Goal: Task Accomplishment & Management: Use online tool/utility

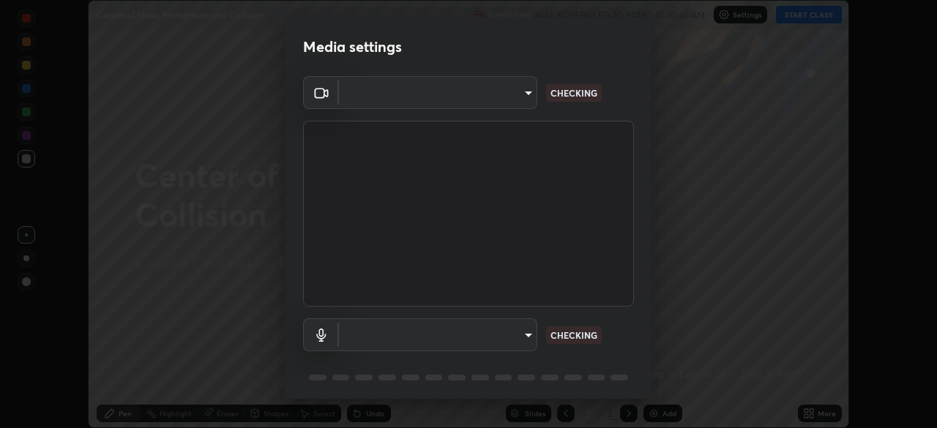
scroll to position [428, 937]
type input "1f3b1a4dbf7f6127e04a7c32b9c59d4571b9df5a52b12507af43ba0352f2305c"
click at [508, 335] on body "Erase all Center of Mass, Momentum and Collision Recording WAS SCHEDULED TO STA…" at bounding box center [468, 214] width 937 height 428
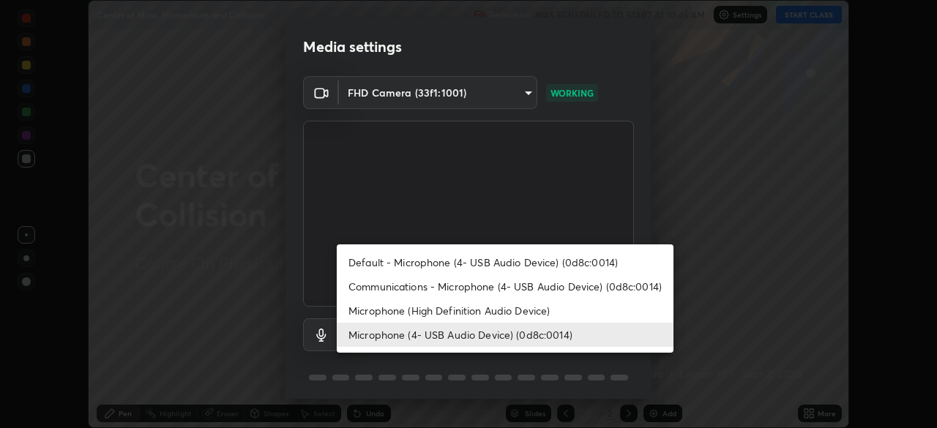
click at [482, 287] on li "Communications - Microphone (4- USB Audio Device) (0d8c:0014)" at bounding box center [505, 286] width 337 height 24
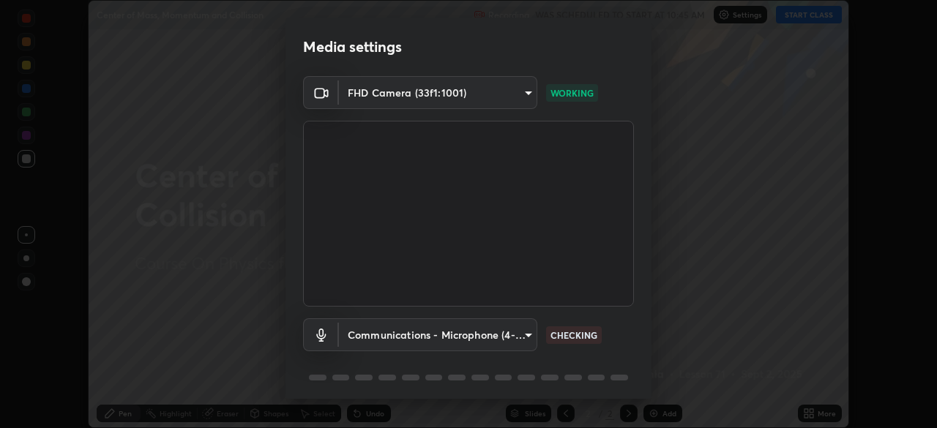
click at [506, 337] on body "Erase all Center of Mass, Momentum and Collision Recording WAS SCHEDULED TO STA…" at bounding box center [468, 214] width 937 height 428
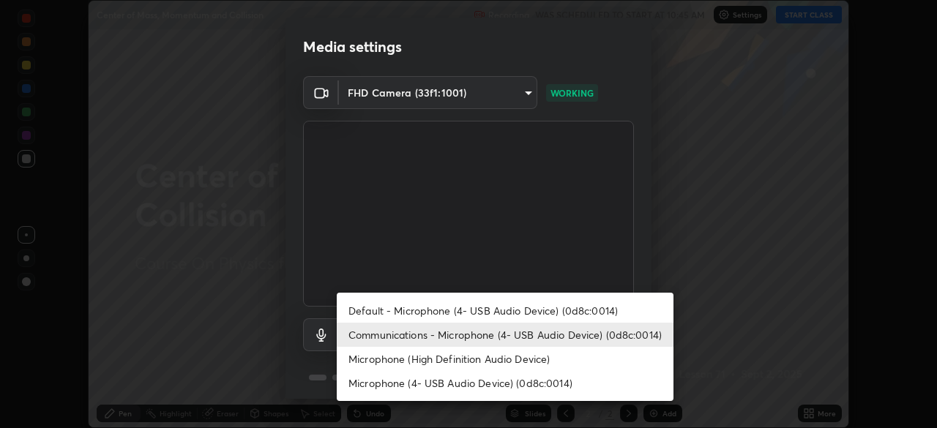
click at [483, 382] on li "Microphone (4- USB Audio Device) (0d8c:0014)" at bounding box center [505, 383] width 337 height 24
type input "e5b627718591eeaf1f58acbce375d66896c0403349ed2b511c0f677bbfff9090"
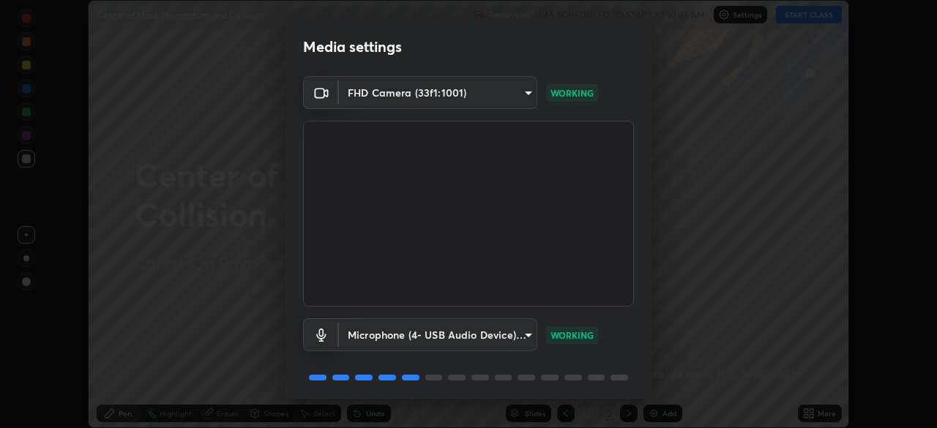
scroll to position [51, 0]
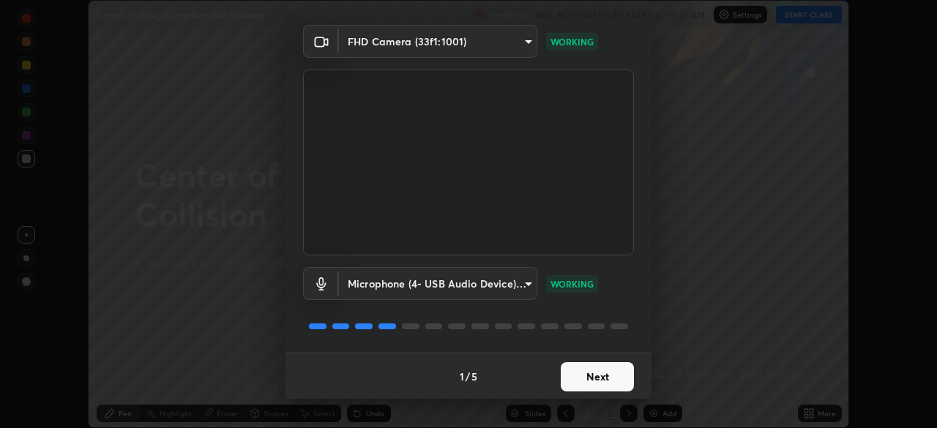
click at [596, 373] on button "Next" at bounding box center [597, 376] width 73 height 29
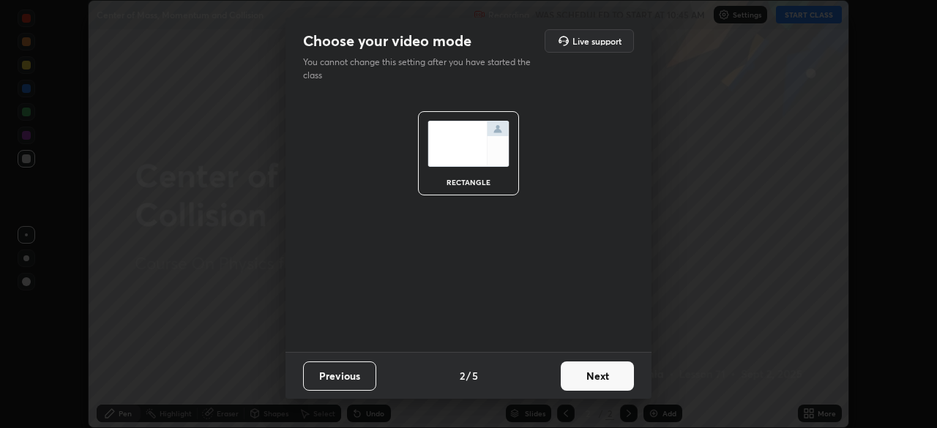
scroll to position [0, 0]
click at [599, 375] on button "Next" at bounding box center [597, 376] width 73 height 29
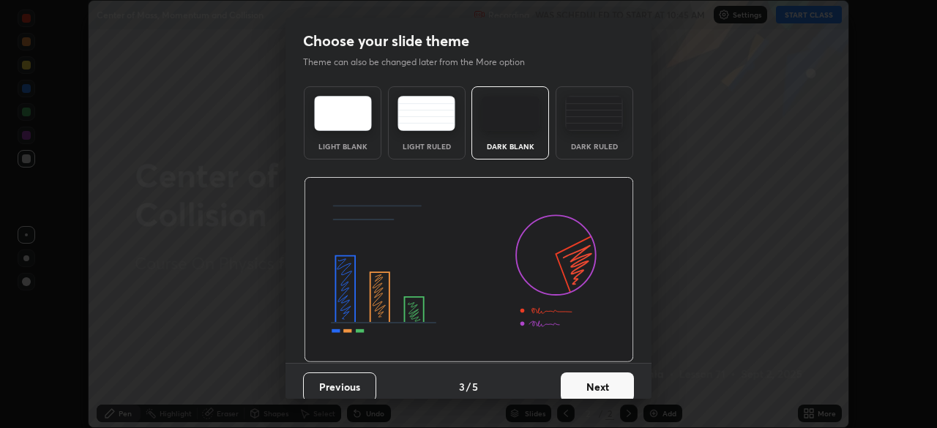
click at [594, 387] on button "Next" at bounding box center [597, 387] width 73 height 29
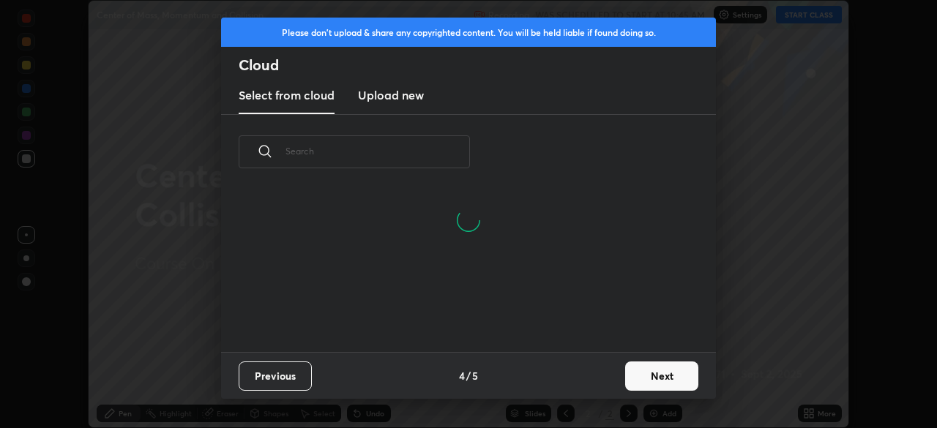
click at [403, 98] on h3 "Upload new" at bounding box center [391, 95] width 66 height 18
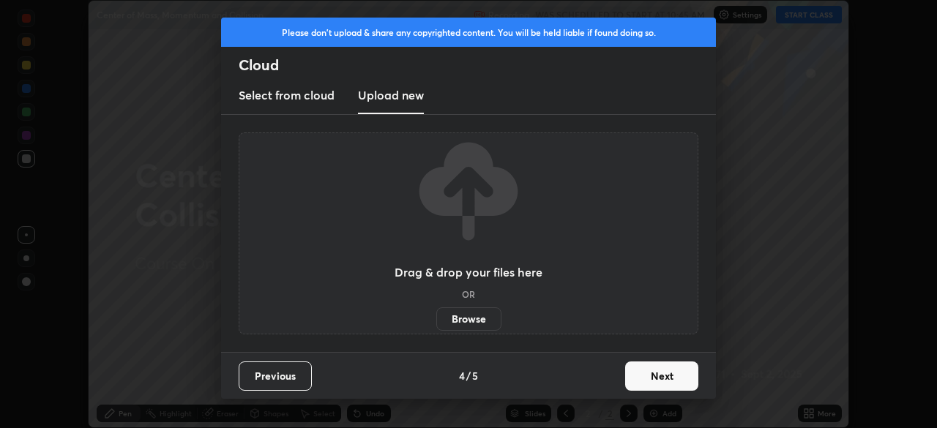
click at [474, 318] on label "Browse" at bounding box center [468, 318] width 65 height 23
click at [436, 318] on input "Browse" at bounding box center [436, 318] width 0 height 23
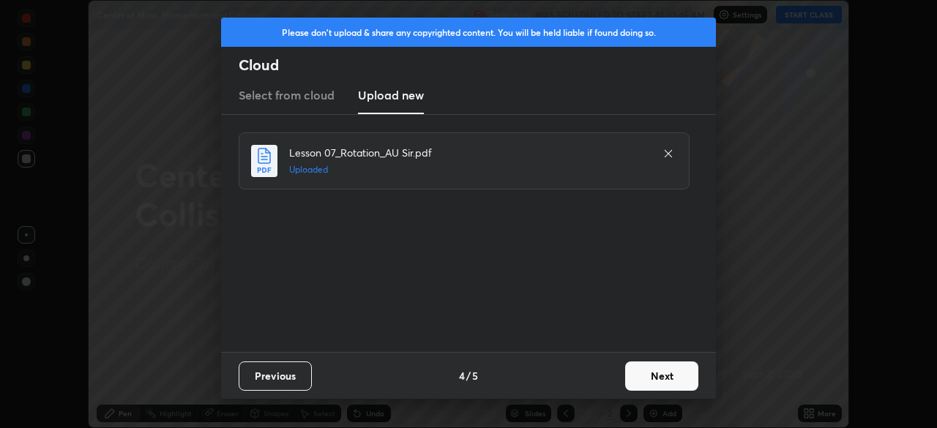
click at [663, 370] on button "Next" at bounding box center [661, 376] width 73 height 29
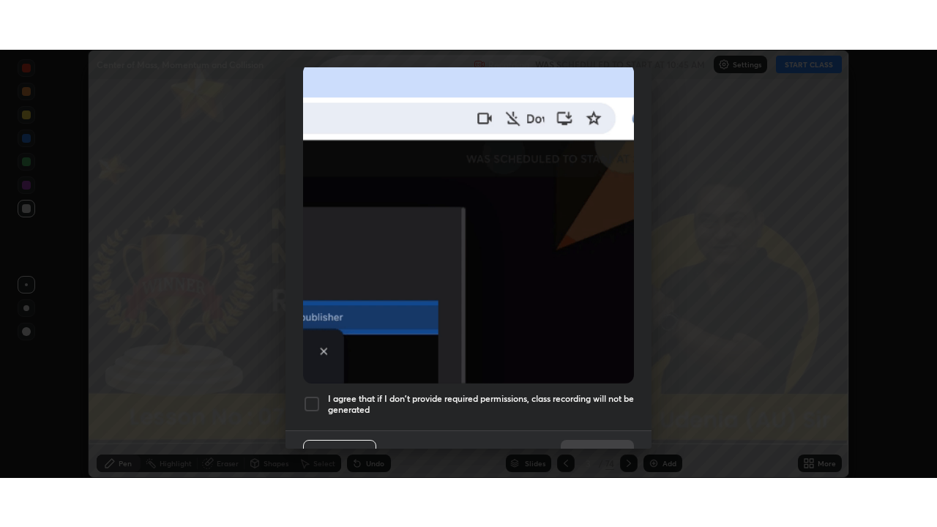
scroll to position [350, 0]
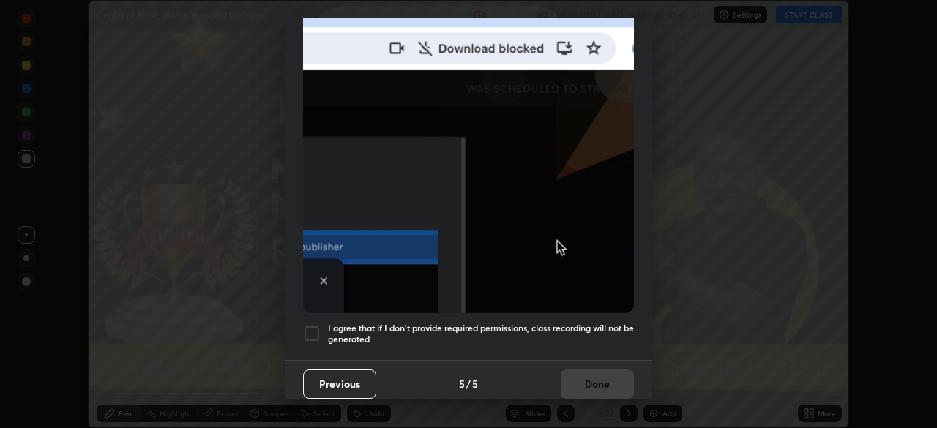
click at [320, 325] on div at bounding box center [312, 334] width 18 height 18
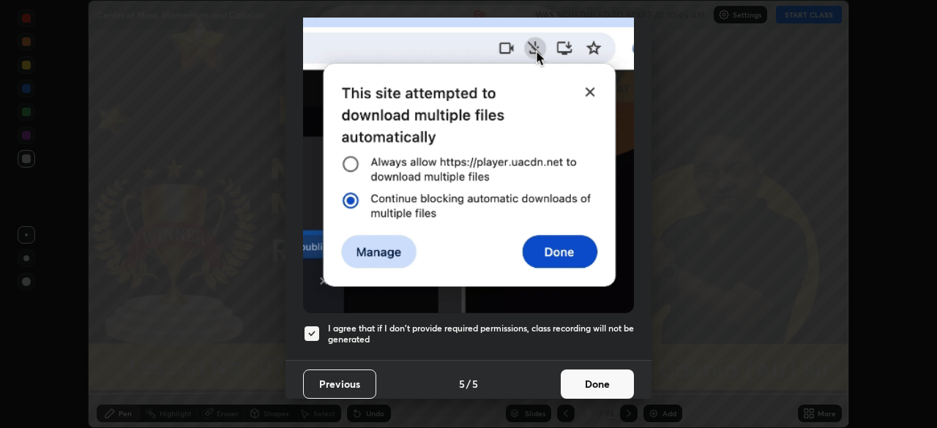
click at [602, 372] on button "Done" at bounding box center [597, 384] width 73 height 29
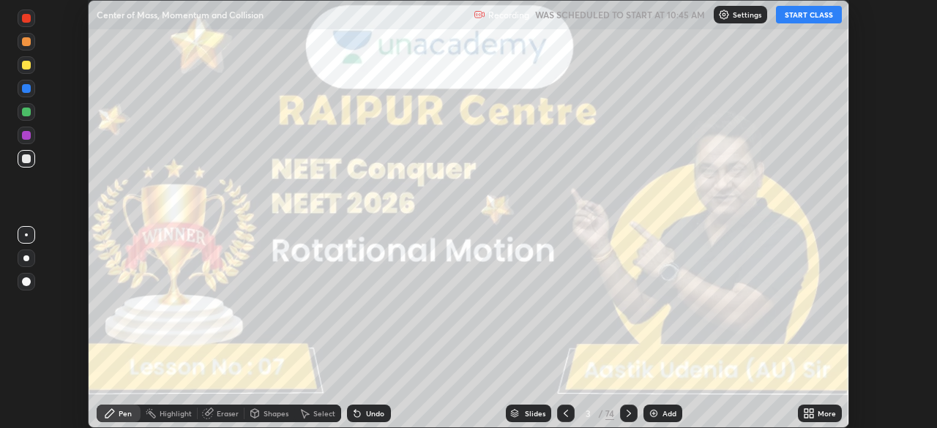
click at [811, 417] on icon at bounding box center [811, 416] width 4 height 4
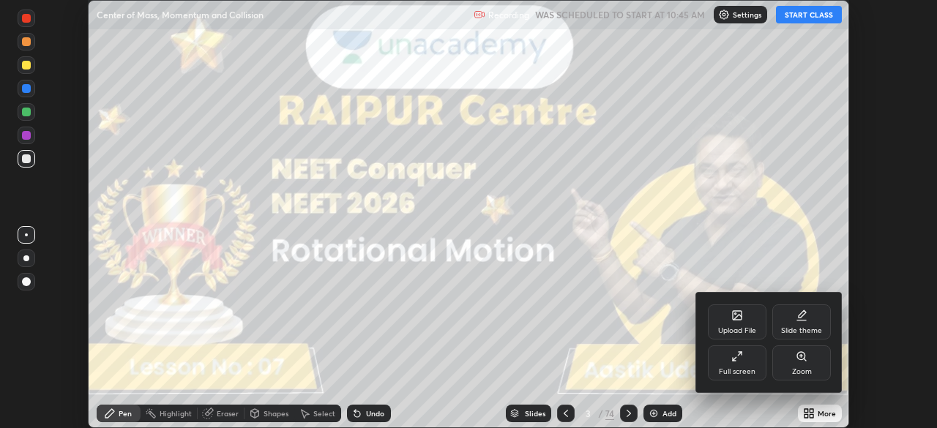
click at [738, 365] on div "Full screen" at bounding box center [737, 362] width 59 height 35
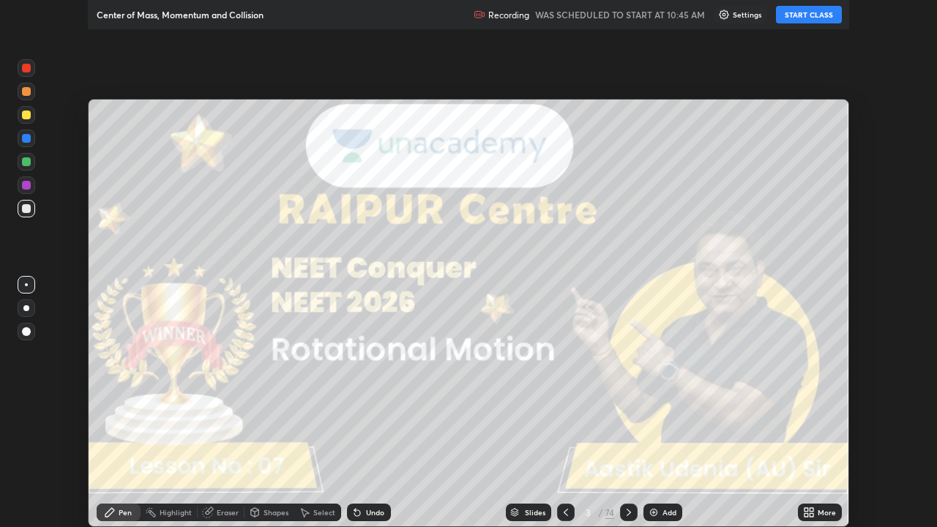
scroll to position [527, 937]
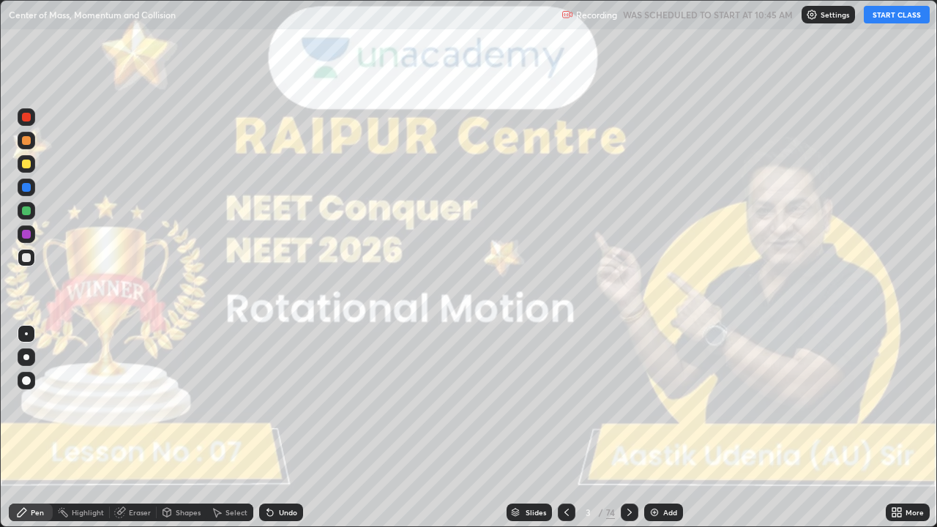
click at [883, 19] on button "START CLASS" at bounding box center [897, 15] width 66 height 18
click at [628, 427] on icon at bounding box center [630, 512] width 12 height 12
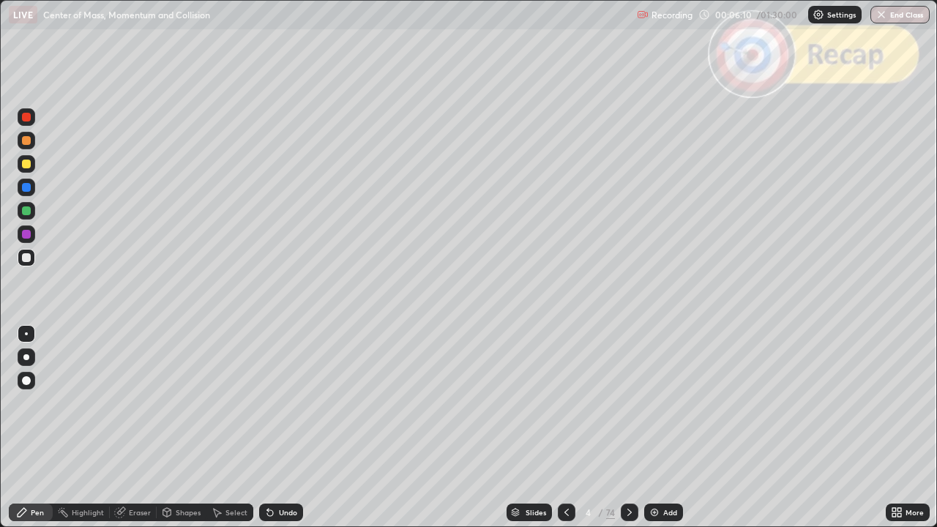
click at [628, 427] on icon at bounding box center [630, 512] width 12 height 12
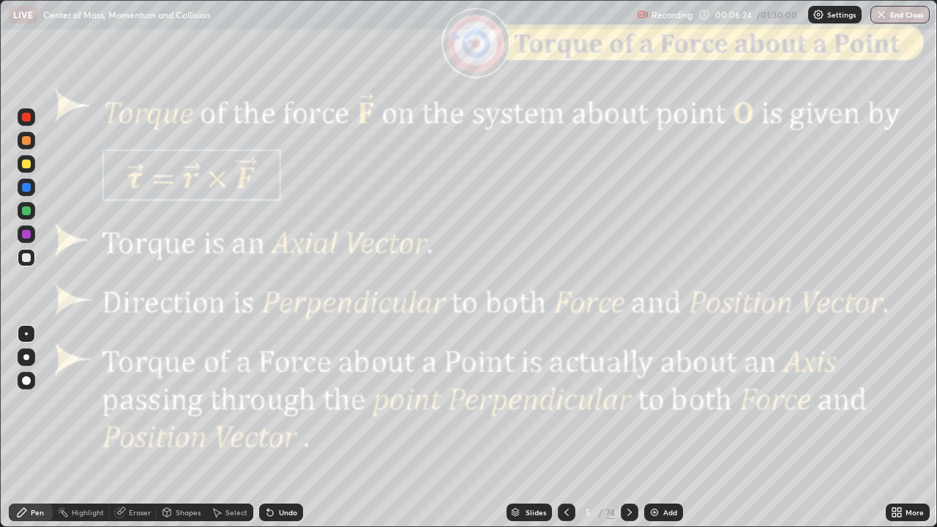
click at [628, 427] on icon at bounding box center [629, 512] width 4 height 7
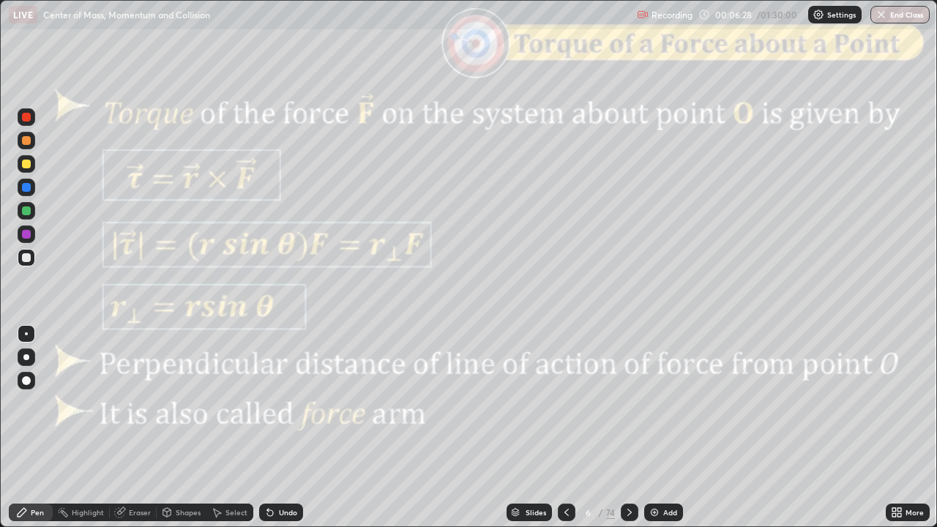
click at [184, 427] on div "Shapes" at bounding box center [188, 512] width 25 height 7
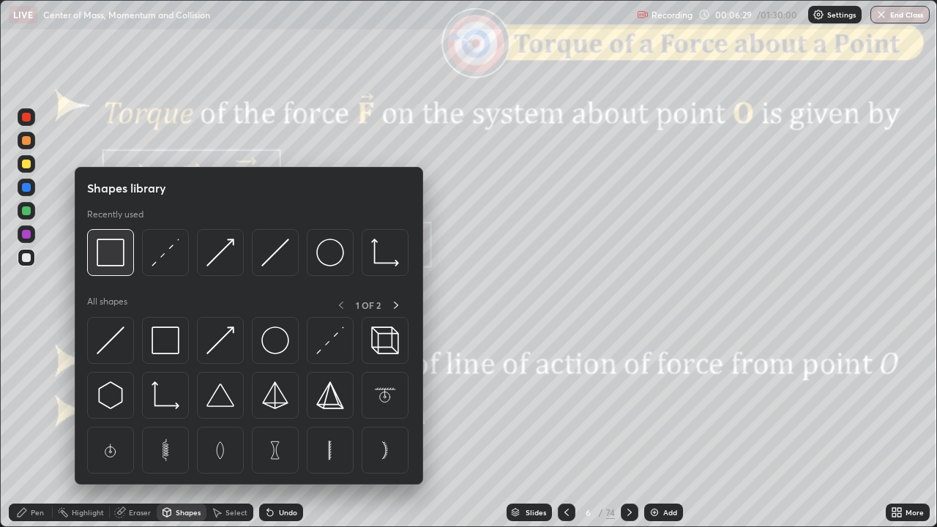
click at [117, 261] on img at bounding box center [111, 253] width 28 height 28
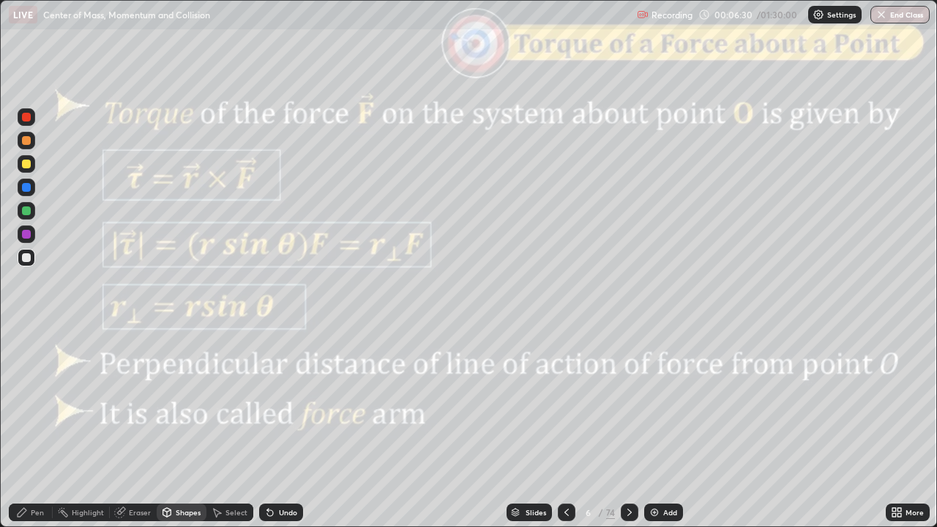
click at [27, 123] on div at bounding box center [27, 117] width 18 height 18
click at [34, 427] on div "Pen" at bounding box center [31, 513] width 44 height 18
click at [25, 356] on div at bounding box center [26, 357] width 6 height 6
click at [628, 427] on icon at bounding box center [630, 512] width 12 height 12
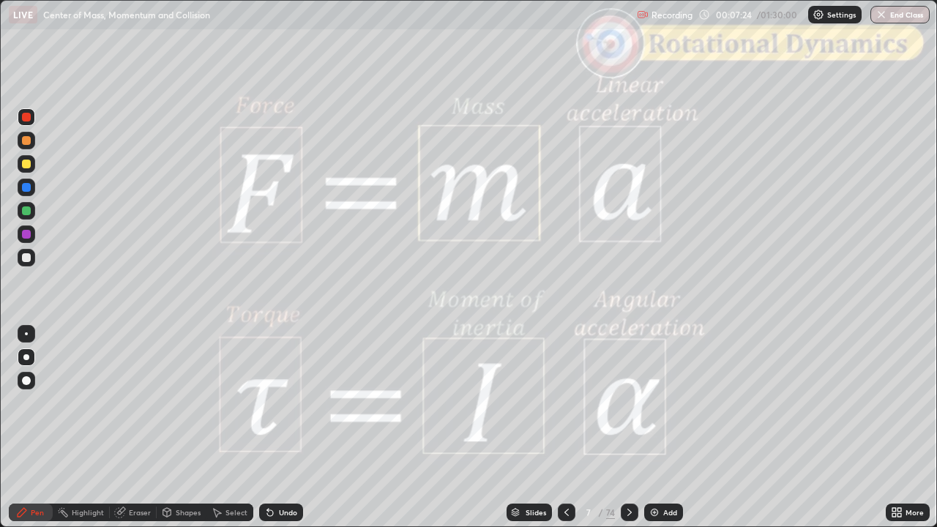
click at [628, 427] on icon at bounding box center [630, 512] width 12 height 12
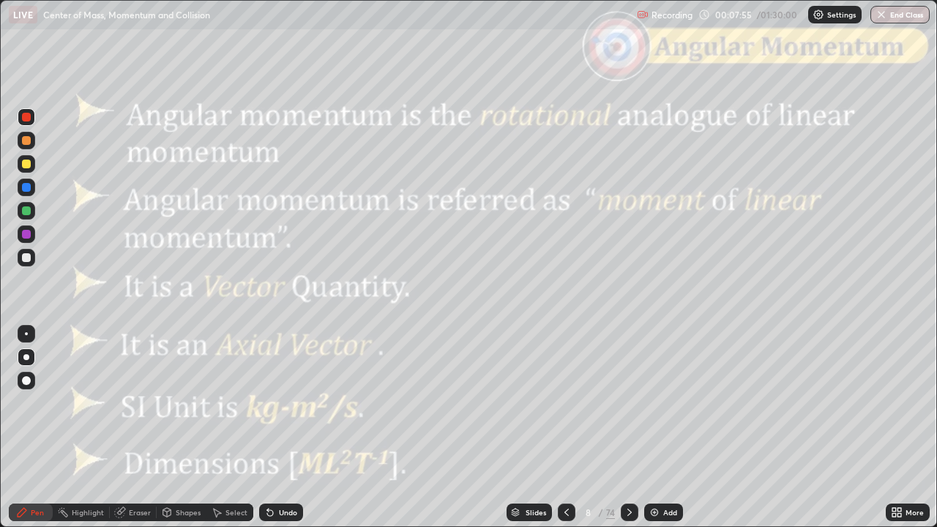
click at [628, 427] on icon at bounding box center [630, 512] width 12 height 12
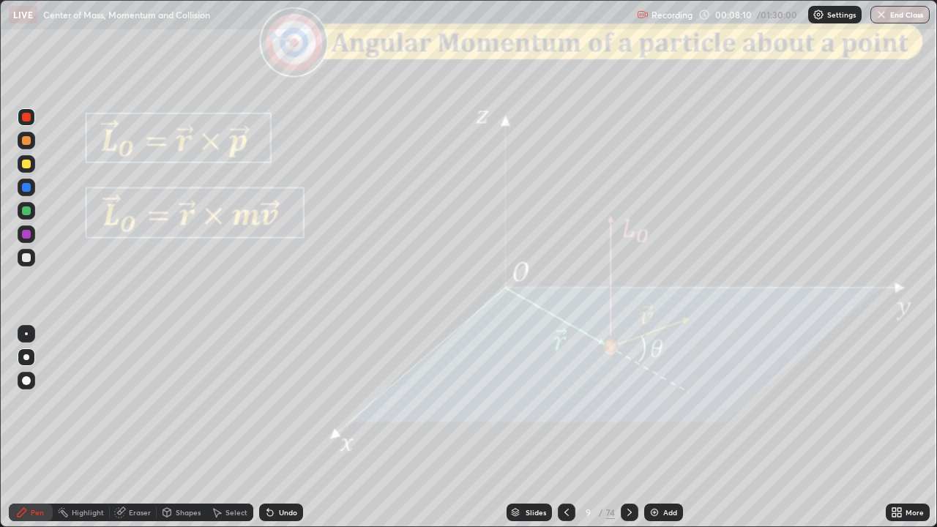
click at [628, 427] on icon at bounding box center [629, 512] width 4 height 7
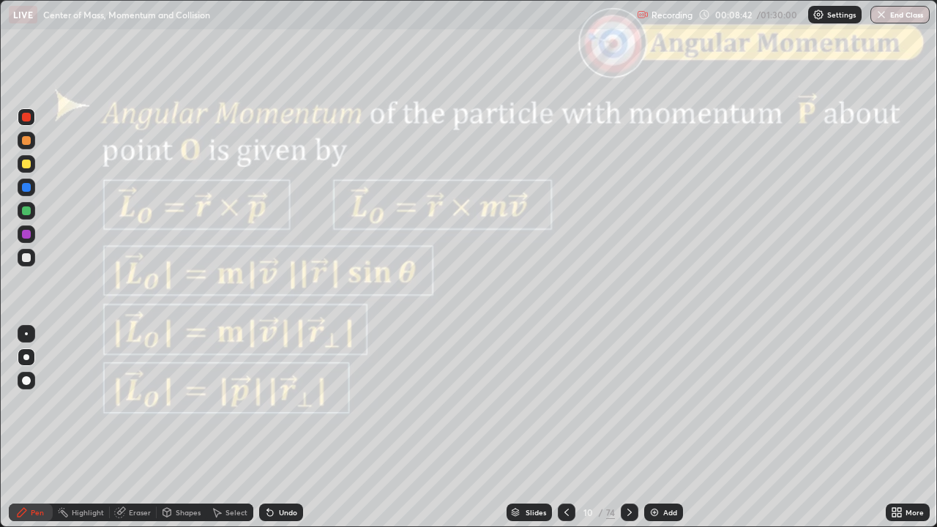
click at [628, 427] on icon at bounding box center [630, 512] width 12 height 12
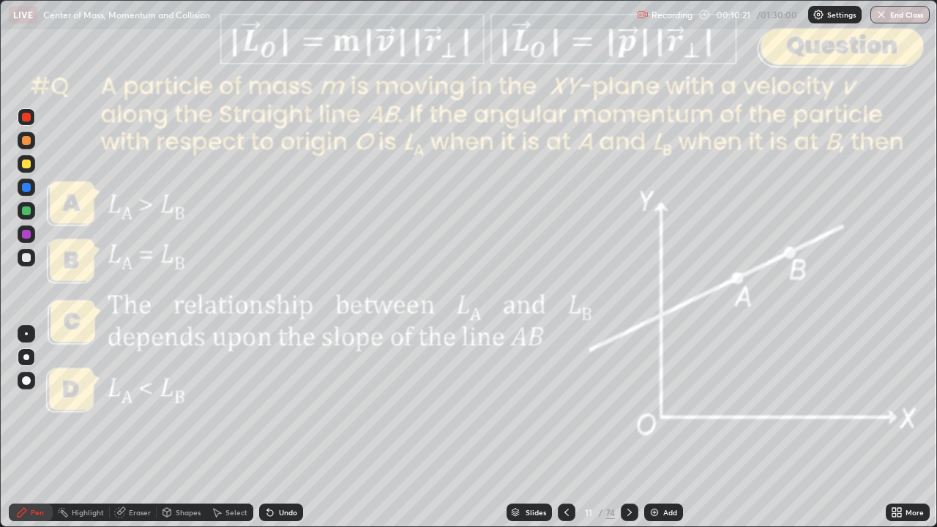
click at [25, 140] on div at bounding box center [26, 140] width 9 height 9
click at [176, 427] on div "Shapes" at bounding box center [188, 512] width 25 height 7
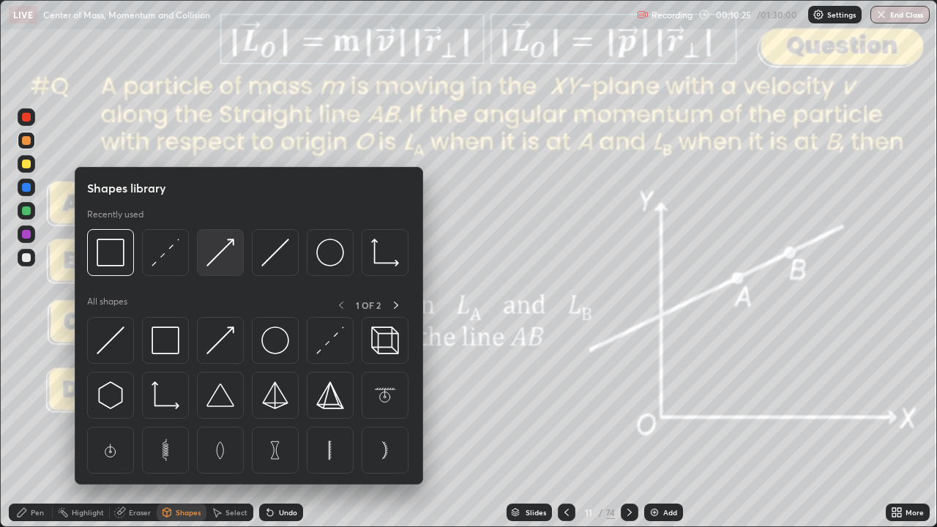
click at [218, 266] on div at bounding box center [220, 252] width 47 height 47
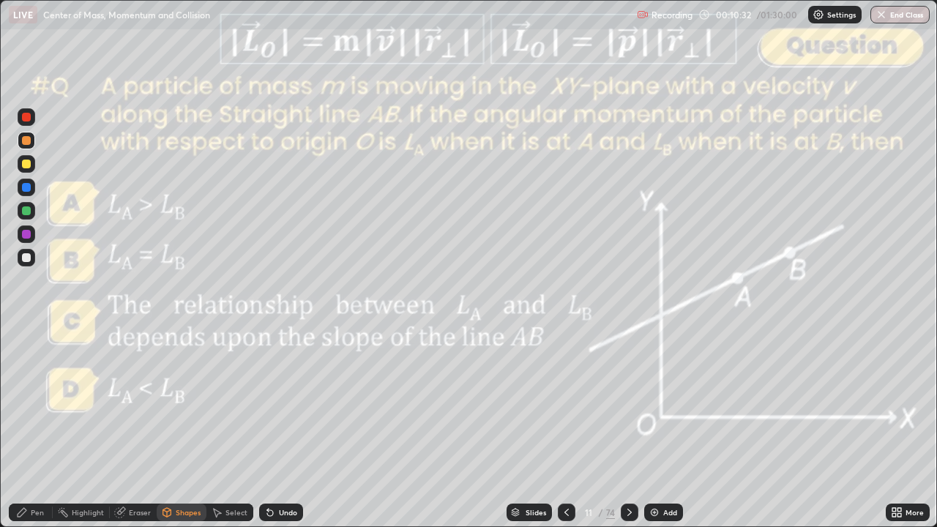
click at [37, 427] on div "Pen" at bounding box center [37, 512] width 13 height 7
click at [173, 427] on div "Shapes" at bounding box center [182, 513] width 50 height 18
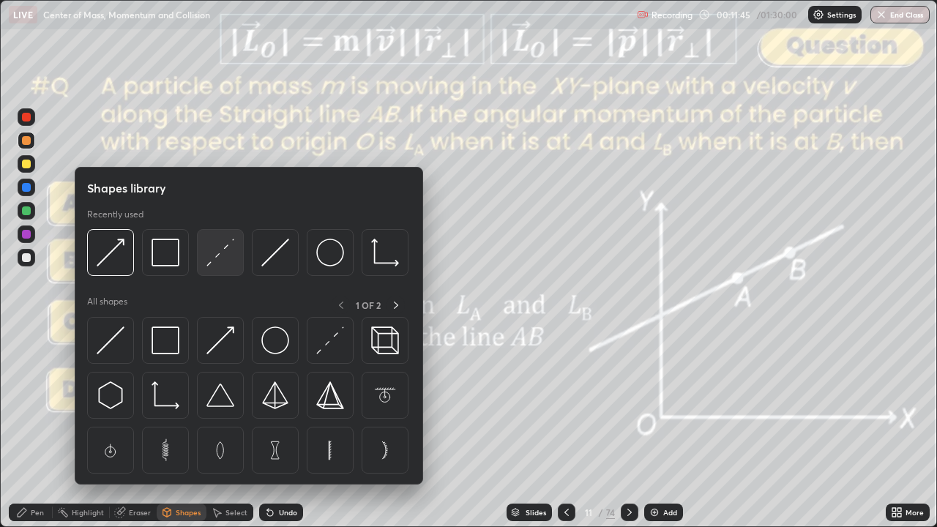
click at [210, 253] on img at bounding box center [220, 253] width 28 height 28
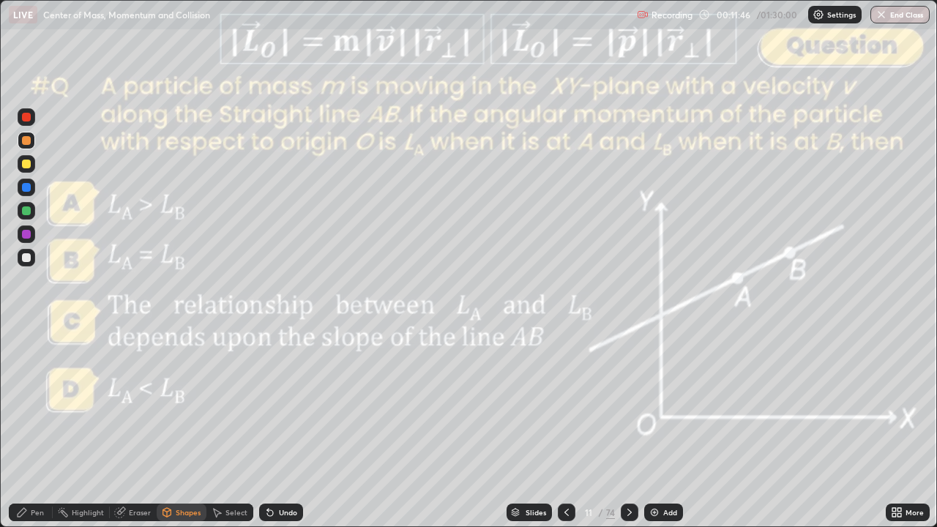
click at [29, 117] on div at bounding box center [26, 117] width 9 height 9
click at [632, 427] on icon at bounding box center [630, 512] width 12 height 12
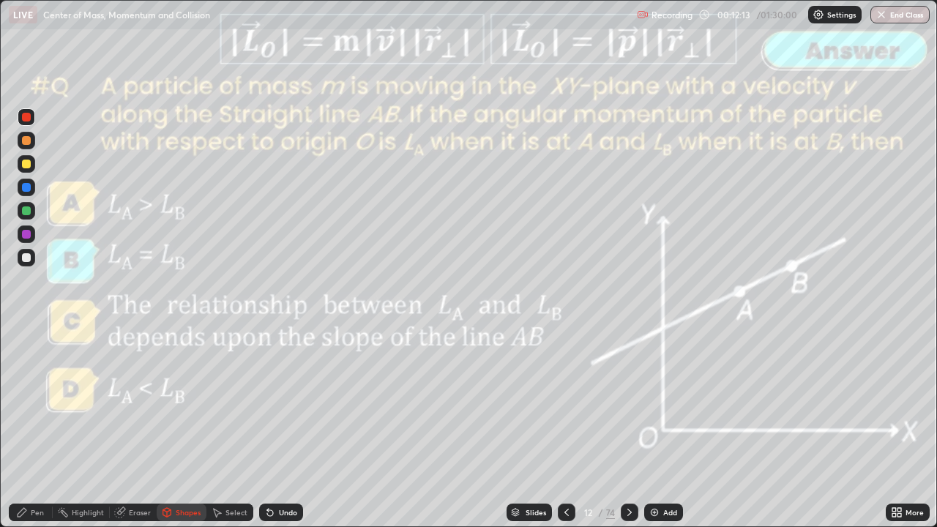
click at [635, 427] on div at bounding box center [630, 513] width 18 height 18
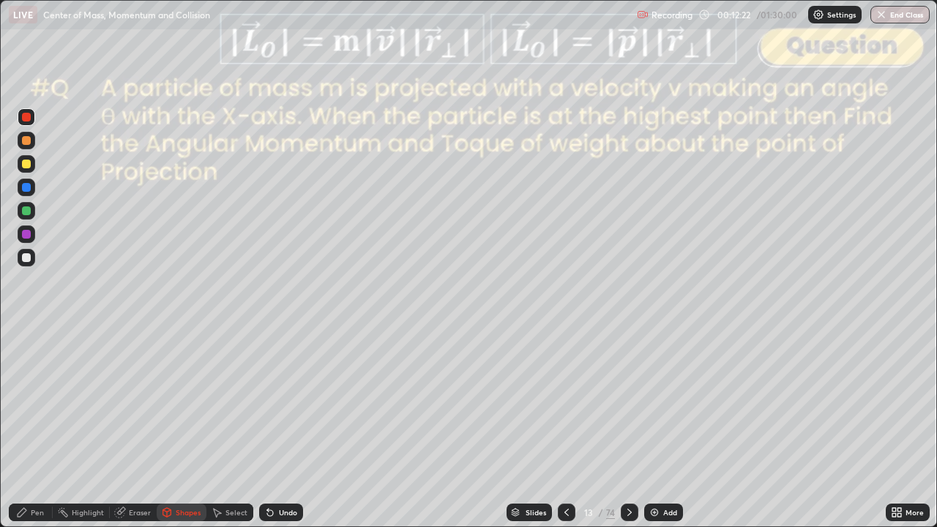
click at [34, 427] on div "Pen" at bounding box center [37, 512] width 13 height 7
click at [187, 427] on div "Shapes" at bounding box center [188, 512] width 25 height 7
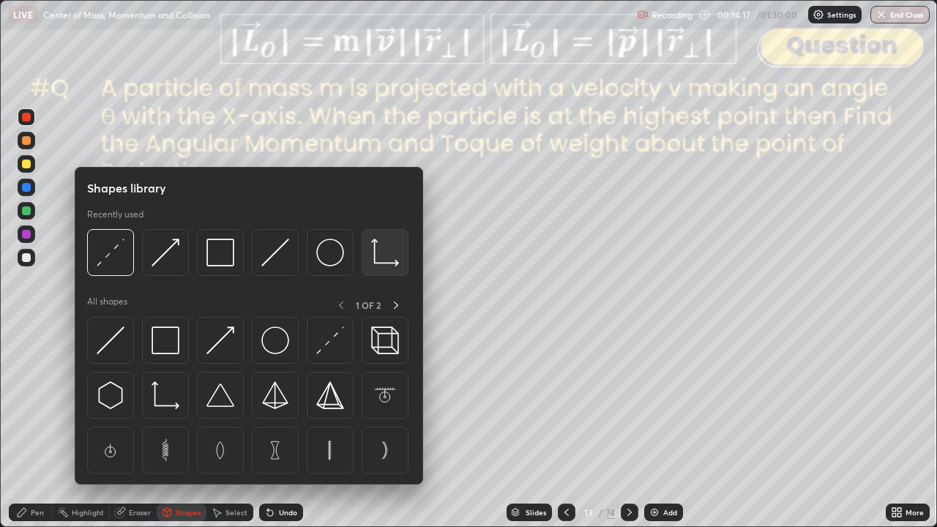
click at [380, 256] on img at bounding box center [385, 253] width 28 height 28
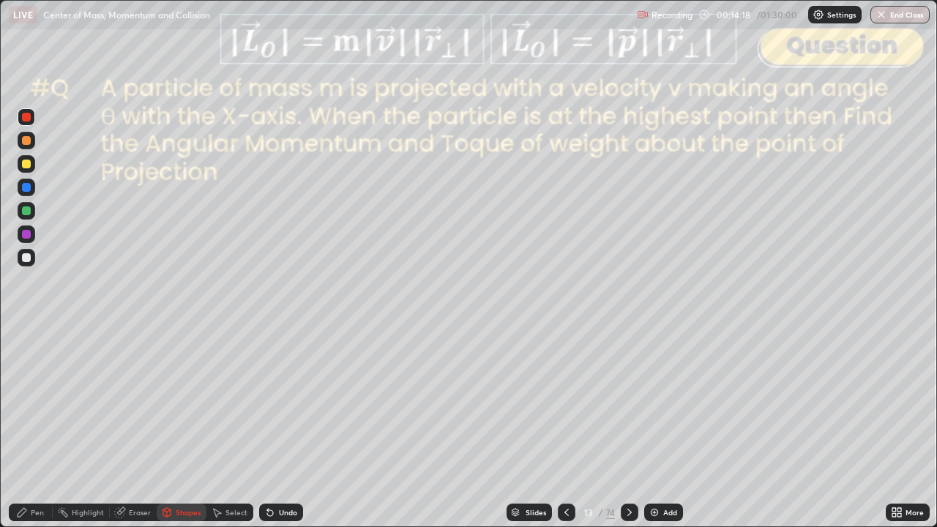
click at [29, 256] on div at bounding box center [26, 257] width 9 height 9
click at [31, 427] on div "Pen" at bounding box center [37, 512] width 13 height 7
click at [183, 427] on div "Shapes" at bounding box center [182, 513] width 50 height 18
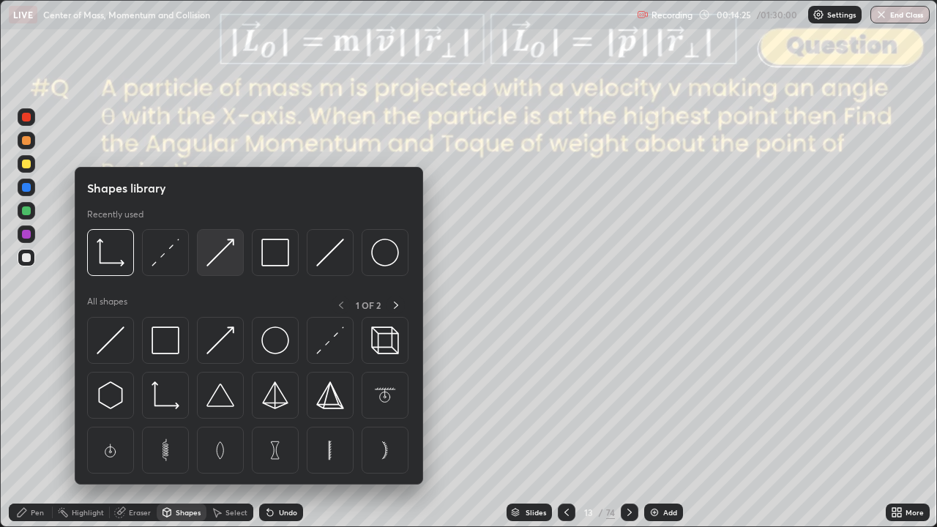
click at [220, 250] on img at bounding box center [220, 253] width 28 height 28
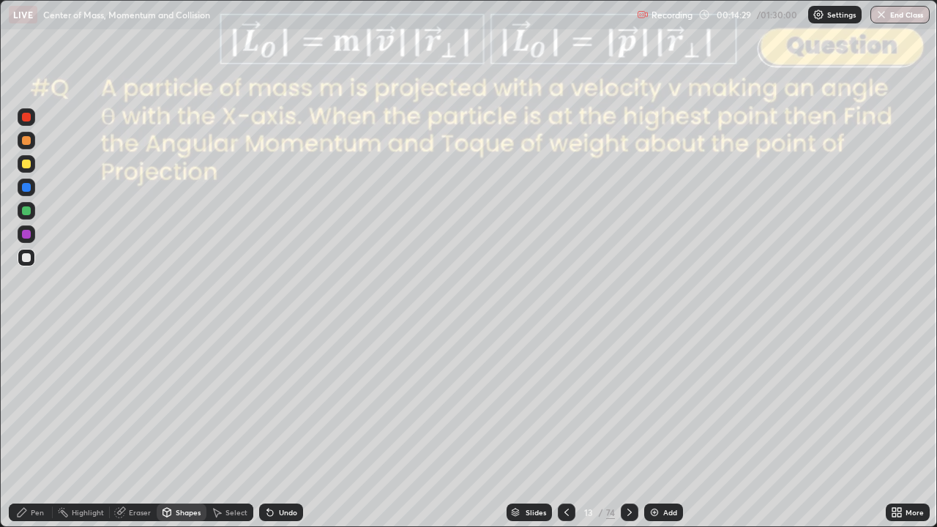
click at [34, 427] on div "Pen" at bounding box center [37, 512] width 13 height 7
click at [31, 146] on div at bounding box center [27, 141] width 18 height 18
click at [181, 427] on div "Shapes" at bounding box center [182, 513] width 50 height 18
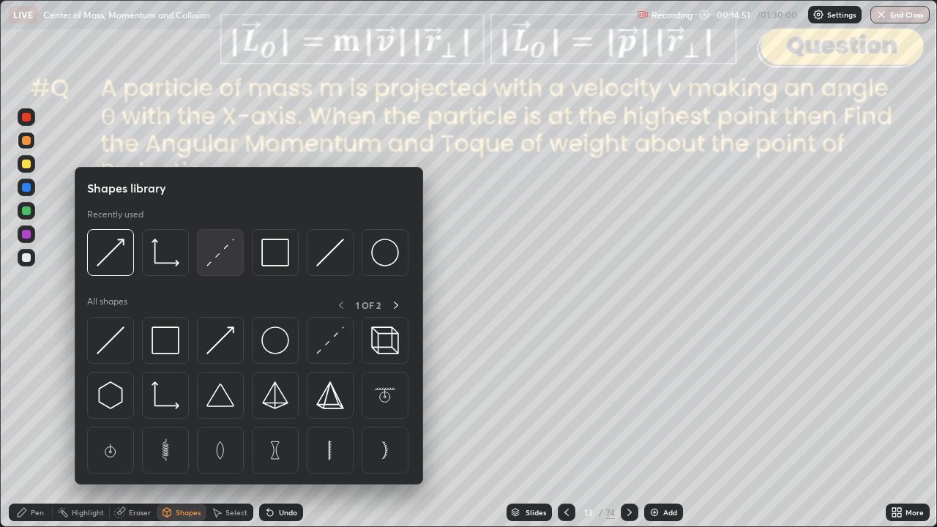
click at [225, 255] on img at bounding box center [220, 253] width 28 height 28
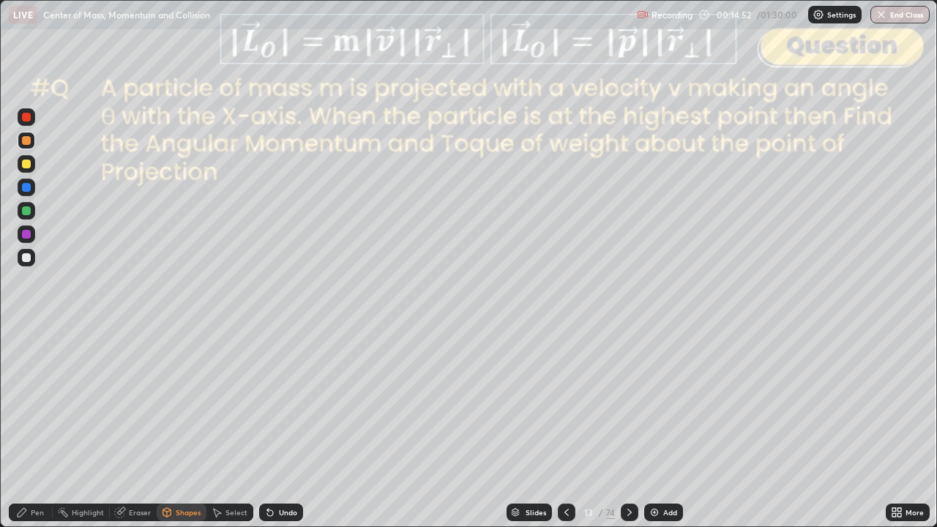
click at [26, 120] on div at bounding box center [26, 117] width 9 height 9
click at [38, 427] on div "Pen" at bounding box center [37, 512] width 13 height 7
click at [29, 141] on div at bounding box center [26, 140] width 9 height 9
click at [184, 427] on div "Shapes" at bounding box center [188, 512] width 25 height 7
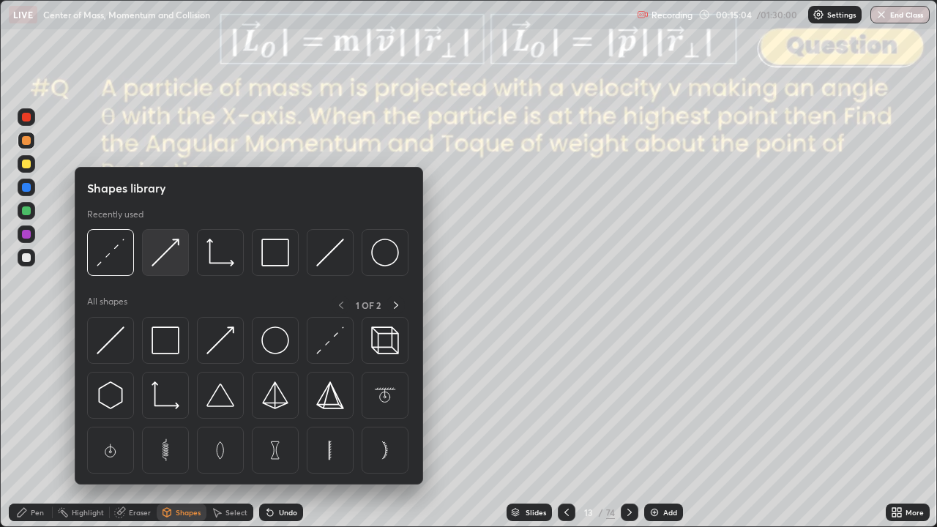
click at [170, 261] on img at bounding box center [166, 253] width 28 height 28
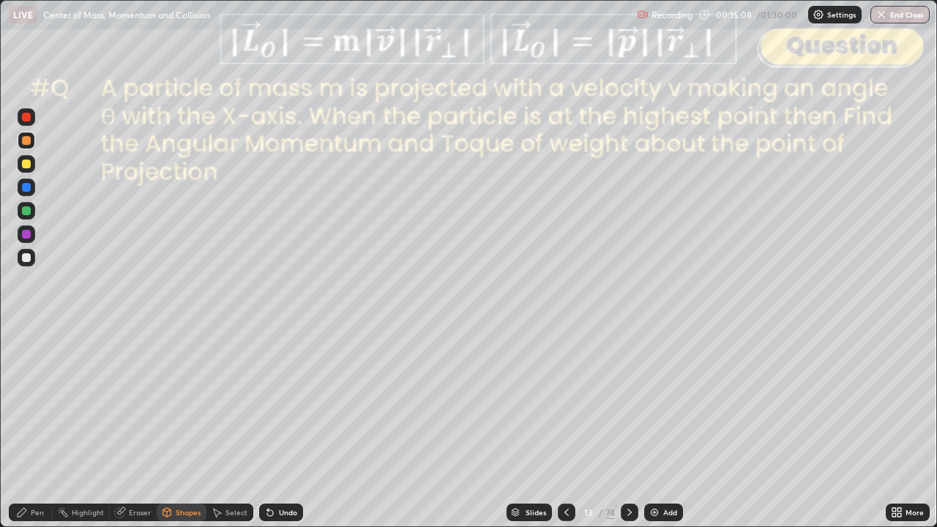
click at [294, 427] on div "Undo" at bounding box center [288, 512] width 18 height 7
click at [28, 211] on div at bounding box center [26, 210] width 9 height 9
click at [23, 427] on div "Pen" at bounding box center [31, 513] width 44 height 18
click at [175, 427] on div "Shapes" at bounding box center [182, 513] width 50 height 18
click at [28, 117] on div at bounding box center [26, 117] width 9 height 9
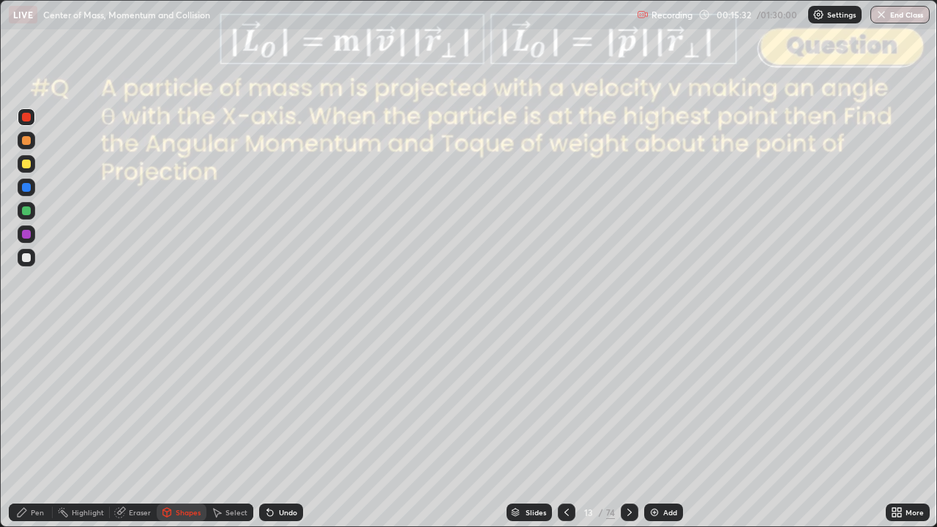
click at [176, 427] on div "Shapes" at bounding box center [188, 512] width 25 height 7
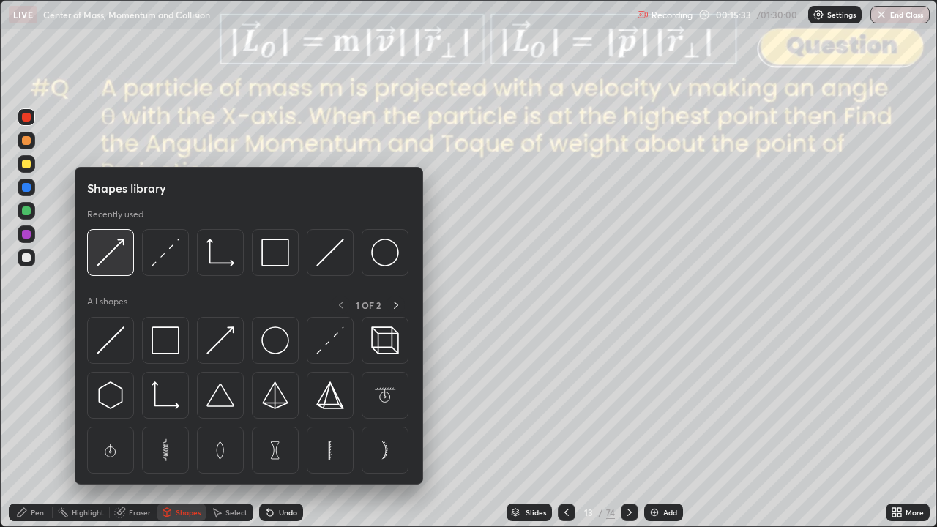
click at [114, 266] on img at bounding box center [111, 253] width 28 height 28
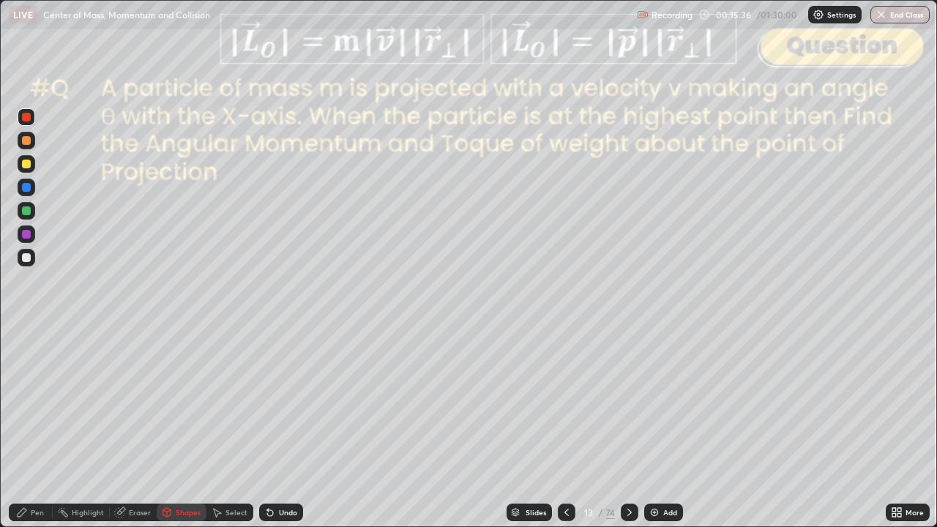
click at [26, 427] on div "Pen" at bounding box center [31, 513] width 44 height 18
click at [182, 427] on div "Shapes" at bounding box center [188, 512] width 25 height 7
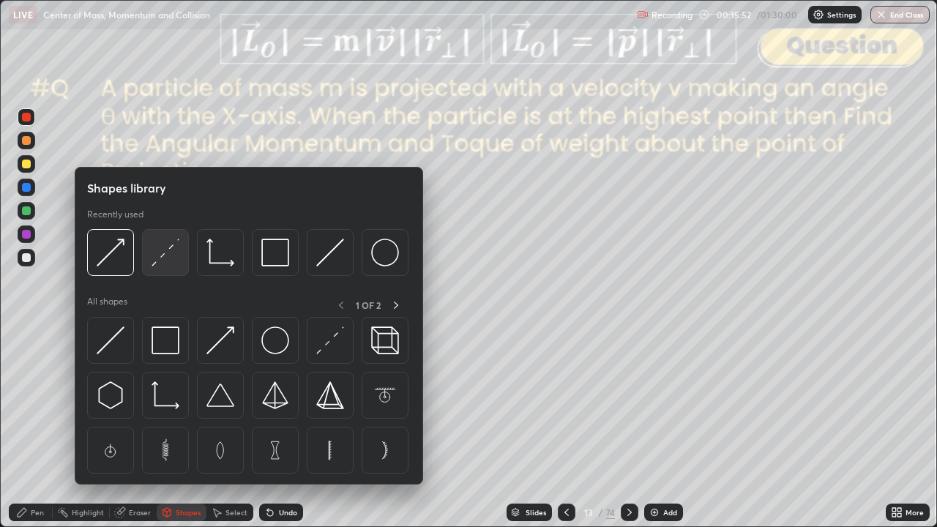
click at [165, 262] on img at bounding box center [166, 253] width 28 height 28
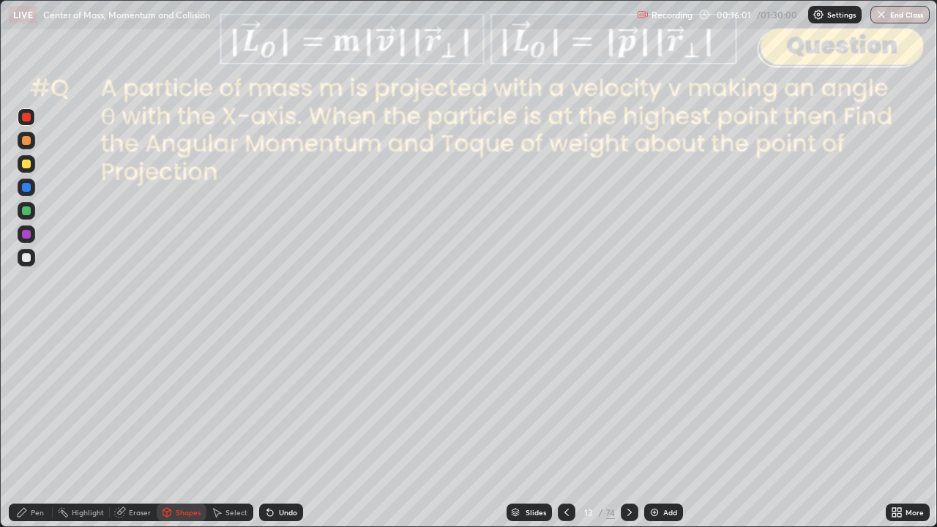
click at [31, 427] on div "Pen" at bounding box center [37, 512] width 13 height 7
click at [24, 144] on div at bounding box center [26, 140] width 9 height 9
click at [185, 427] on div "Shapes" at bounding box center [188, 512] width 25 height 7
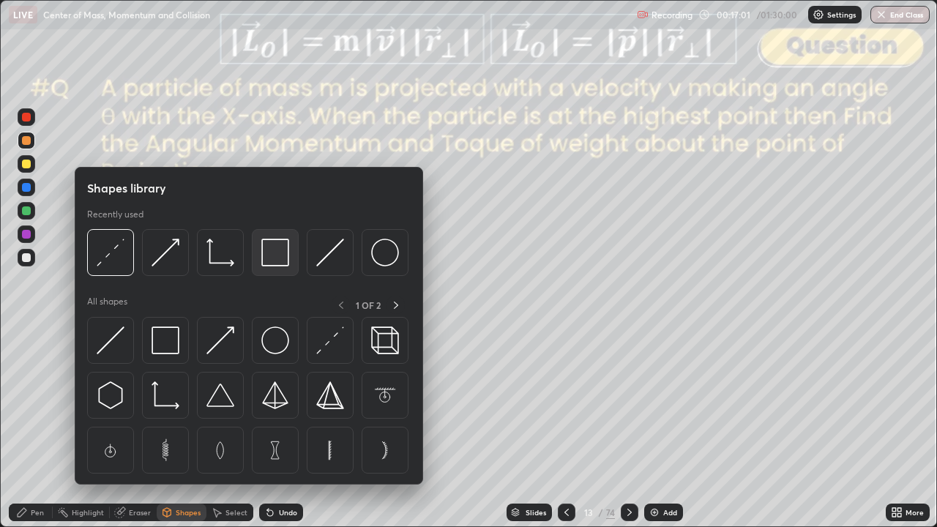
click at [269, 255] on img at bounding box center [275, 253] width 28 height 28
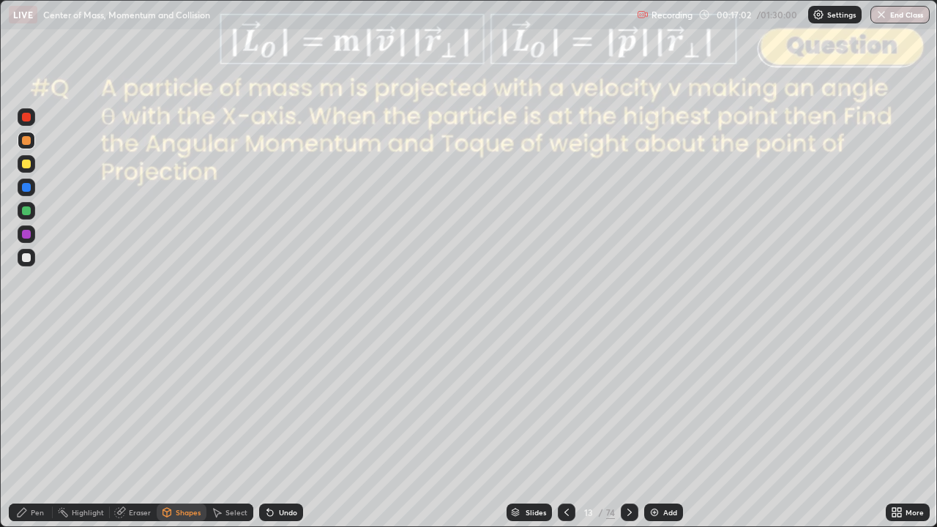
click at [28, 117] on div at bounding box center [26, 117] width 9 height 9
click at [33, 427] on div "Pen" at bounding box center [37, 512] width 13 height 7
click at [26, 214] on div at bounding box center [26, 210] width 9 height 9
click at [185, 427] on div "Shapes" at bounding box center [188, 512] width 25 height 7
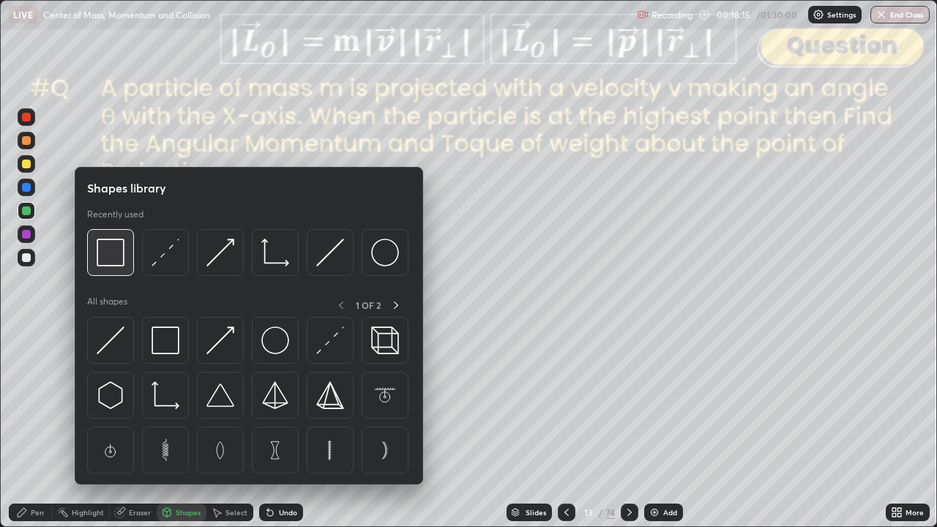
click at [109, 256] on img at bounding box center [111, 253] width 28 height 28
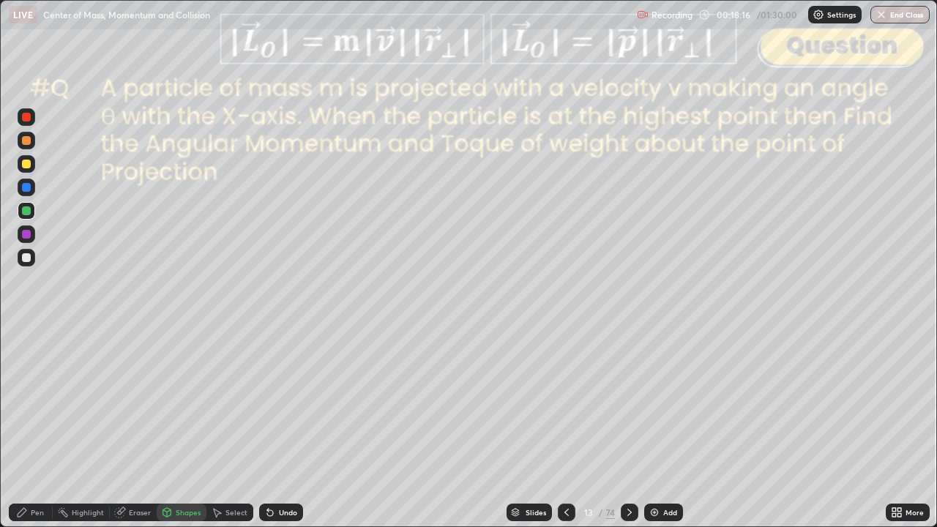
click at [25, 119] on div at bounding box center [26, 117] width 9 height 9
click at [628, 427] on icon at bounding box center [630, 512] width 12 height 12
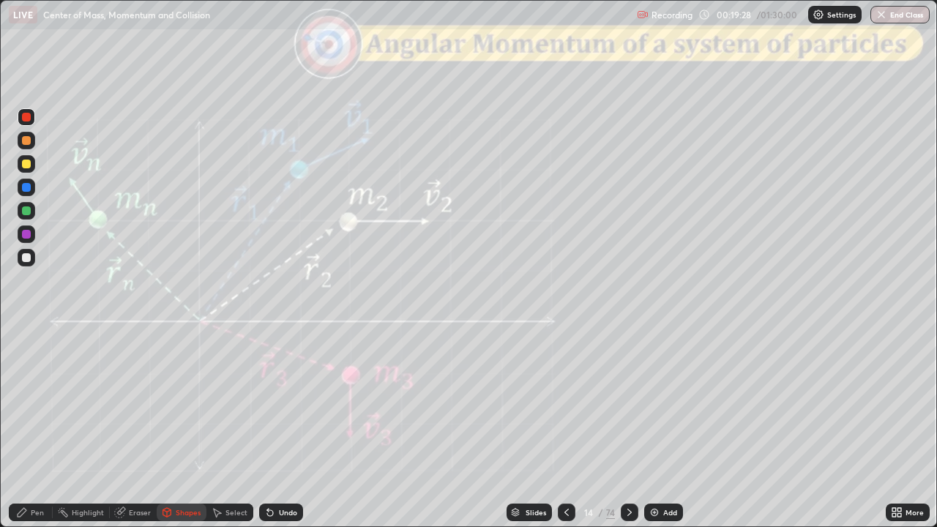
click at [26, 258] on div at bounding box center [26, 257] width 9 height 9
click at [29, 427] on div "Pen" at bounding box center [31, 513] width 44 height 18
click at [186, 427] on div "Shapes" at bounding box center [188, 512] width 25 height 7
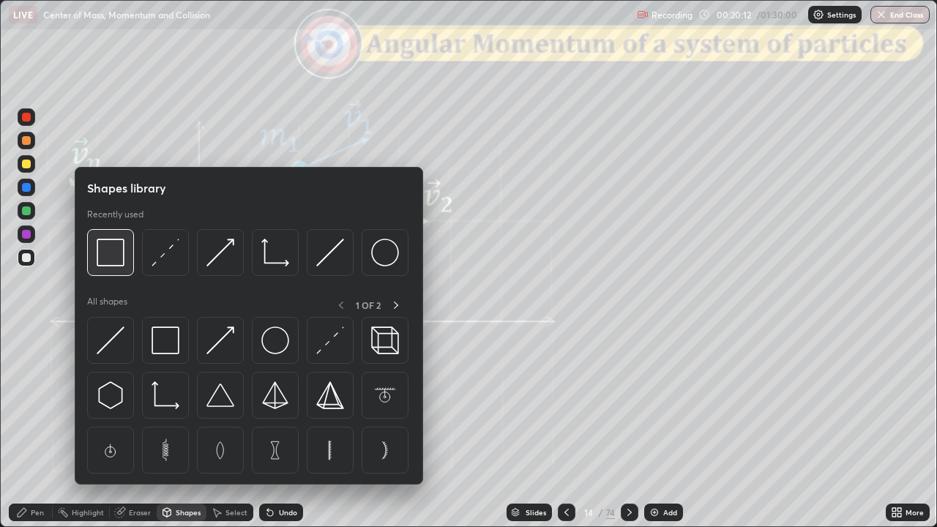
click at [113, 262] on img at bounding box center [111, 253] width 28 height 28
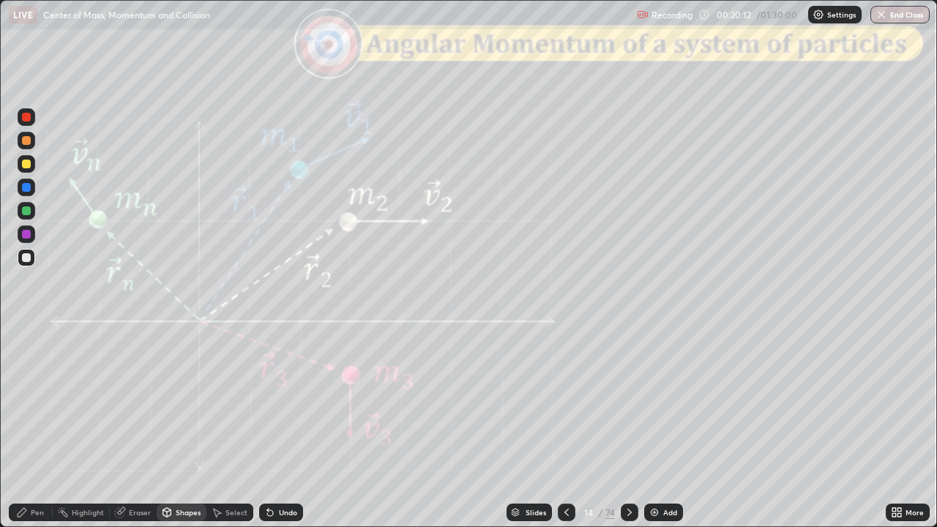
click at [27, 119] on div at bounding box center [26, 117] width 9 height 9
click at [26, 164] on div at bounding box center [26, 164] width 9 height 9
click at [285, 427] on div "Undo" at bounding box center [288, 512] width 18 height 7
click at [39, 427] on div "Pen" at bounding box center [37, 512] width 13 height 7
click at [190, 427] on div "Shapes" at bounding box center [188, 512] width 25 height 7
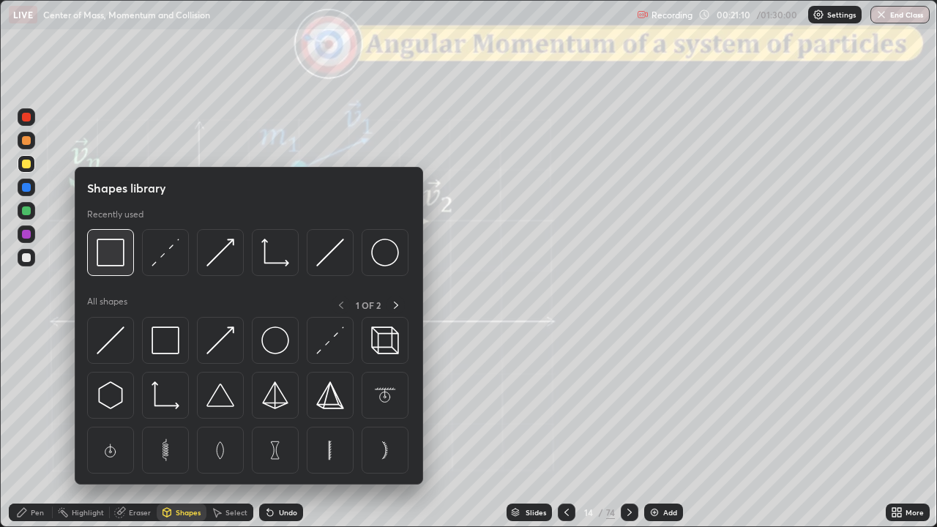
click at [115, 255] on img at bounding box center [111, 253] width 28 height 28
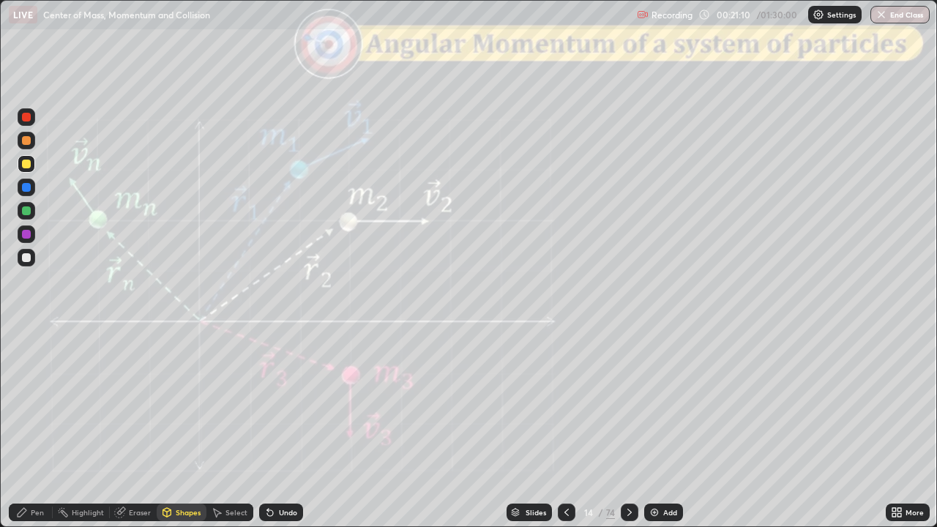
click at [27, 117] on div at bounding box center [26, 117] width 9 height 9
click at [530, 427] on div "Slides" at bounding box center [535, 512] width 20 height 7
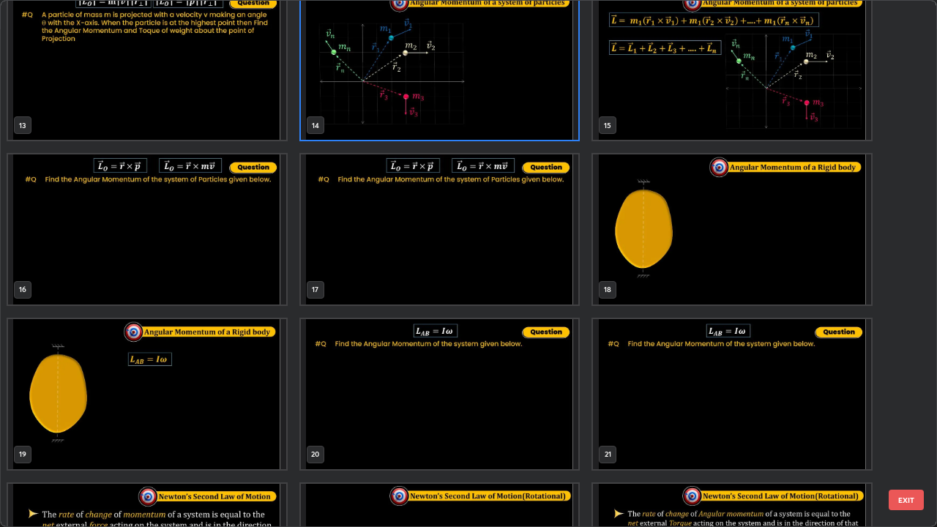
scroll to position [684, 0]
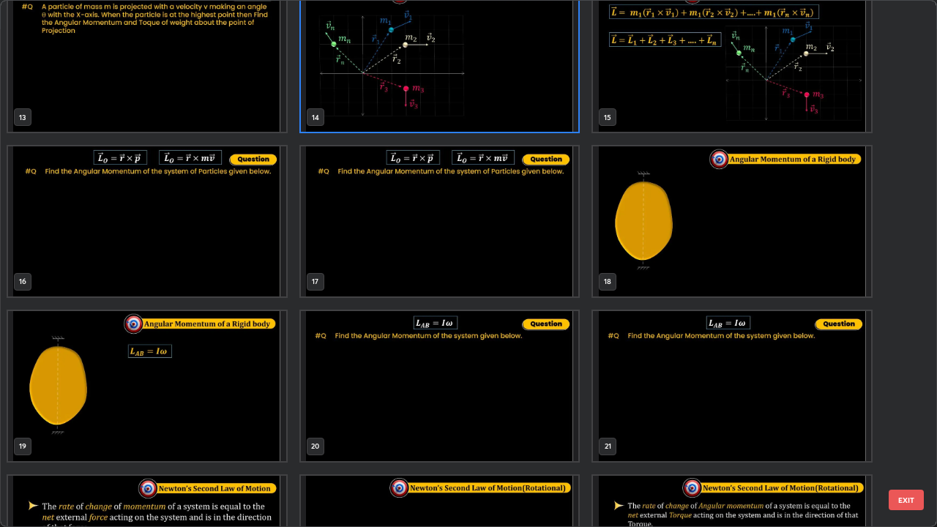
click at [912, 427] on button "EXIT" at bounding box center [906, 500] width 35 height 20
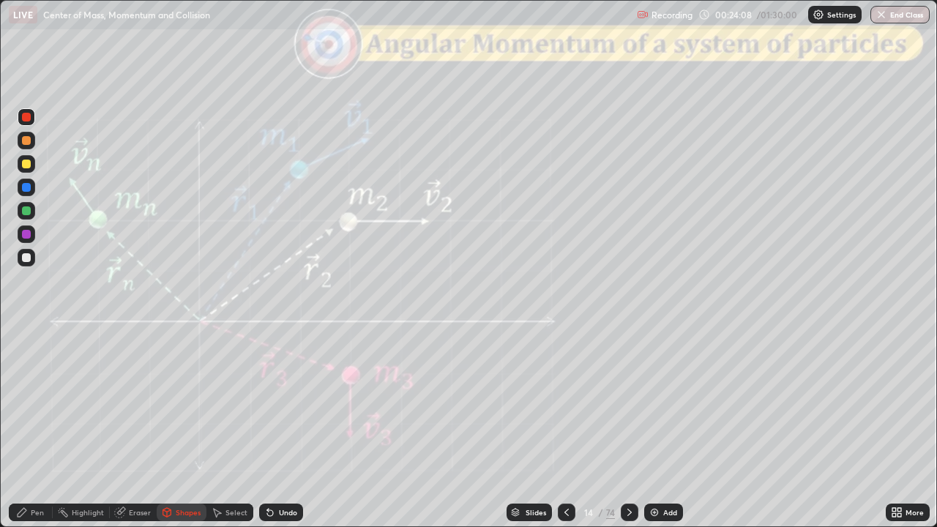
click at [628, 427] on icon at bounding box center [630, 512] width 12 height 12
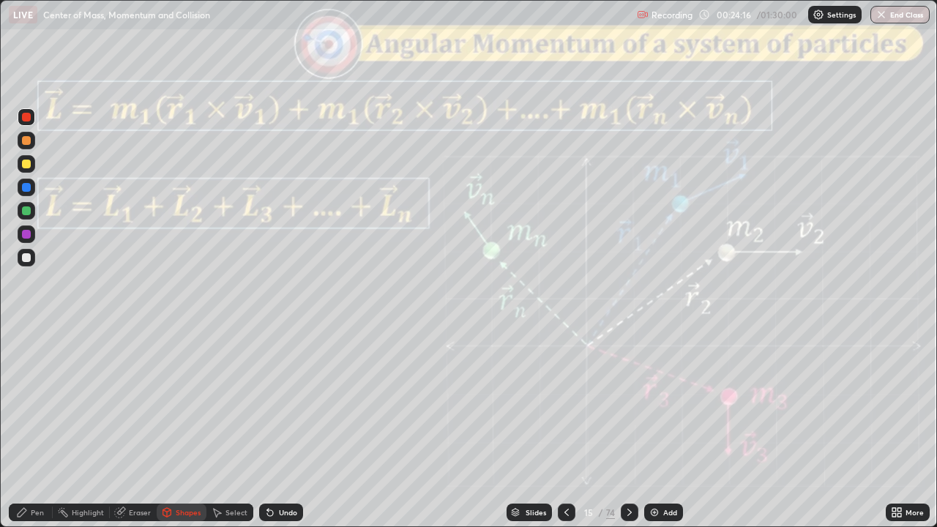
click at [539, 427] on div "Slides" at bounding box center [535, 512] width 20 height 7
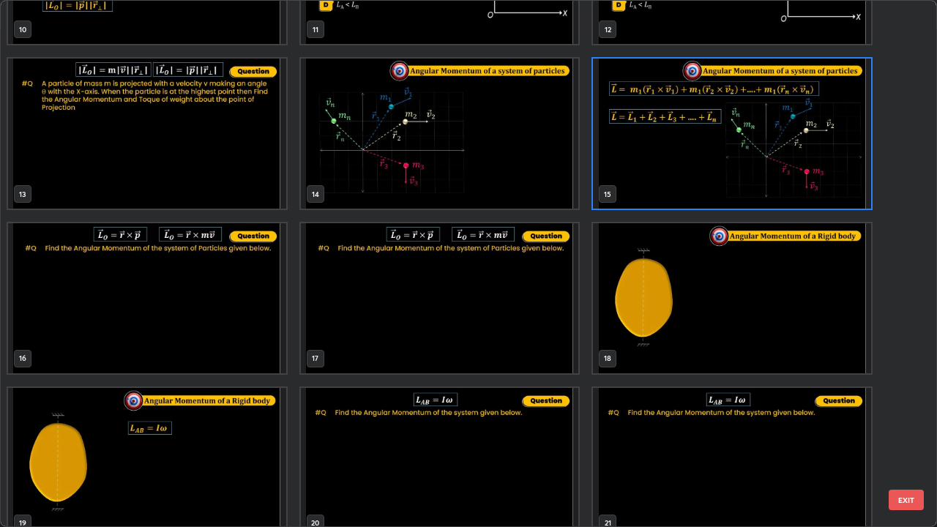
scroll to position [610, 0]
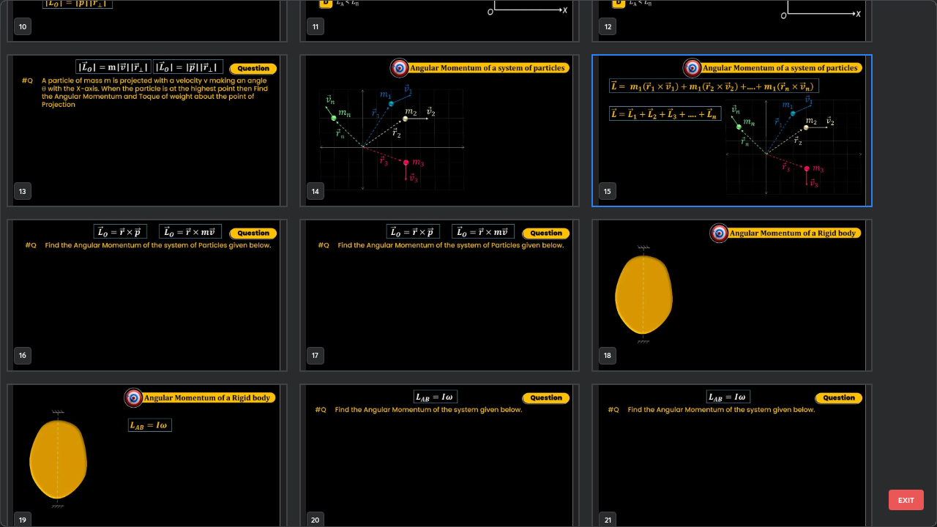
click at [702, 301] on img "grid" at bounding box center [732, 295] width 278 height 150
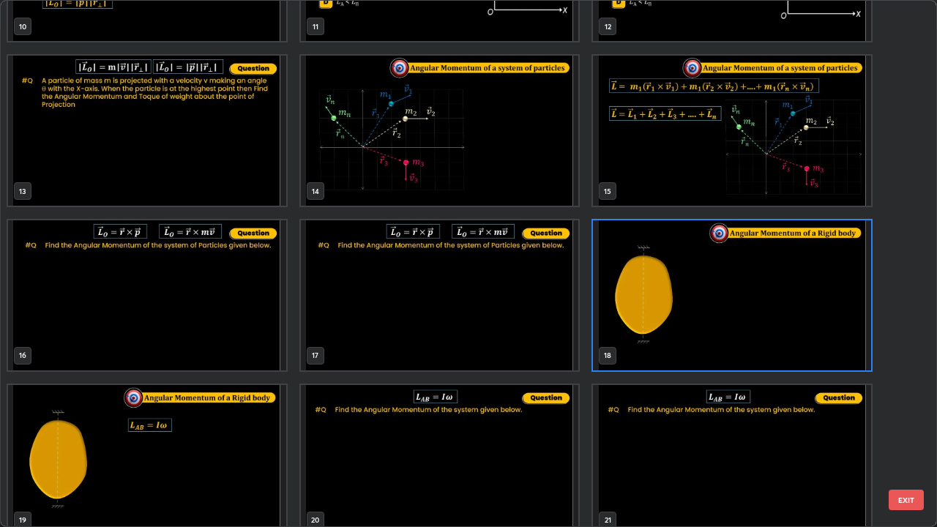
click at [908, 427] on button "EXIT" at bounding box center [906, 500] width 35 height 20
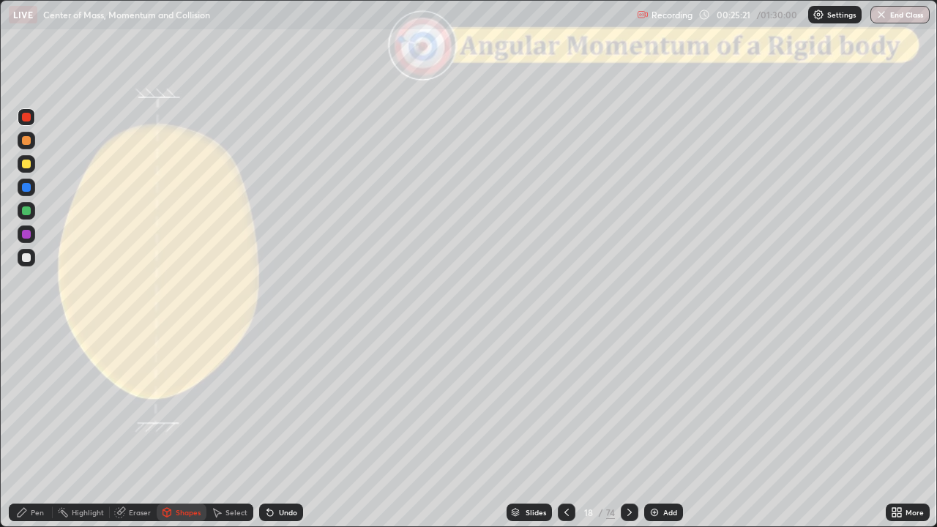
click at [38, 427] on div "Pen" at bounding box center [37, 512] width 13 height 7
click at [26, 139] on div at bounding box center [26, 140] width 9 height 9
click at [186, 427] on div "Shapes" at bounding box center [188, 512] width 25 height 7
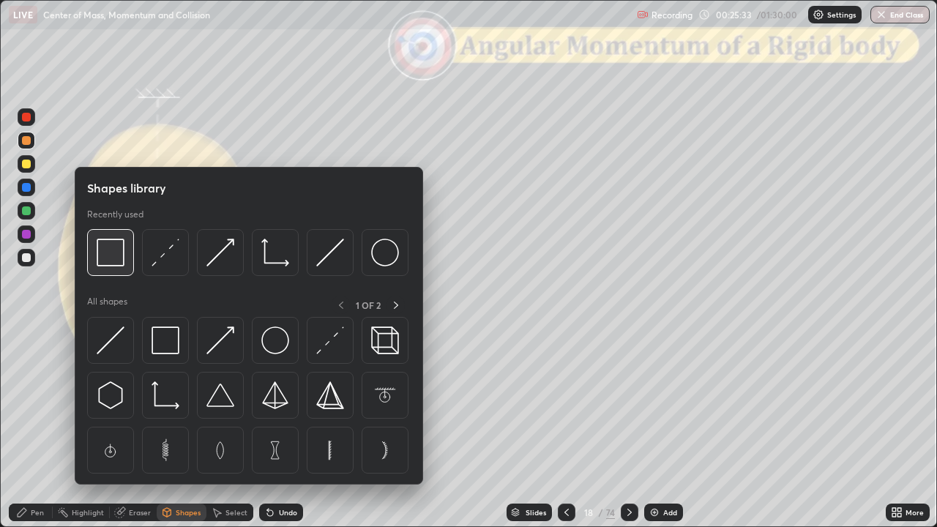
click at [116, 255] on img at bounding box center [111, 253] width 28 height 28
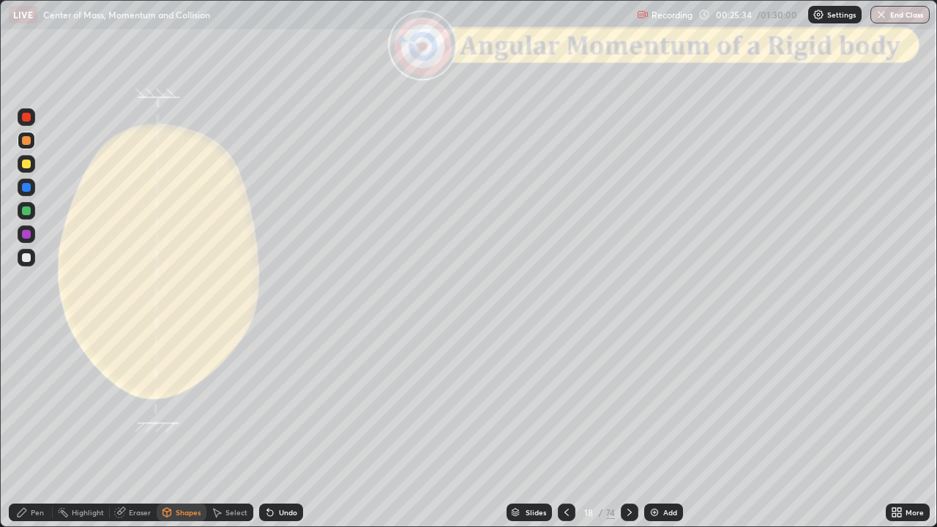
click at [32, 117] on div at bounding box center [27, 117] width 18 height 18
click at [40, 427] on div "Pen" at bounding box center [37, 512] width 13 height 7
click at [26, 209] on div at bounding box center [26, 210] width 9 height 9
click at [276, 427] on div "Undo" at bounding box center [281, 513] width 44 height 18
click at [280, 427] on div "Undo" at bounding box center [288, 512] width 18 height 7
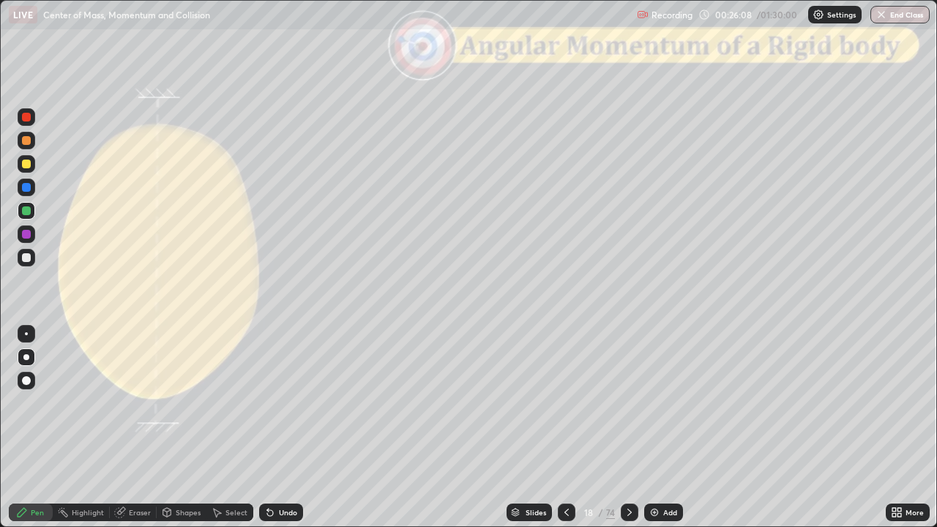
click at [275, 427] on div "Undo" at bounding box center [281, 513] width 44 height 18
click at [267, 427] on icon at bounding box center [267, 509] width 1 height 1
click at [268, 427] on icon at bounding box center [270, 513] width 6 height 6
click at [279, 427] on div "Undo" at bounding box center [288, 512] width 18 height 7
click at [187, 427] on div "Shapes" at bounding box center [188, 512] width 25 height 7
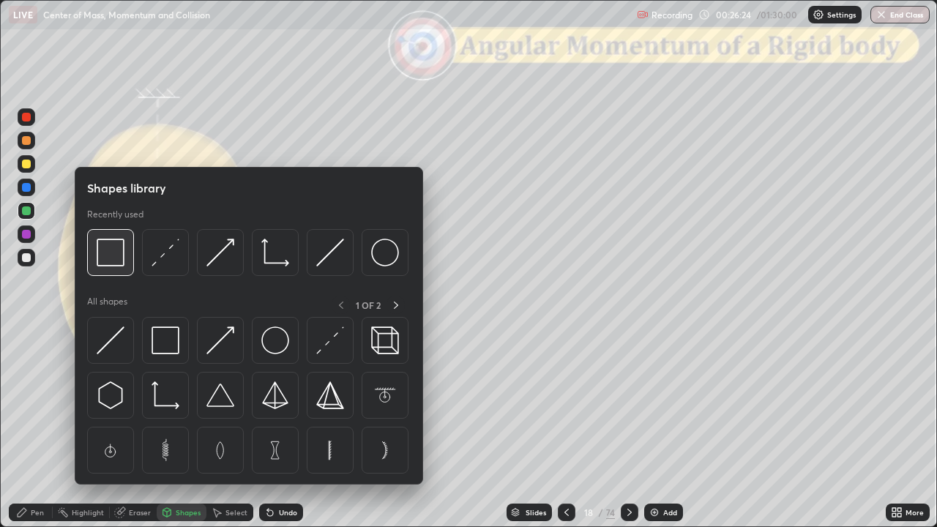
click at [116, 259] on img at bounding box center [111, 253] width 28 height 28
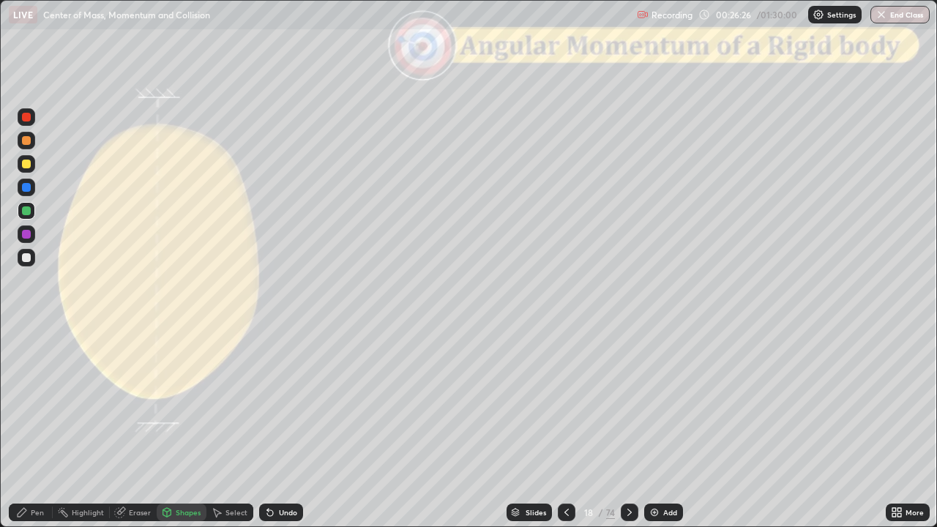
click at [27, 117] on div at bounding box center [26, 117] width 9 height 9
click at [26, 141] on div at bounding box center [26, 140] width 9 height 9
click at [37, 427] on div "Pen" at bounding box center [37, 512] width 13 height 7
click at [26, 213] on div at bounding box center [26, 210] width 9 height 9
click at [191, 427] on div "Shapes" at bounding box center [188, 512] width 25 height 7
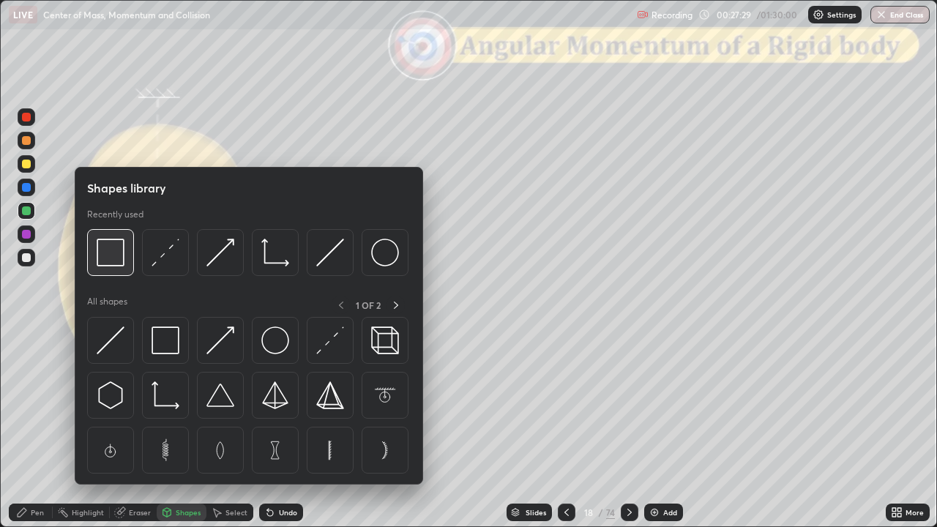
click at [113, 259] on img at bounding box center [111, 253] width 28 height 28
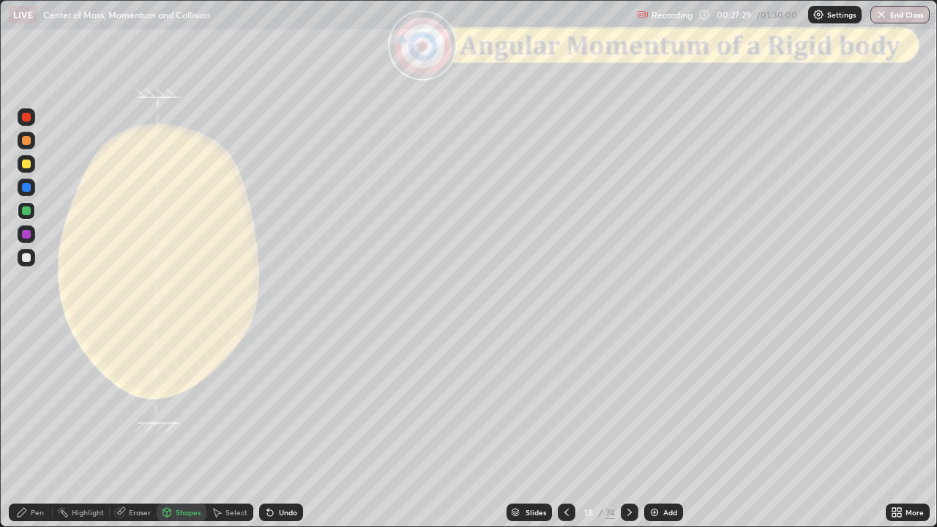
click at [29, 121] on div at bounding box center [26, 117] width 9 height 9
click at [32, 427] on div "Pen" at bounding box center [37, 512] width 13 height 7
click at [27, 258] on div at bounding box center [26, 257] width 9 height 9
click at [627, 427] on icon at bounding box center [629, 512] width 4 height 7
click at [621, 427] on div at bounding box center [630, 513] width 18 height 18
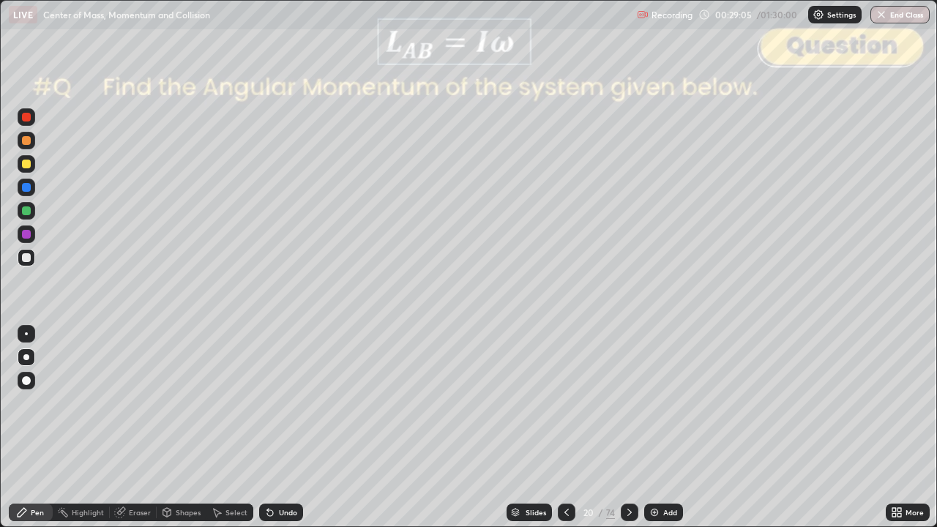
click at [541, 427] on div "Slides" at bounding box center [528, 513] width 45 height 18
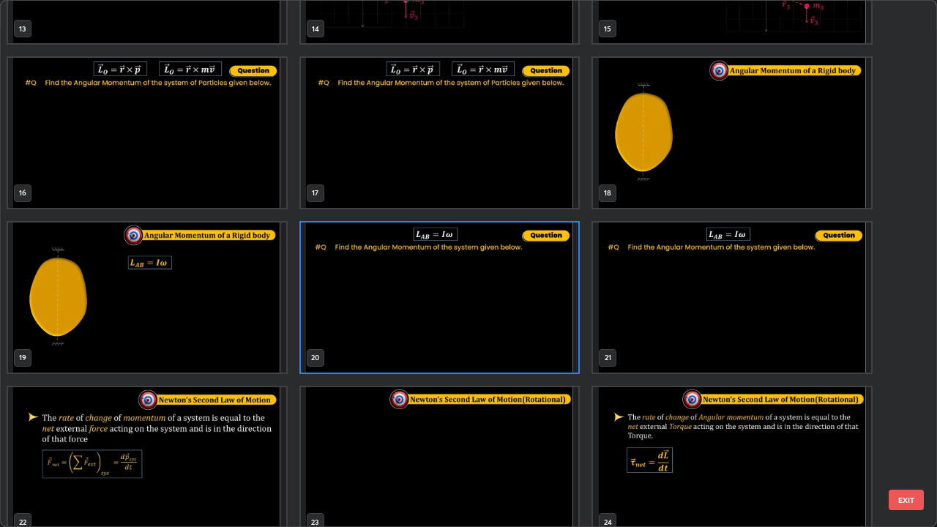
scroll to position [784, 0]
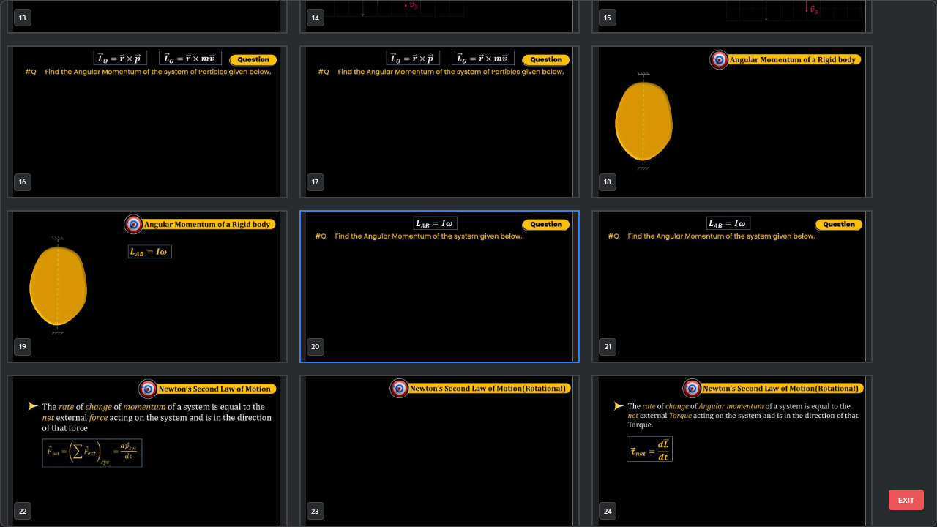
click at [910, 427] on button "EXIT" at bounding box center [906, 500] width 35 height 20
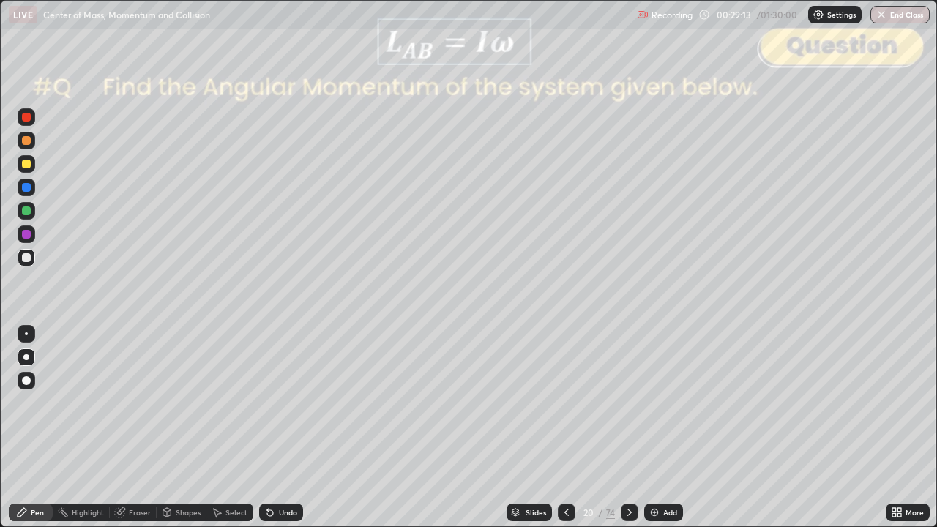
click at [294, 427] on div "Undo" at bounding box center [281, 513] width 44 height 18
click at [184, 427] on div "Shapes" at bounding box center [188, 512] width 25 height 7
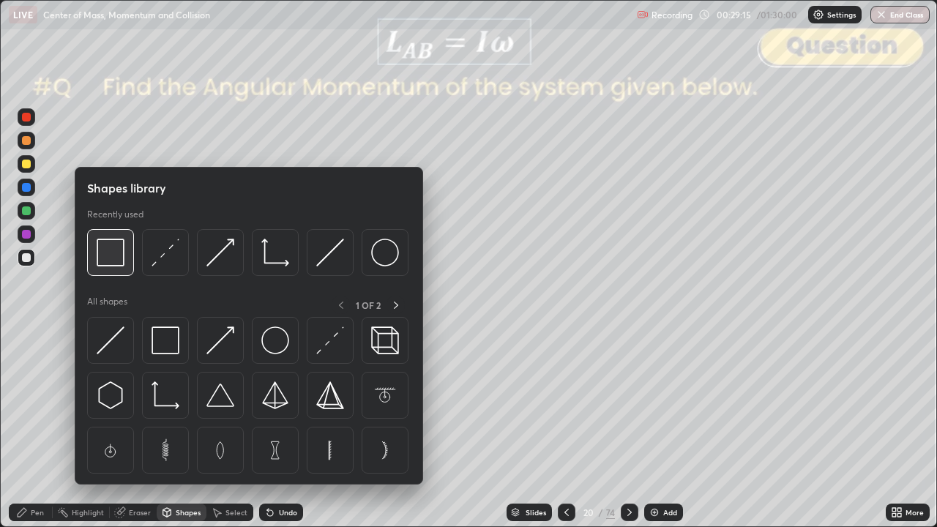
click at [113, 261] on img at bounding box center [111, 253] width 28 height 28
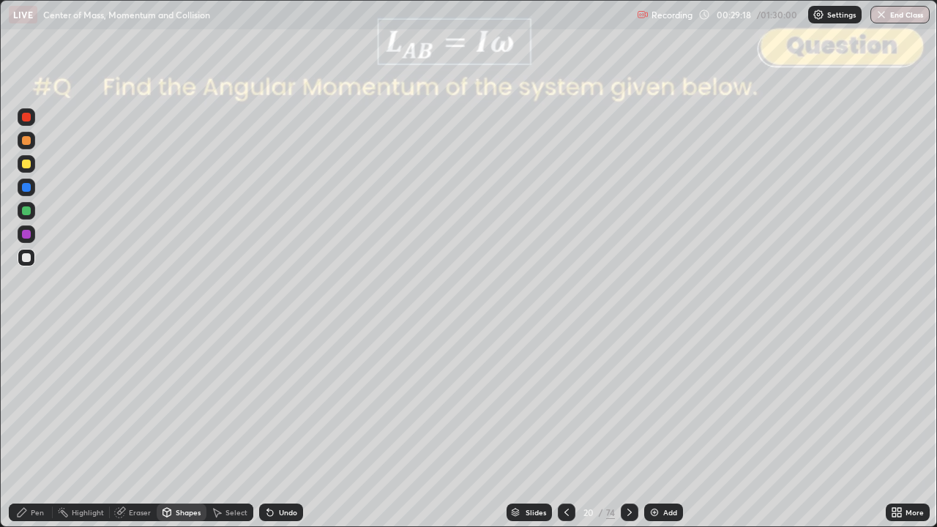
click at [33, 427] on div "Pen" at bounding box center [37, 512] width 13 height 7
click at [26, 144] on div at bounding box center [26, 140] width 9 height 9
click at [184, 427] on div "Shapes" at bounding box center [182, 513] width 50 height 18
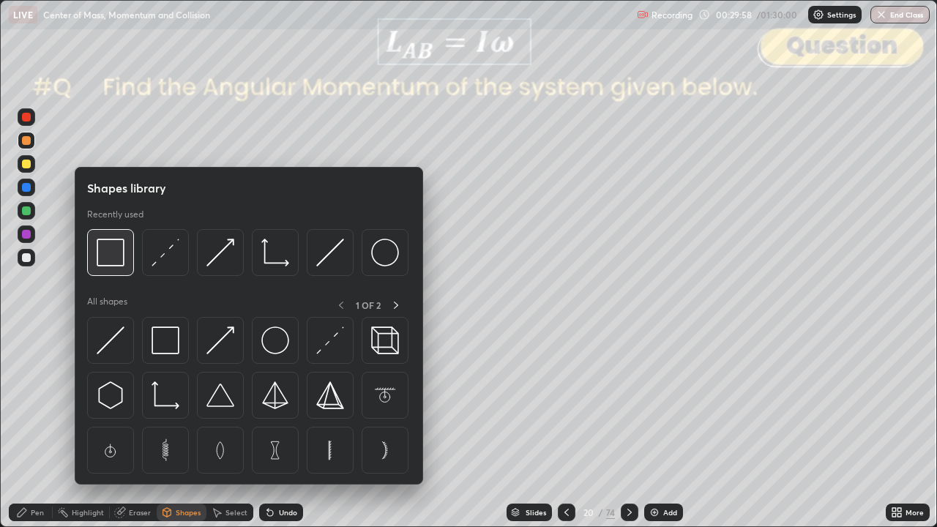
click at [107, 253] on img at bounding box center [111, 253] width 28 height 28
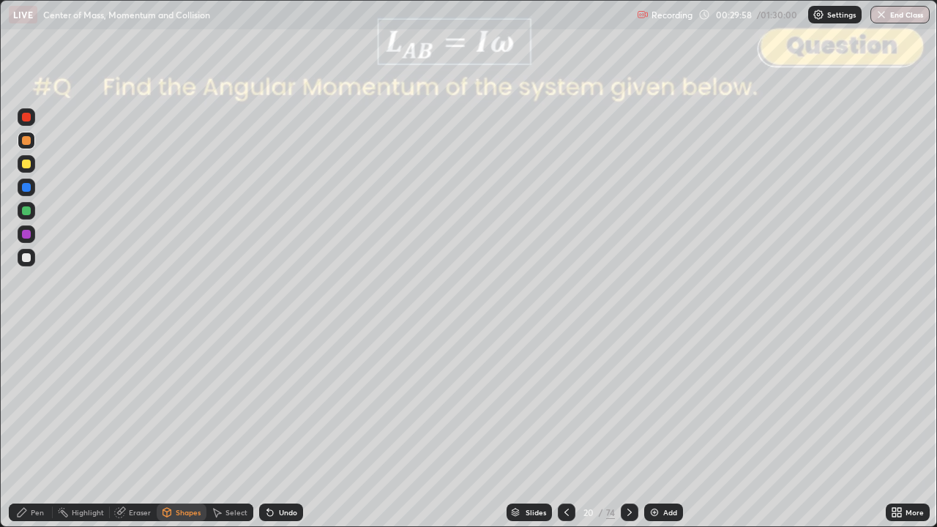
click at [26, 117] on div at bounding box center [26, 117] width 9 height 9
click at [29, 427] on div "Pen" at bounding box center [31, 513] width 44 height 18
click at [29, 211] on div at bounding box center [26, 210] width 9 height 9
click at [182, 427] on div "Shapes" at bounding box center [188, 512] width 25 height 7
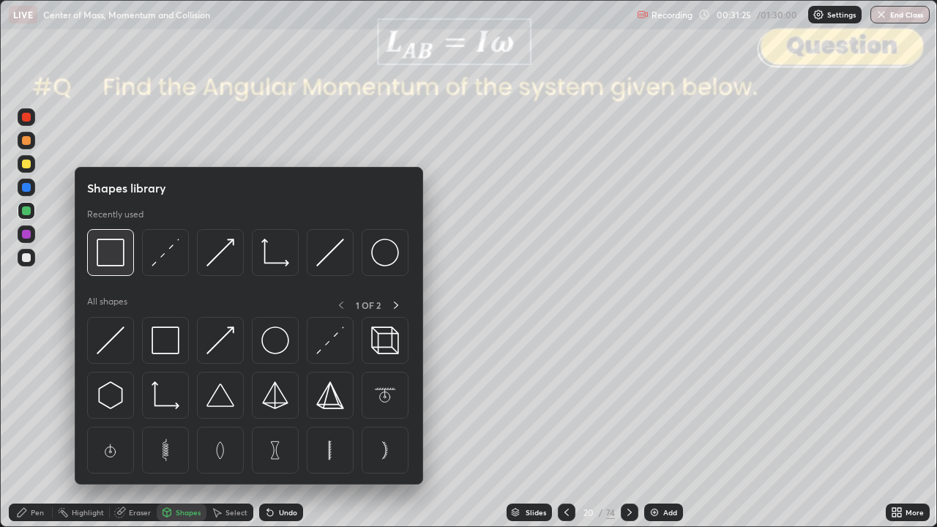
click at [113, 258] on img at bounding box center [111, 253] width 28 height 28
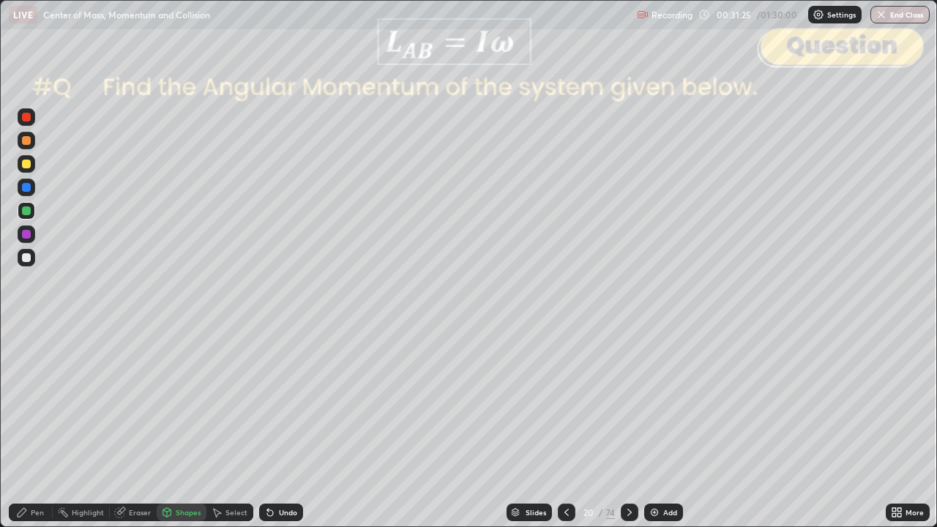
click at [27, 120] on div at bounding box center [26, 117] width 9 height 9
click at [539, 427] on div "Slides" at bounding box center [535, 512] width 20 height 7
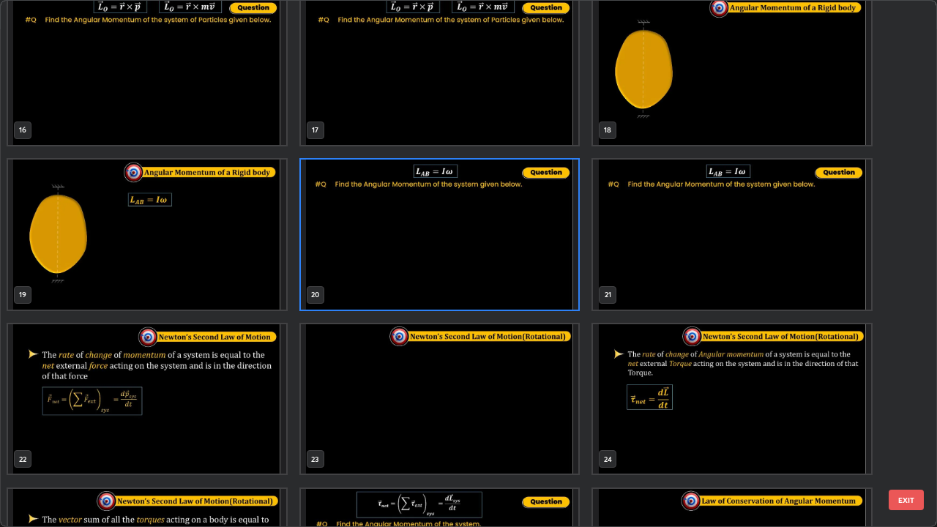
scroll to position [838, 0]
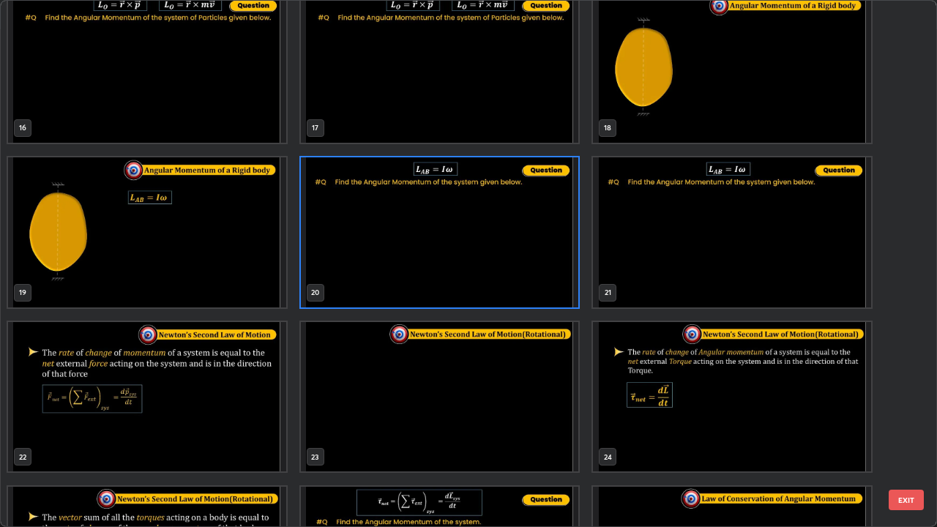
click at [249, 395] on img "grid" at bounding box center [147, 397] width 278 height 150
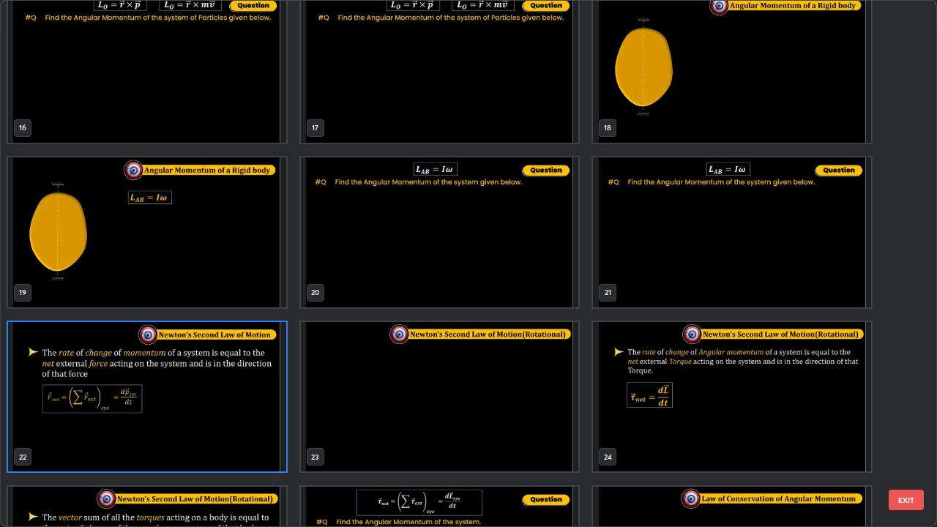
click at [910, 427] on button "EXIT" at bounding box center [906, 500] width 35 height 20
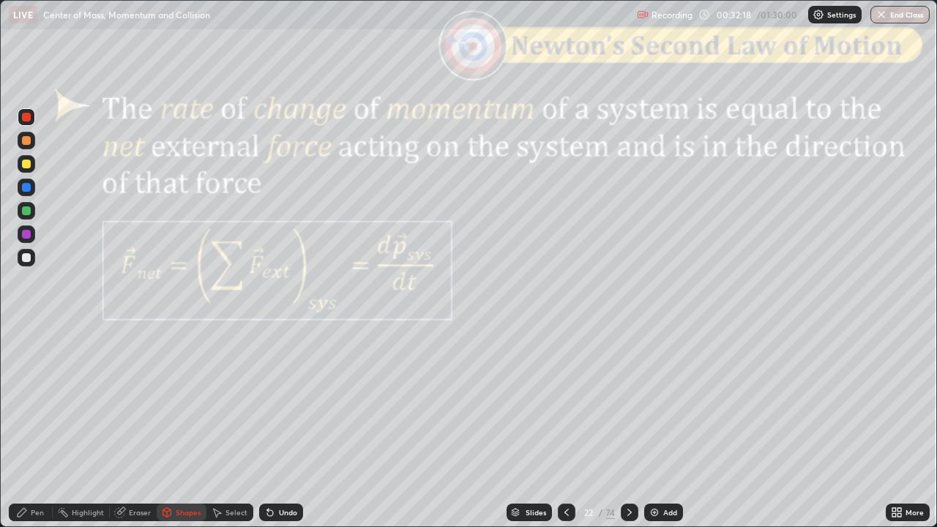
click at [38, 427] on div "Pen" at bounding box center [37, 512] width 13 height 7
click at [29, 142] on div at bounding box center [26, 140] width 9 height 9
click at [184, 427] on div "Shapes" at bounding box center [188, 512] width 25 height 7
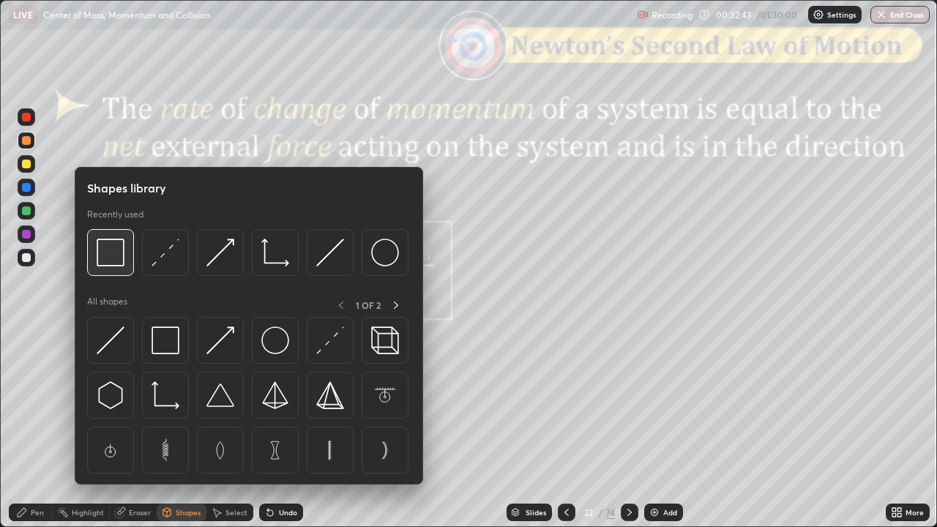
click at [118, 263] on img at bounding box center [111, 253] width 28 height 28
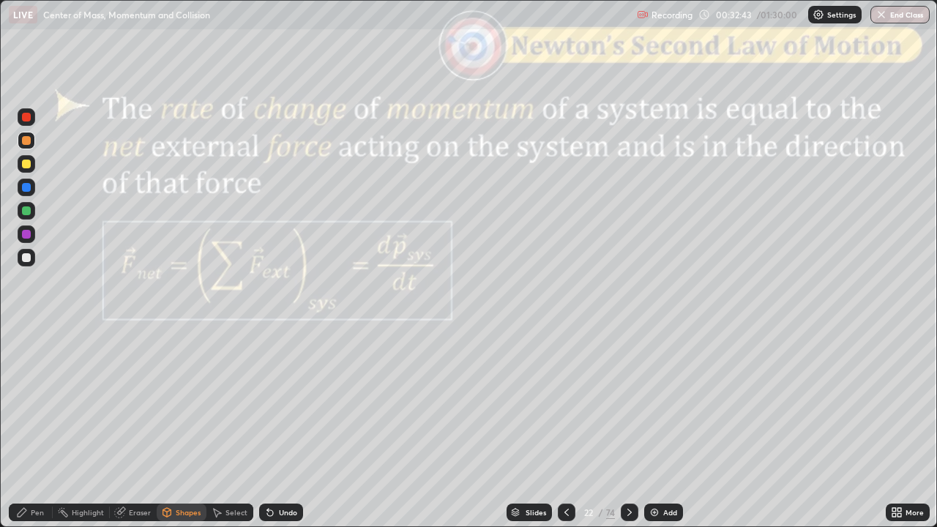
click at [26, 117] on div at bounding box center [26, 117] width 9 height 9
click at [40, 427] on div "Pen" at bounding box center [37, 512] width 13 height 7
click at [28, 168] on div at bounding box center [26, 164] width 9 height 9
click at [26, 141] on div at bounding box center [26, 140] width 9 height 9
click at [187, 427] on div "Shapes" at bounding box center [188, 512] width 25 height 7
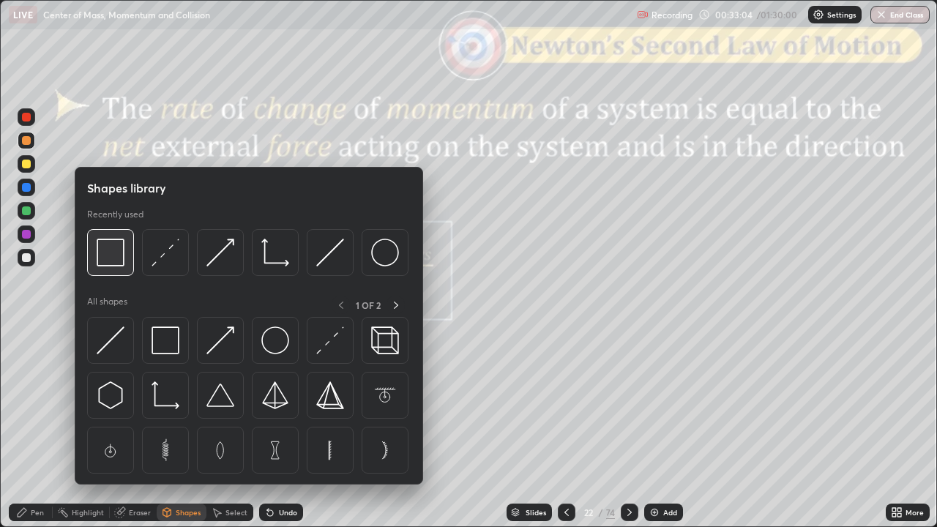
click at [114, 259] on img at bounding box center [111, 253] width 28 height 28
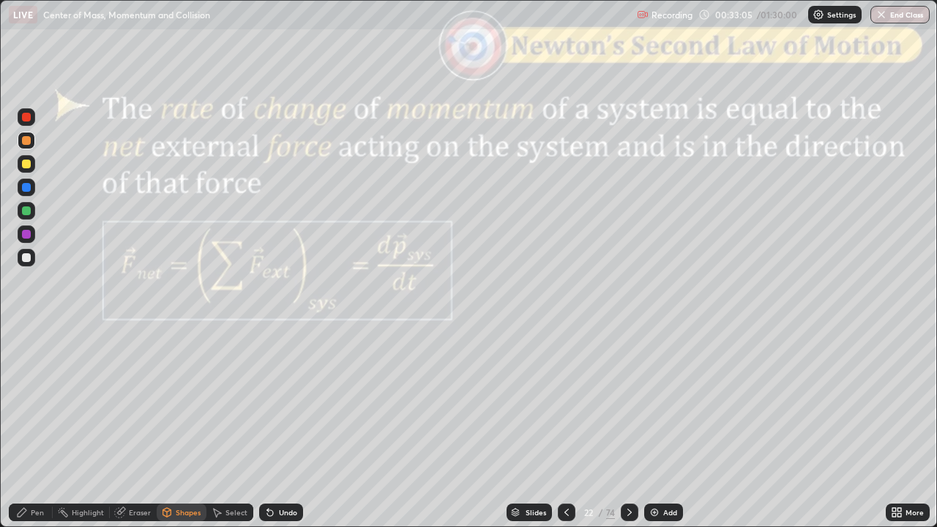
click at [28, 116] on div at bounding box center [26, 117] width 9 height 9
click at [26, 214] on div at bounding box center [26, 210] width 9 height 9
click at [27, 427] on icon at bounding box center [22, 512] width 12 height 12
click at [184, 427] on div "Shapes" at bounding box center [182, 513] width 50 height 18
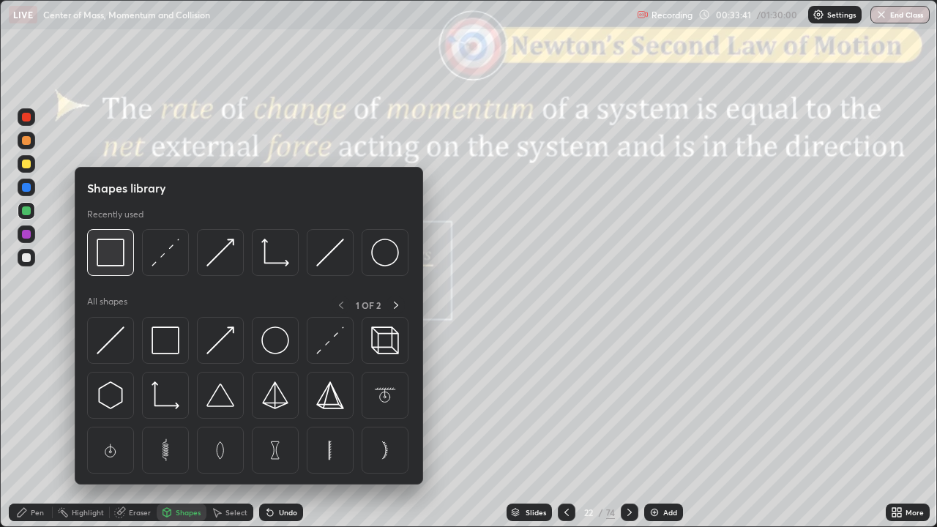
click at [114, 261] on img at bounding box center [111, 253] width 28 height 28
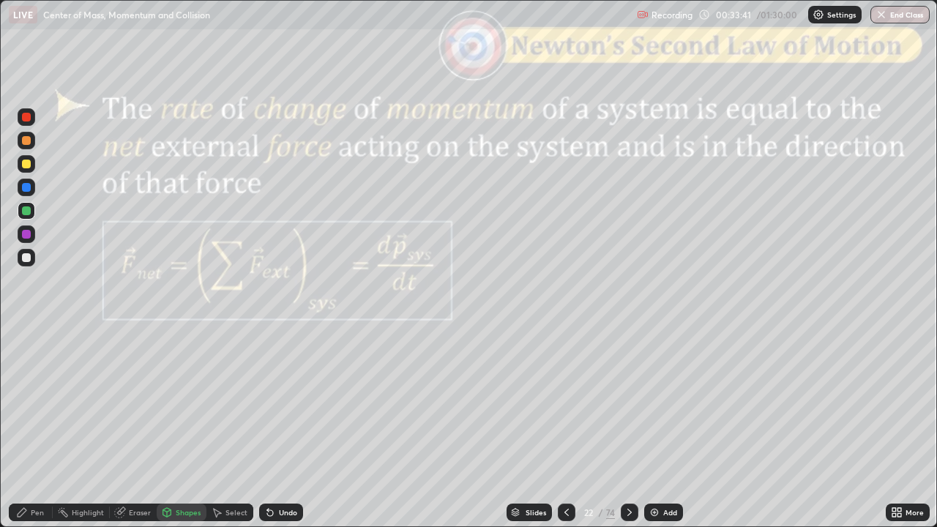
click at [28, 117] on div at bounding box center [26, 117] width 9 height 9
click at [26, 212] on div at bounding box center [26, 210] width 9 height 9
click at [26, 427] on icon at bounding box center [22, 512] width 12 height 12
click at [188, 427] on div "Shapes" at bounding box center [188, 512] width 25 height 7
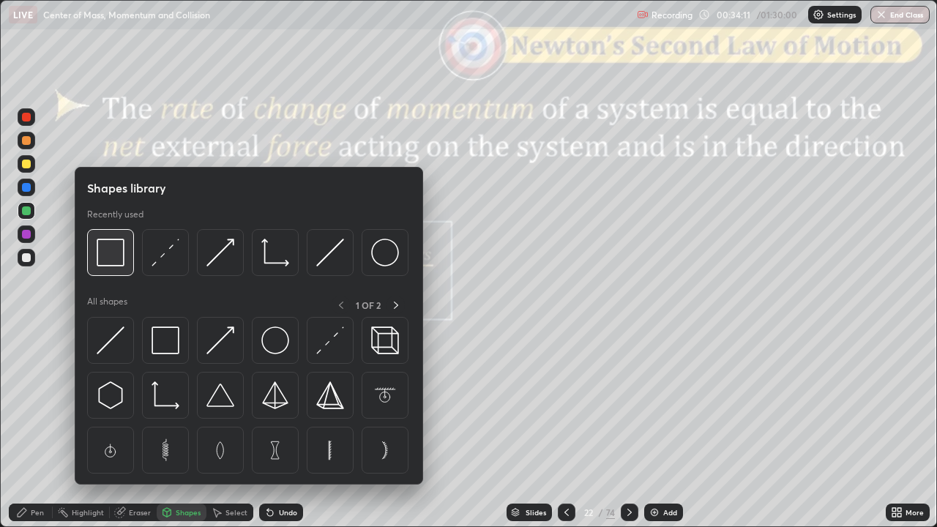
click at [114, 258] on img at bounding box center [111, 253] width 28 height 28
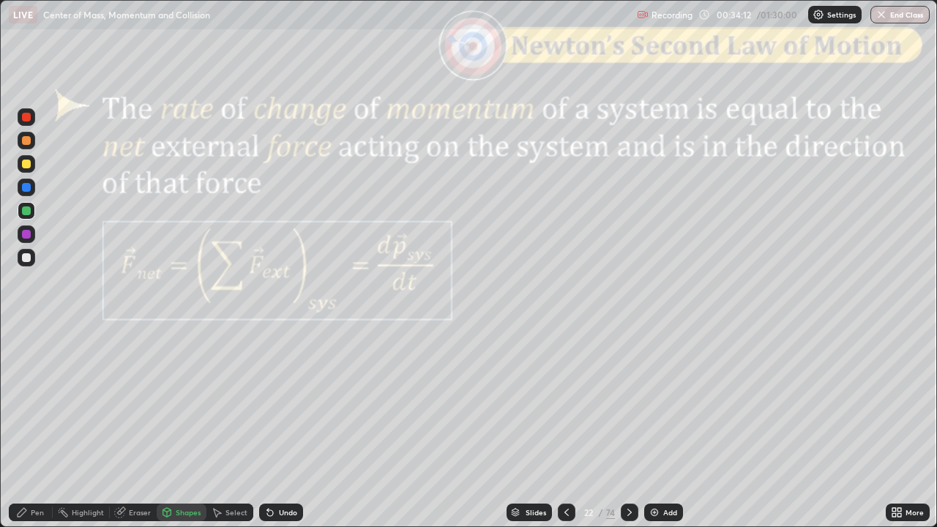
click at [26, 117] on div at bounding box center [26, 117] width 9 height 9
click at [281, 427] on div "Undo" at bounding box center [288, 512] width 18 height 7
click at [280, 427] on div "Undo" at bounding box center [288, 512] width 18 height 7
click at [31, 427] on div "Pen" at bounding box center [37, 512] width 13 height 7
click at [24, 214] on div at bounding box center [26, 210] width 9 height 9
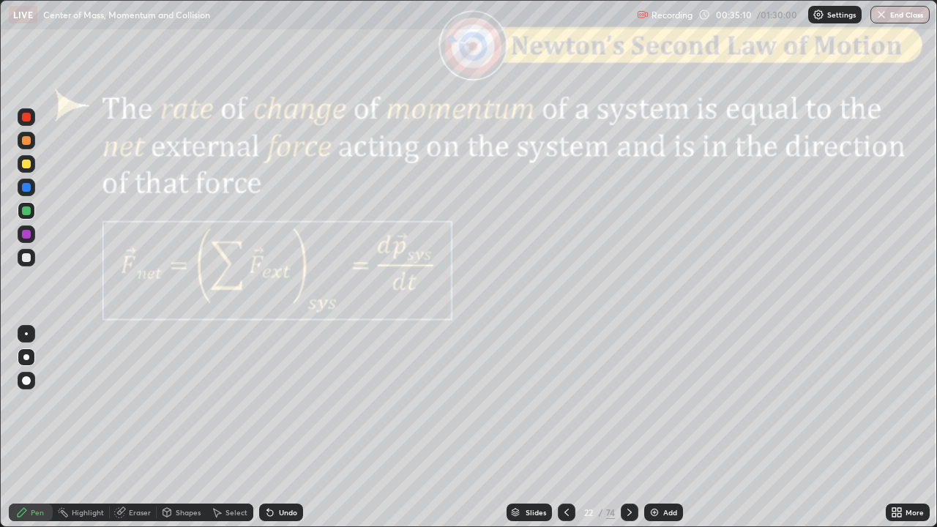
click at [627, 427] on div at bounding box center [630, 513] width 18 height 18
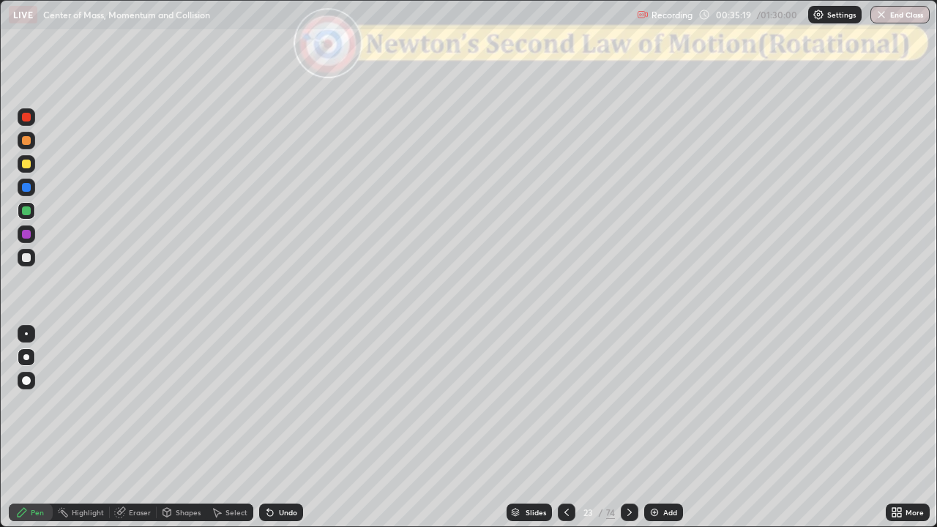
click at [565, 427] on icon at bounding box center [567, 512] width 12 height 12
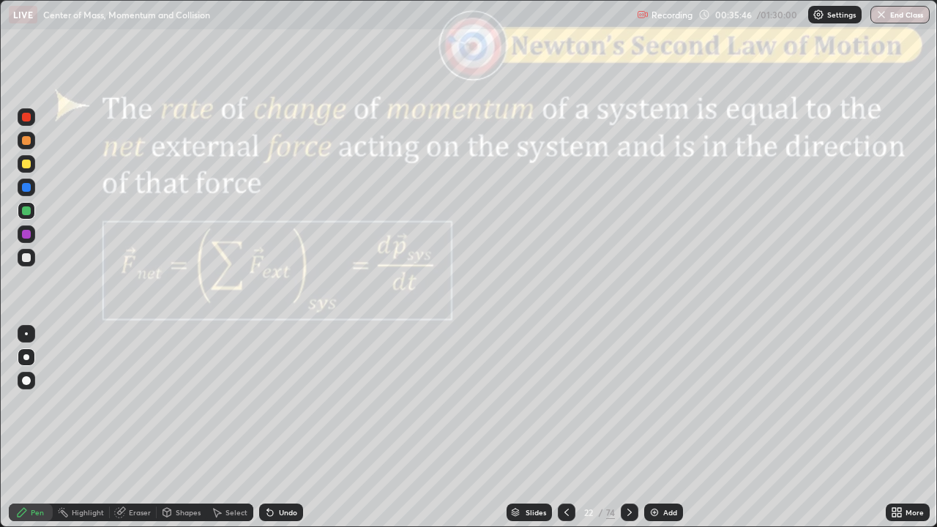
click at [28, 143] on div at bounding box center [26, 140] width 9 height 9
click at [628, 427] on icon at bounding box center [630, 512] width 12 height 12
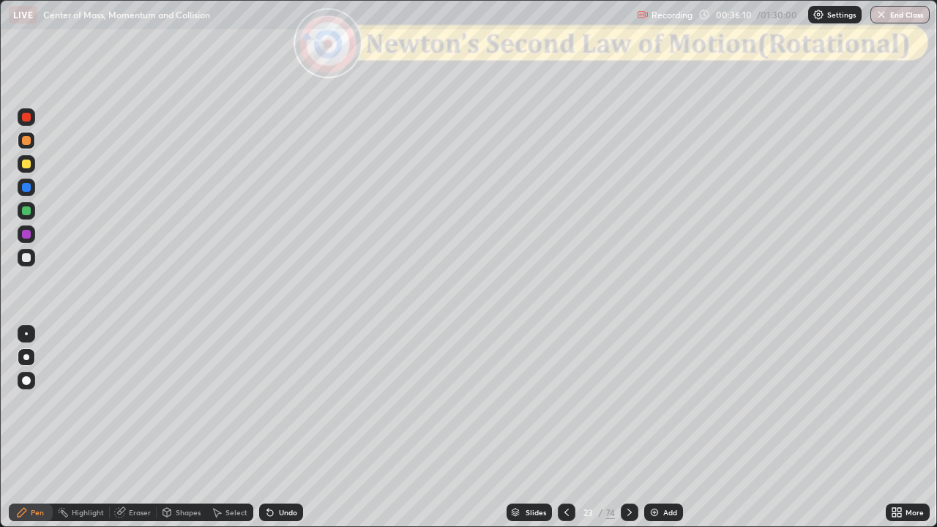
click at [629, 427] on icon at bounding box center [630, 512] width 12 height 12
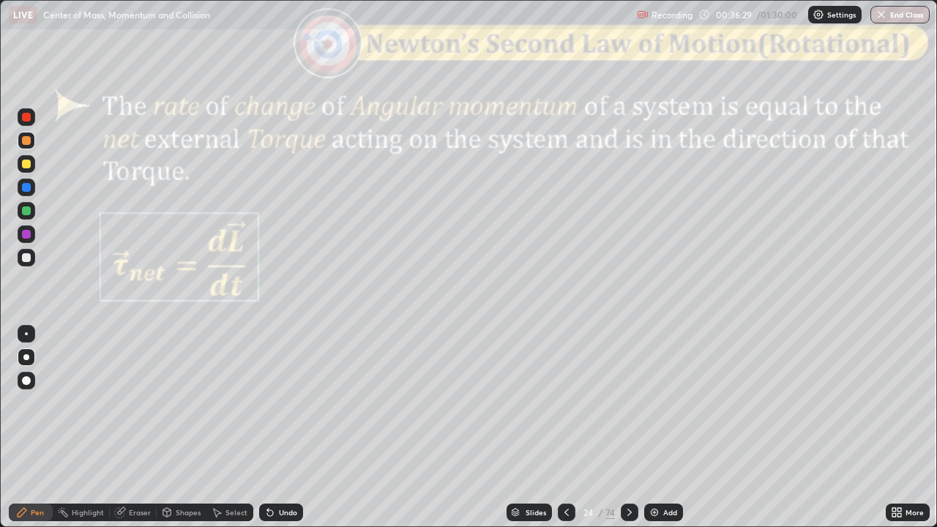
click at [538, 427] on div "Slides" at bounding box center [535, 512] width 20 height 7
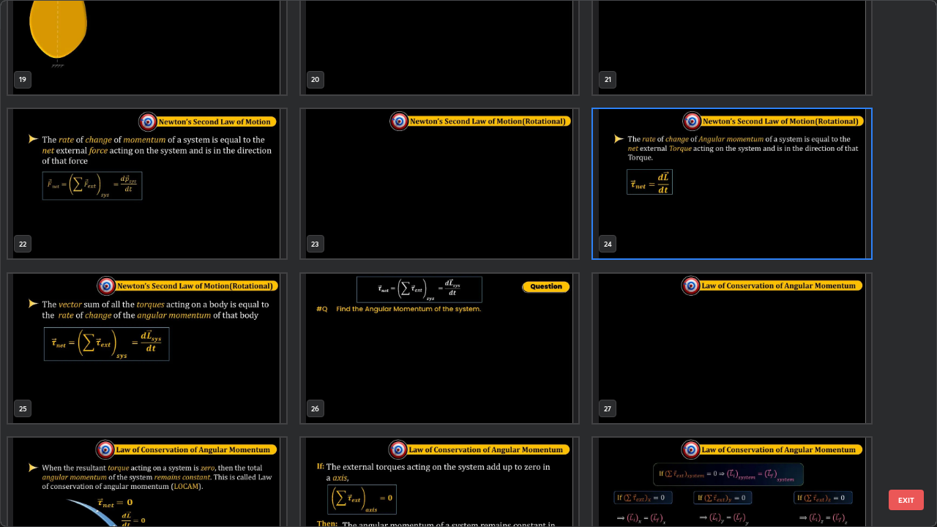
scroll to position [1068, 0]
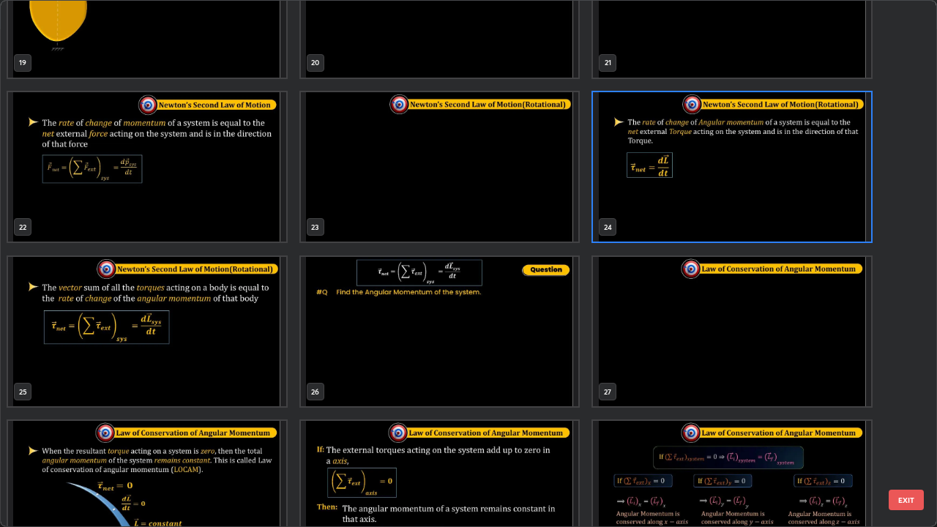
click at [908, 427] on button "EXIT" at bounding box center [906, 500] width 35 height 20
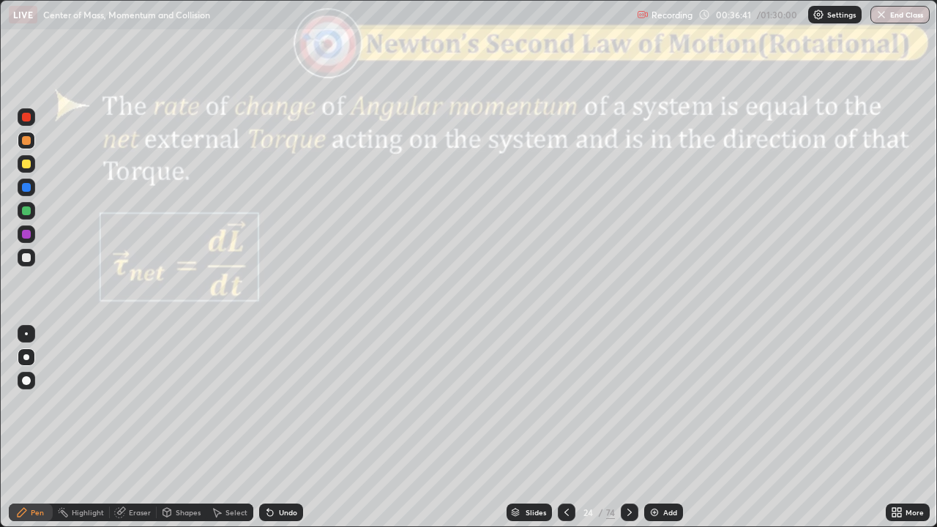
click at [26, 211] on div at bounding box center [26, 210] width 9 height 9
click at [26, 167] on div at bounding box center [26, 164] width 9 height 9
click at [180, 427] on div "Shapes" at bounding box center [188, 512] width 25 height 7
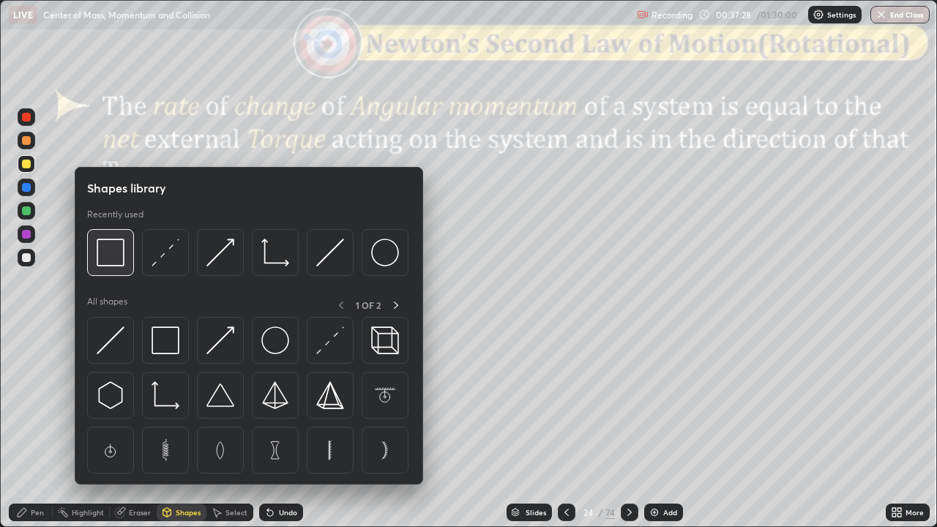
click at [115, 255] on img at bounding box center [111, 253] width 28 height 28
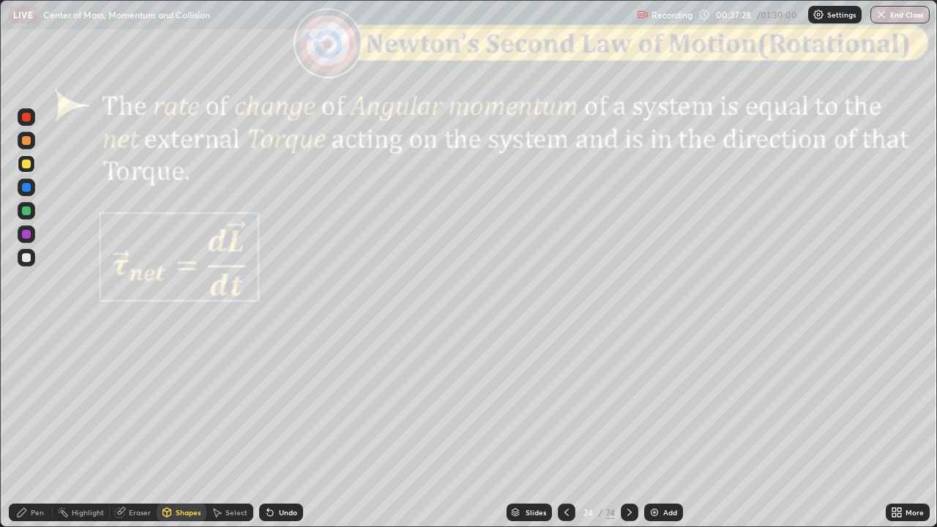
click at [27, 117] on div at bounding box center [26, 117] width 9 height 9
click at [33, 427] on div "Pen" at bounding box center [37, 512] width 13 height 7
click at [29, 139] on div at bounding box center [26, 140] width 9 height 9
click at [183, 427] on div "Shapes" at bounding box center [188, 512] width 25 height 7
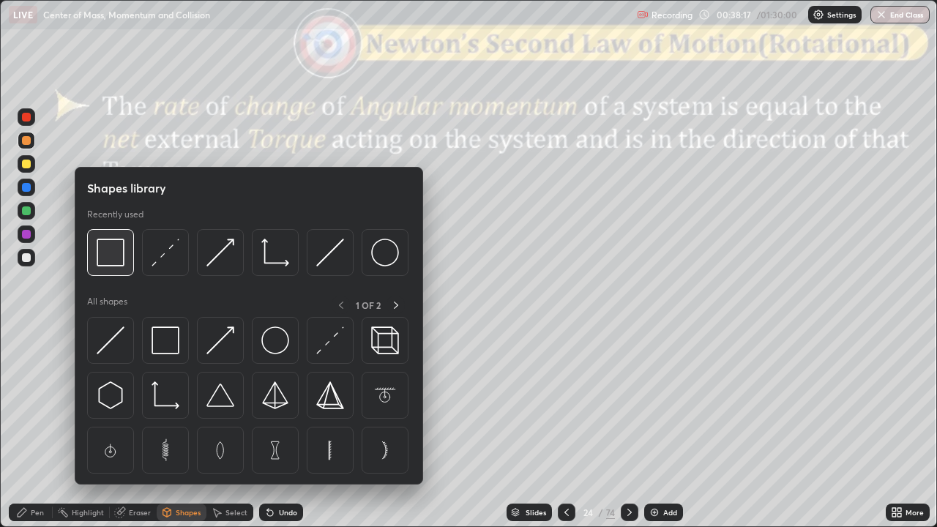
click at [114, 261] on img at bounding box center [111, 253] width 28 height 28
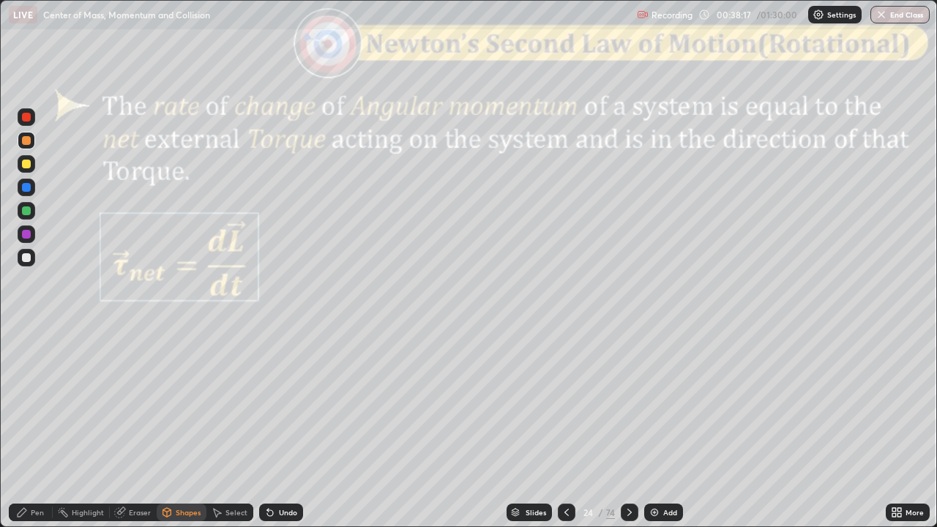
click at [26, 120] on div at bounding box center [26, 117] width 9 height 9
click at [20, 427] on icon at bounding box center [22, 512] width 9 height 9
click at [180, 427] on div "Shapes" at bounding box center [188, 512] width 25 height 7
click at [40, 427] on div "Pen" at bounding box center [37, 512] width 13 height 7
click at [28, 165] on div at bounding box center [26, 164] width 9 height 9
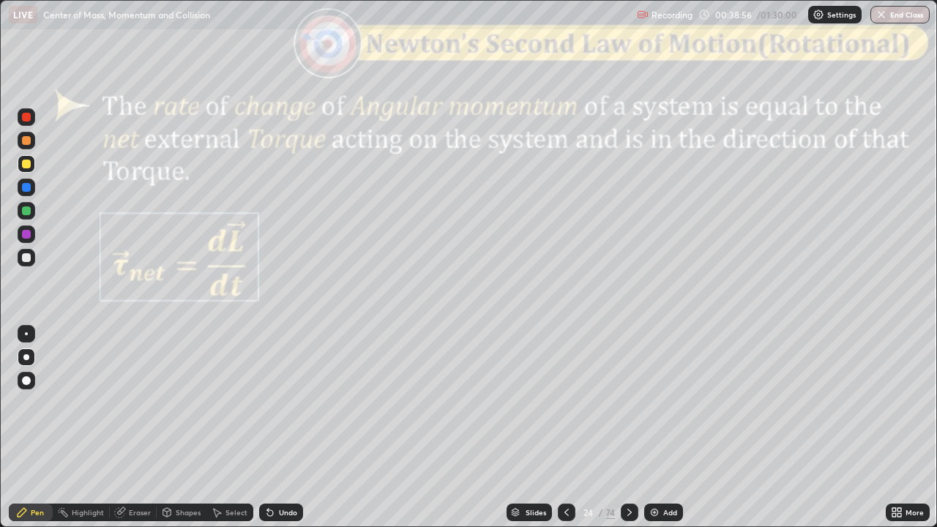
click at [22, 124] on div at bounding box center [27, 117] width 18 height 18
click at [186, 427] on div "Shapes" at bounding box center [182, 513] width 50 height 18
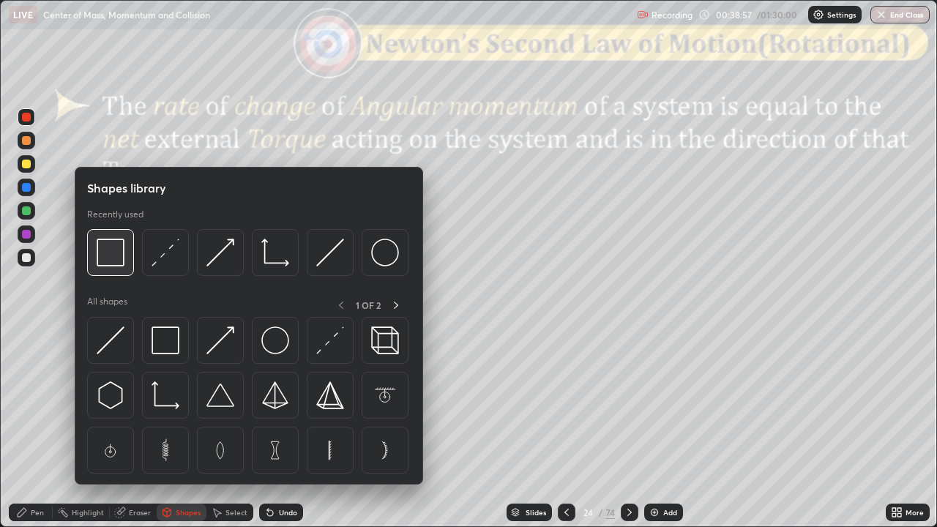
click at [104, 255] on img at bounding box center [111, 253] width 28 height 28
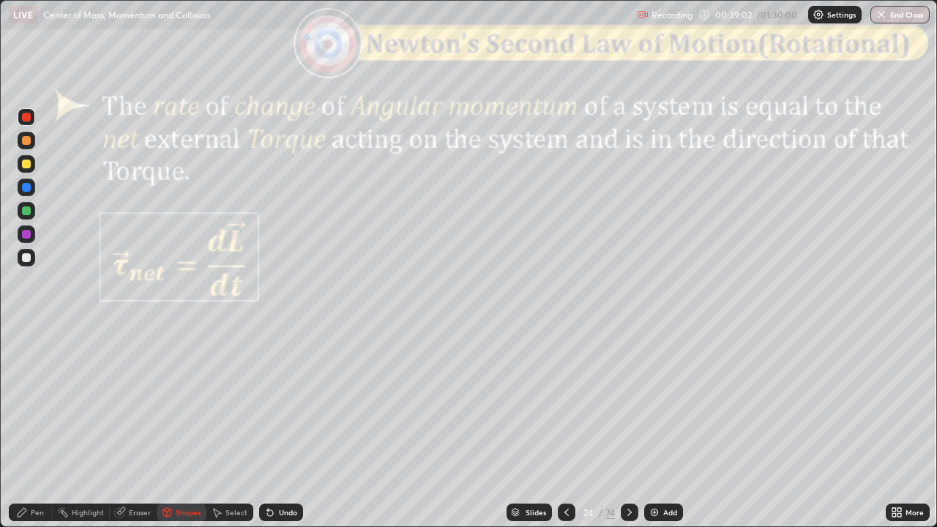
click at [31, 427] on div "Pen" at bounding box center [31, 513] width 44 height 18
click at [26, 164] on div at bounding box center [26, 164] width 9 height 9
click at [539, 427] on div "Slides" at bounding box center [535, 512] width 20 height 7
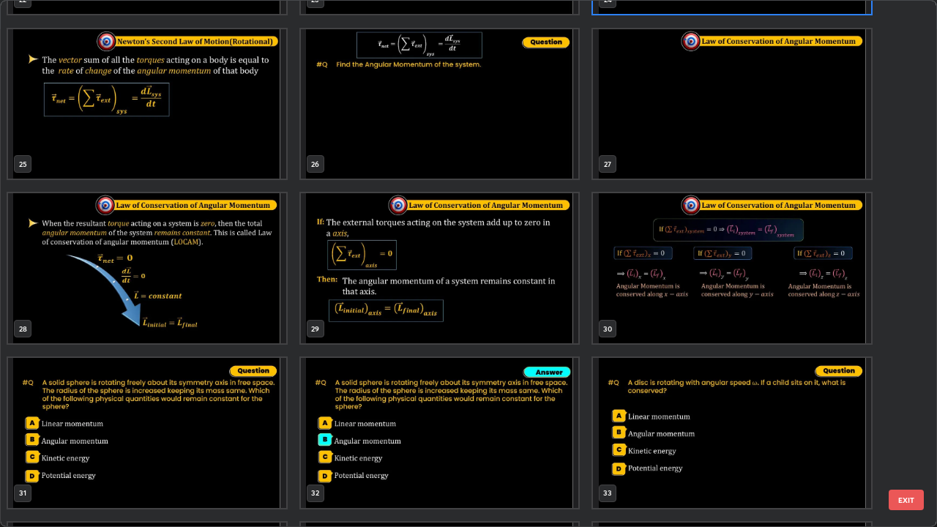
scroll to position [1310, 0]
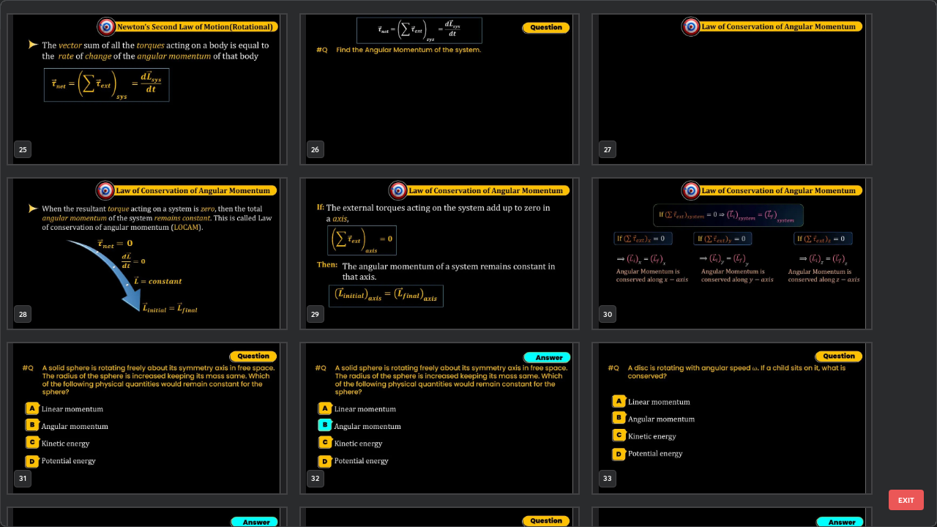
click at [724, 108] on img "grid" at bounding box center [732, 90] width 278 height 150
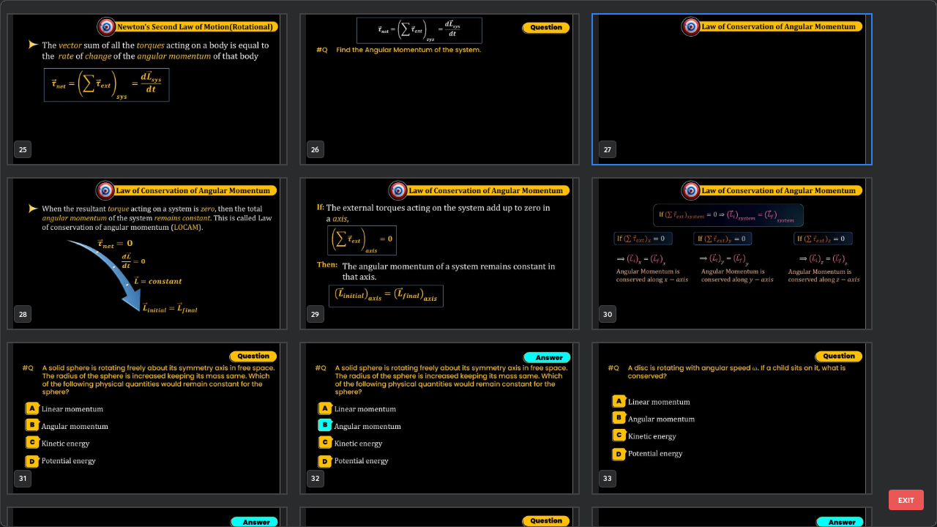
click at [912, 427] on button "EXIT" at bounding box center [906, 500] width 35 height 20
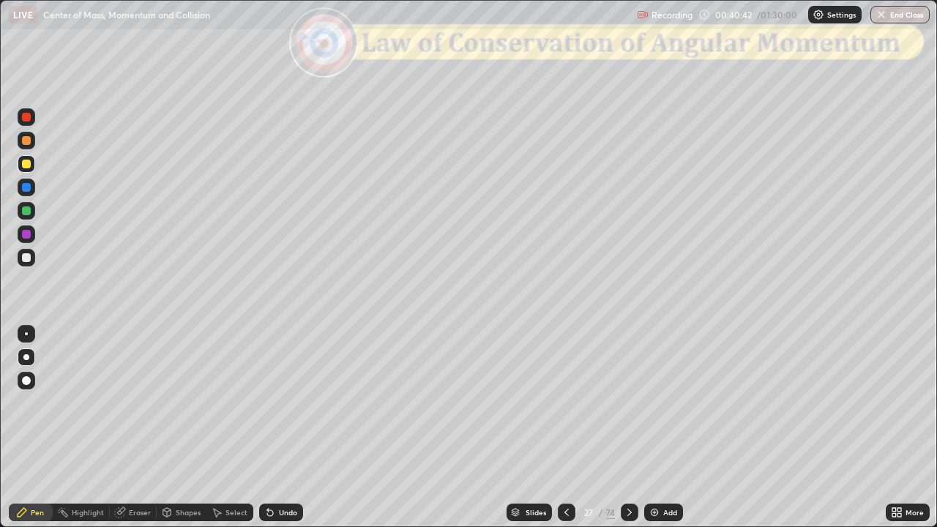
click at [628, 427] on icon at bounding box center [630, 512] width 12 height 12
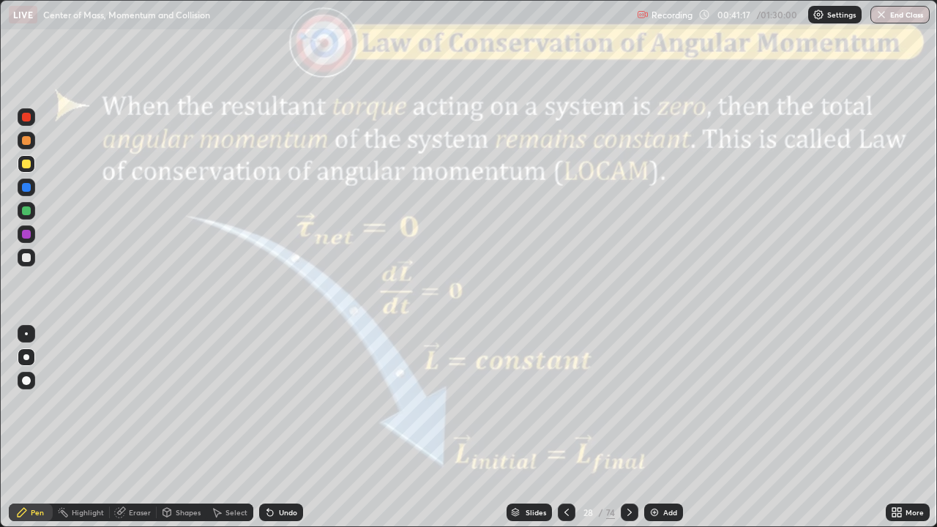
click at [629, 427] on icon at bounding box center [630, 512] width 12 height 12
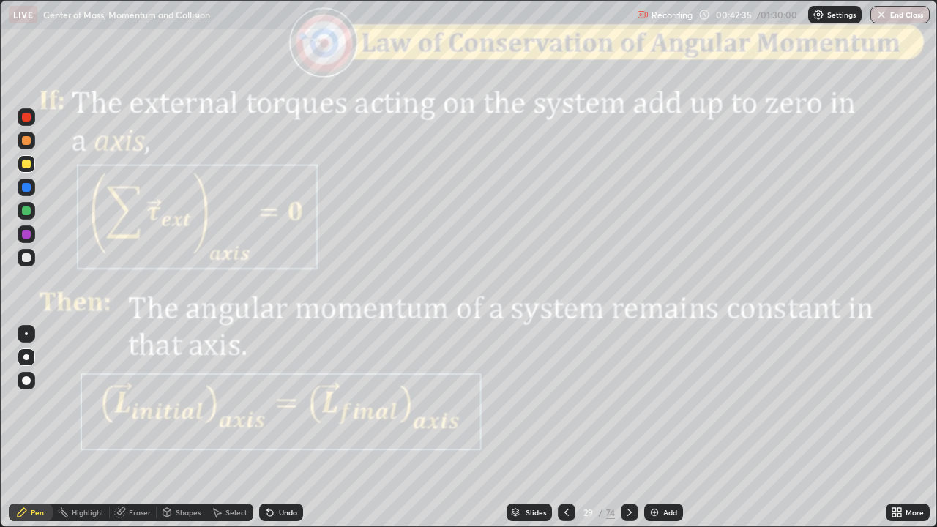
click at [528, 427] on div "Slides" at bounding box center [535, 512] width 20 height 7
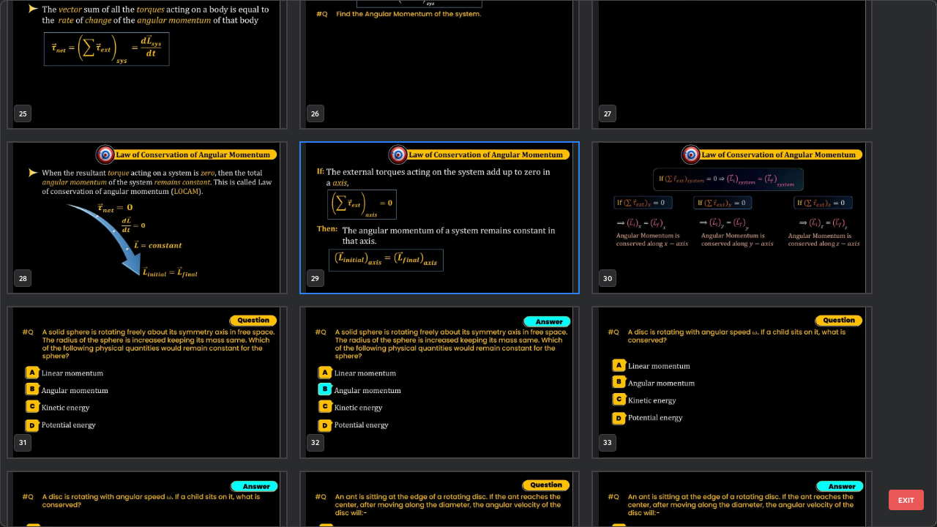
scroll to position [1391, 0]
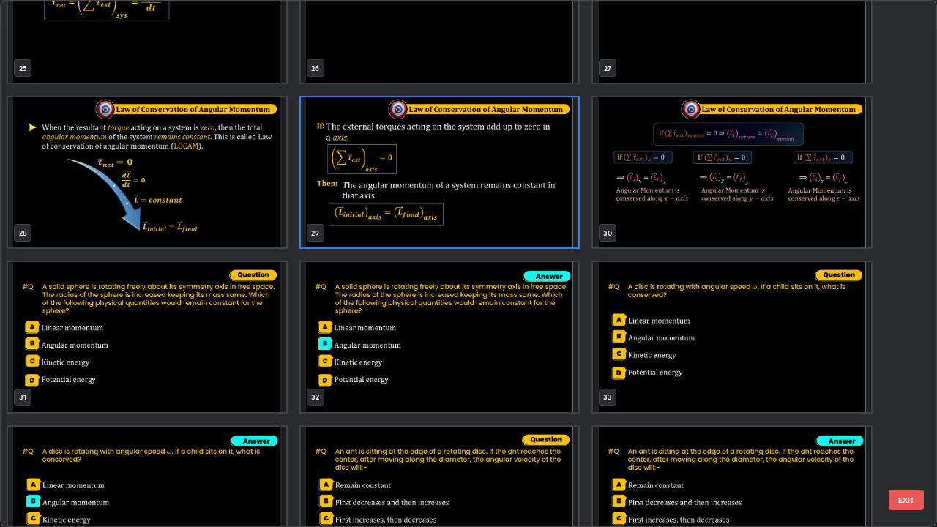
click at [915, 427] on button "EXIT" at bounding box center [906, 500] width 35 height 20
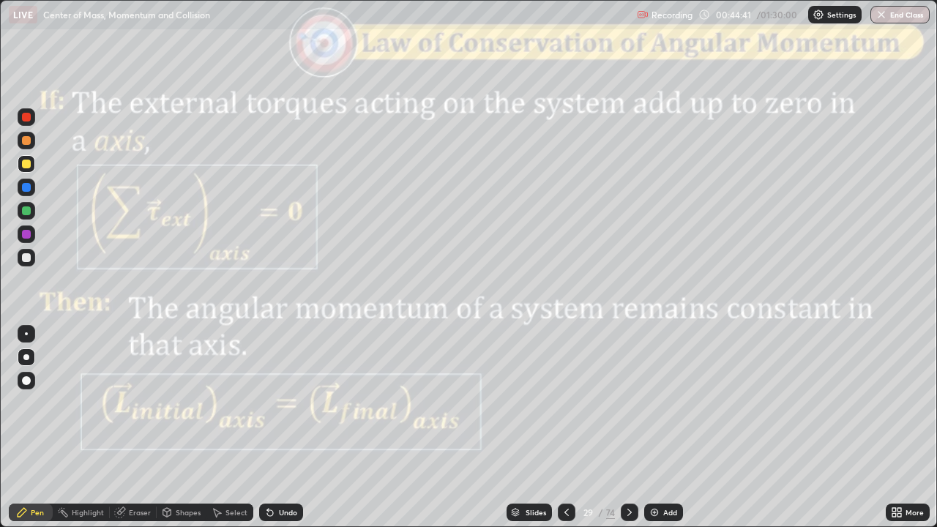
click at [628, 427] on icon at bounding box center [630, 512] width 12 height 12
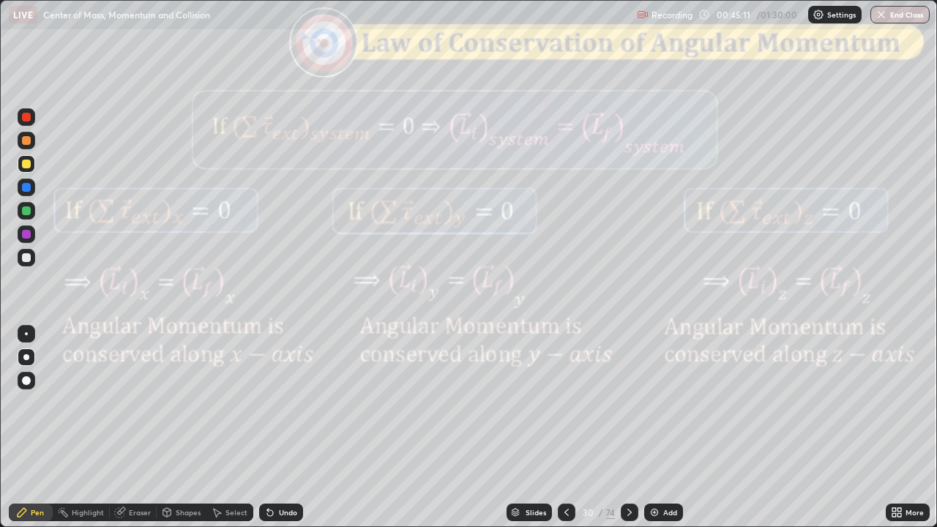
click at [635, 427] on div at bounding box center [630, 513] width 18 height 18
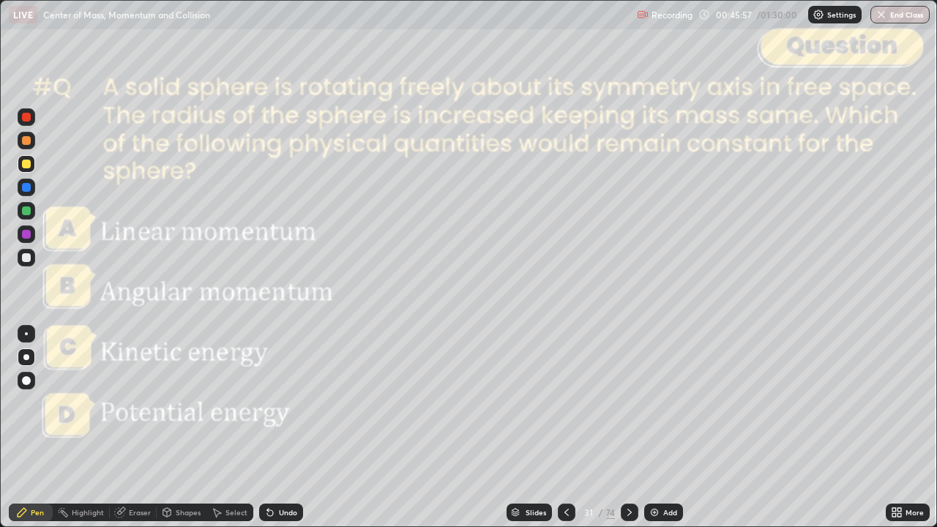
click at [27, 117] on div at bounding box center [26, 117] width 9 height 9
click at [629, 427] on icon at bounding box center [630, 512] width 12 height 12
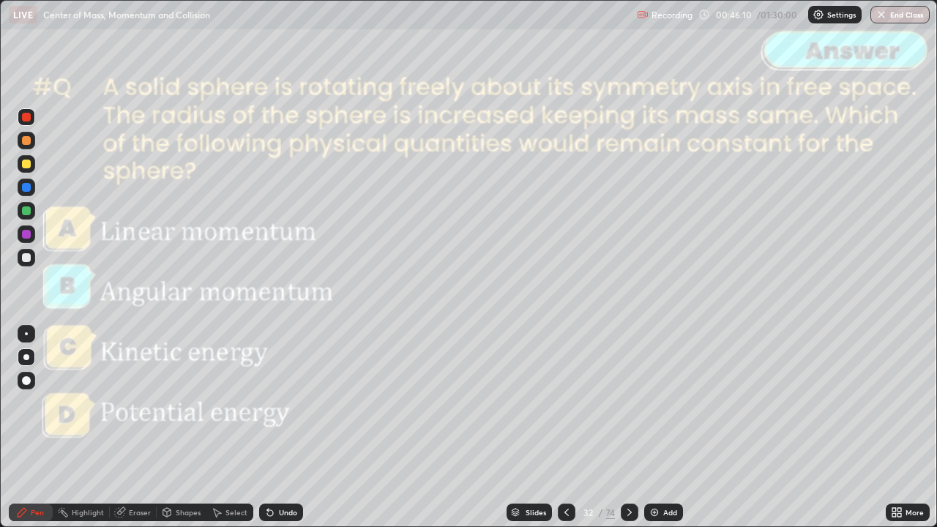
click at [629, 427] on icon at bounding box center [630, 512] width 12 height 12
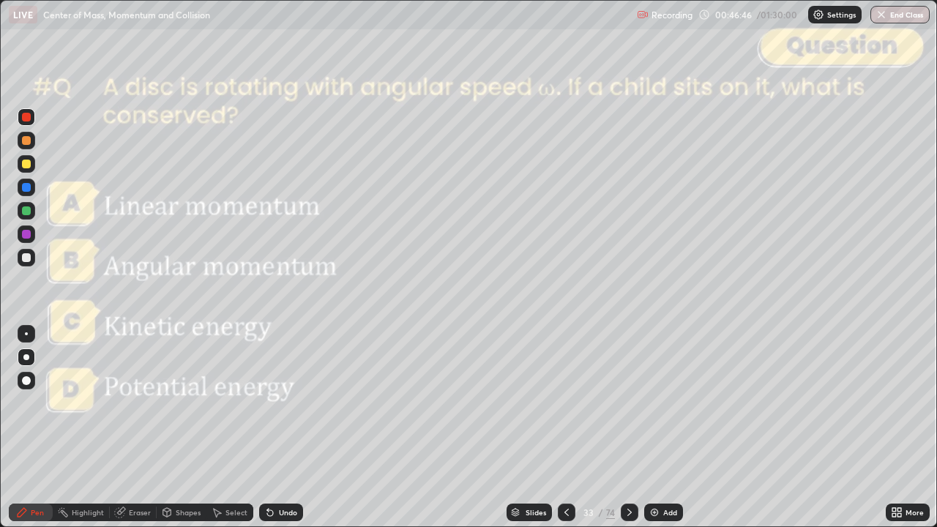
click at [626, 427] on icon at bounding box center [630, 512] width 12 height 12
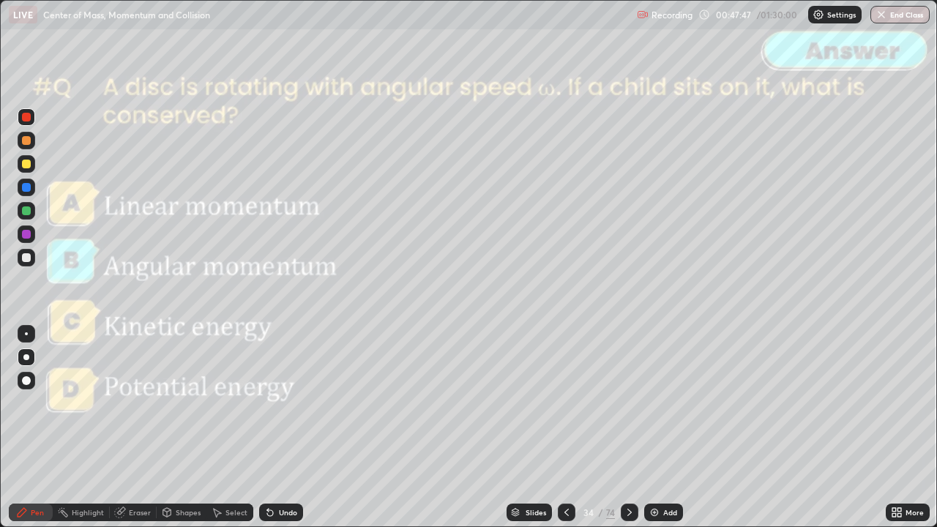
click at [628, 427] on icon at bounding box center [630, 512] width 12 height 12
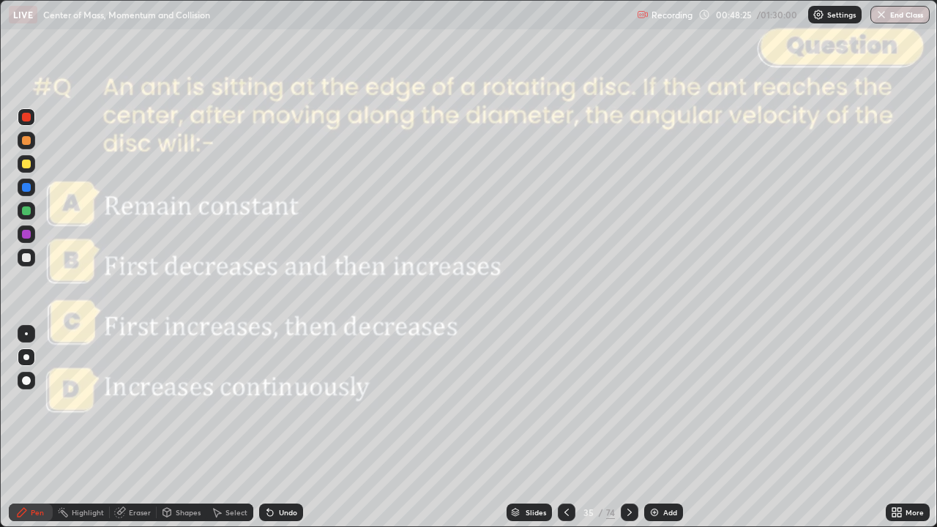
click at [177, 427] on div "Shapes" at bounding box center [182, 513] width 50 height 18
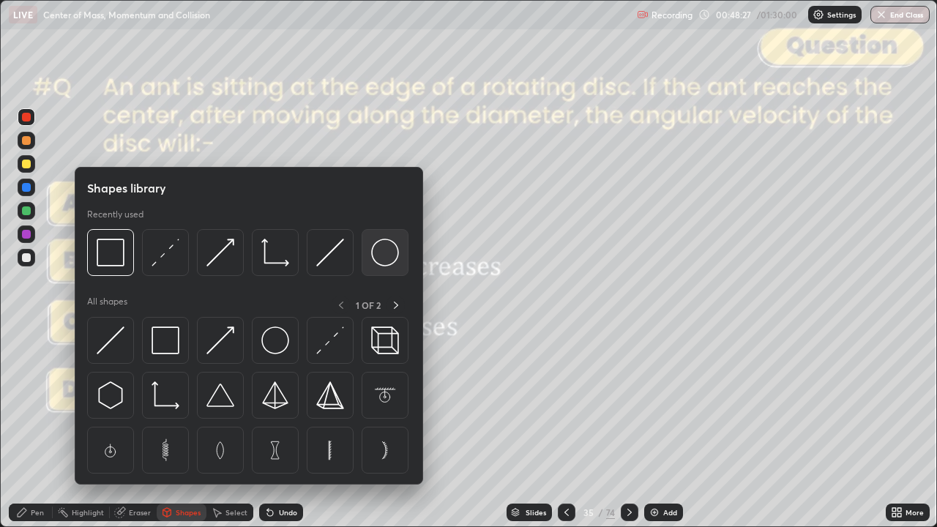
click at [386, 257] on img at bounding box center [385, 253] width 28 height 28
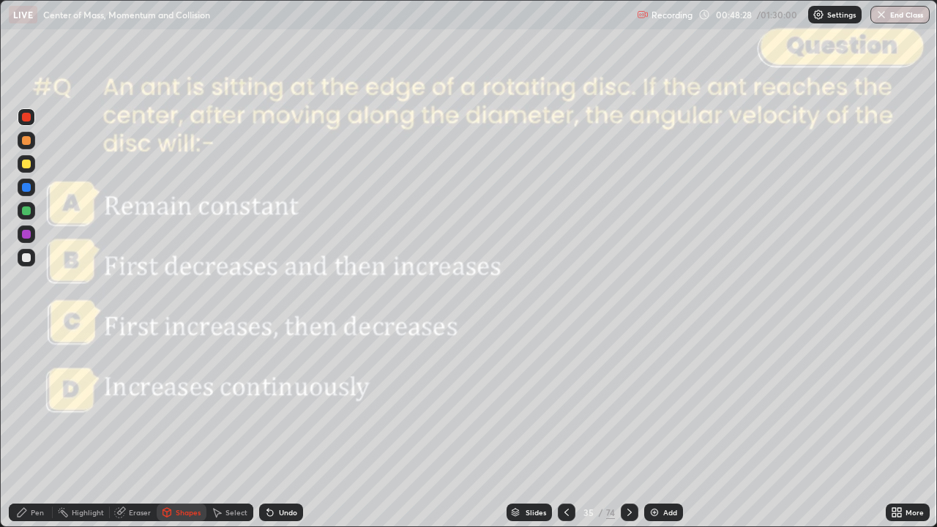
click at [32, 258] on div at bounding box center [27, 258] width 18 height 18
click at [186, 427] on div "Shapes" at bounding box center [188, 512] width 25 height 7
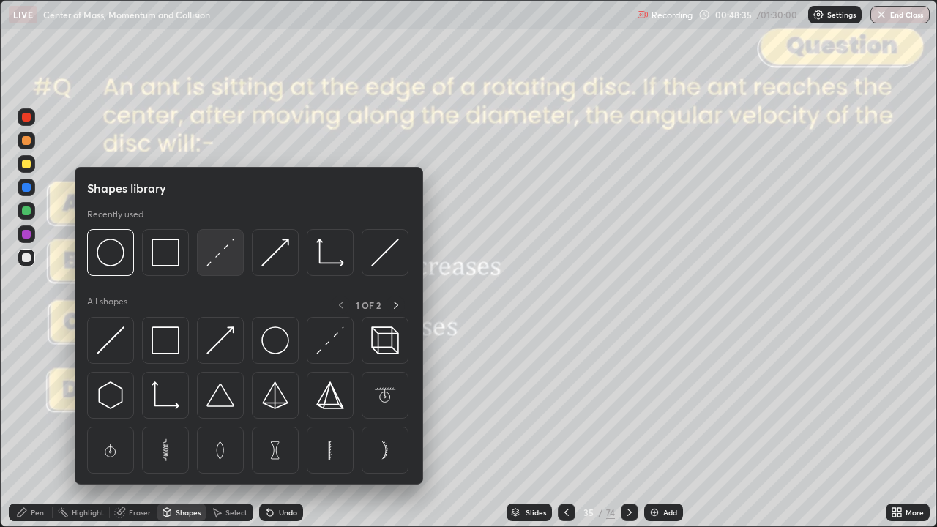
click at [233, 256] on img at bounding box center [220, 253] width 28 height 28
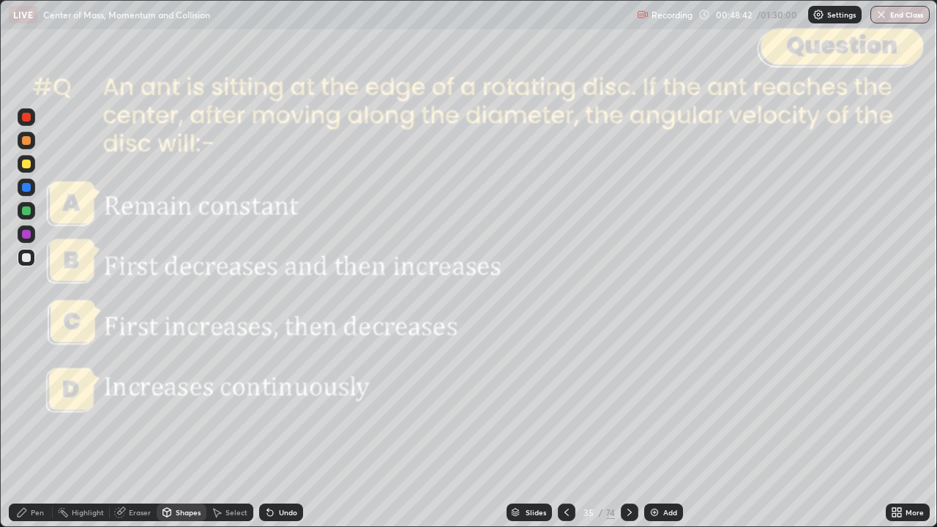
click at [38, 427] on div "Pen" at bounding box center [37, 512] width 13 height 7
click at [26, 144] on div at bounding box center [26, 140] width 9 height 9
click at [628, 427] on icon at bounding box center [630, 512] width 12 height 12
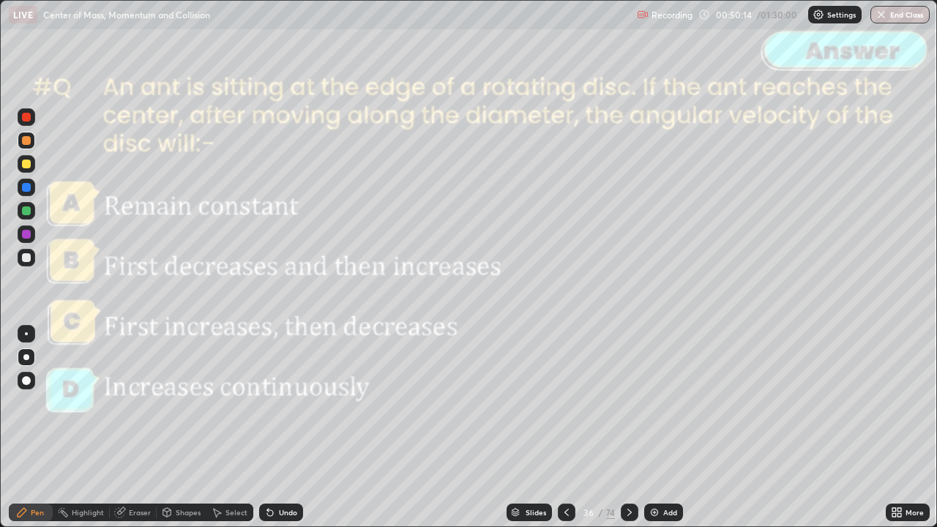
click at [631, 427] on icon at bounding box center [630, 512] width 12 height 12
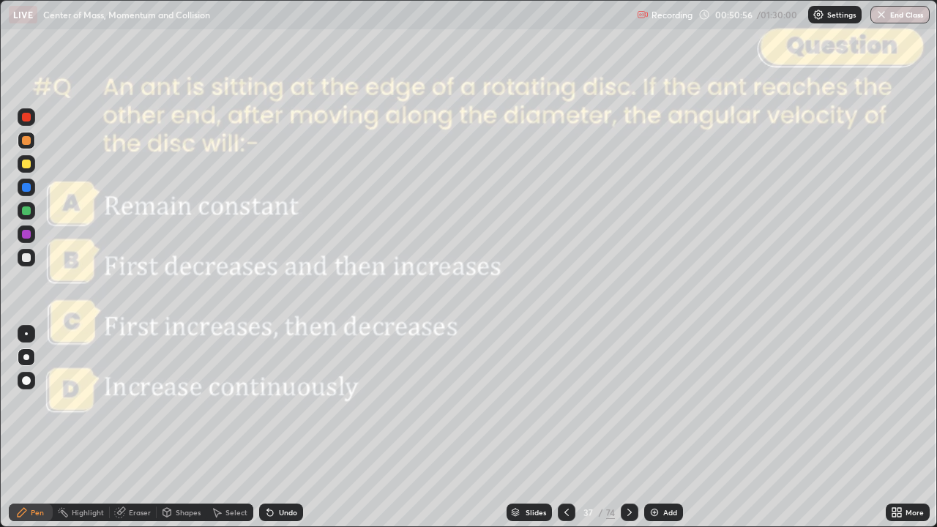
click at [626, 427] on icon at bounding box center [630, 512] width 12 height 12
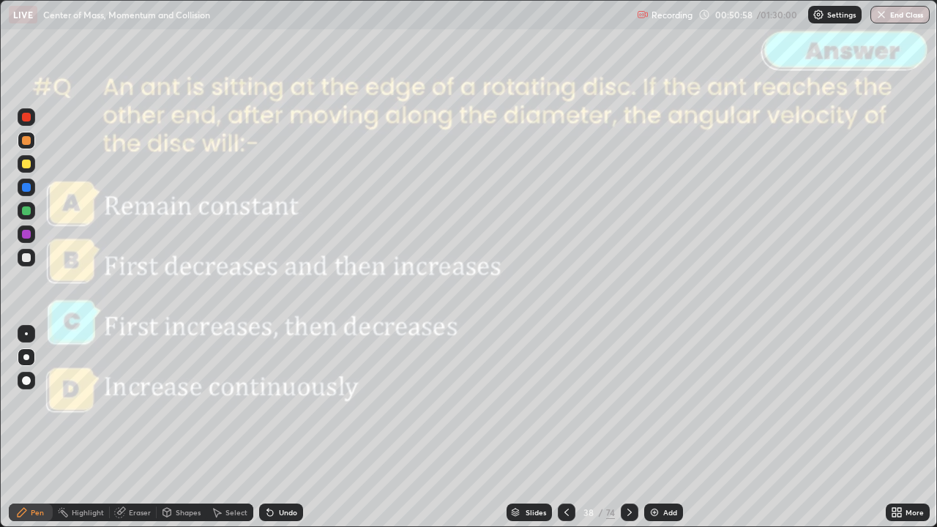
click at [626, 427] on icon at bounding box center [630, 512] width 12 height 12
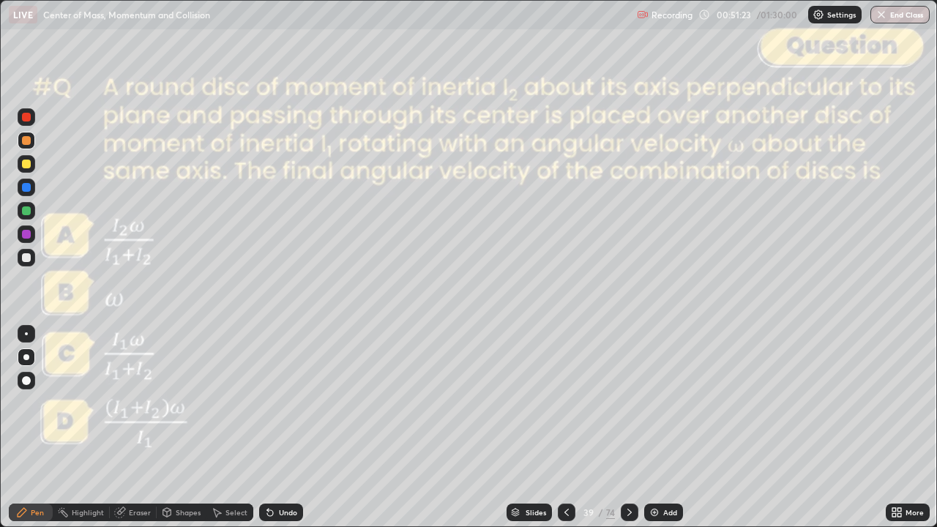
click at [538, 427] on div "Slides" at bounding box center [535, 512] width 20 height 7
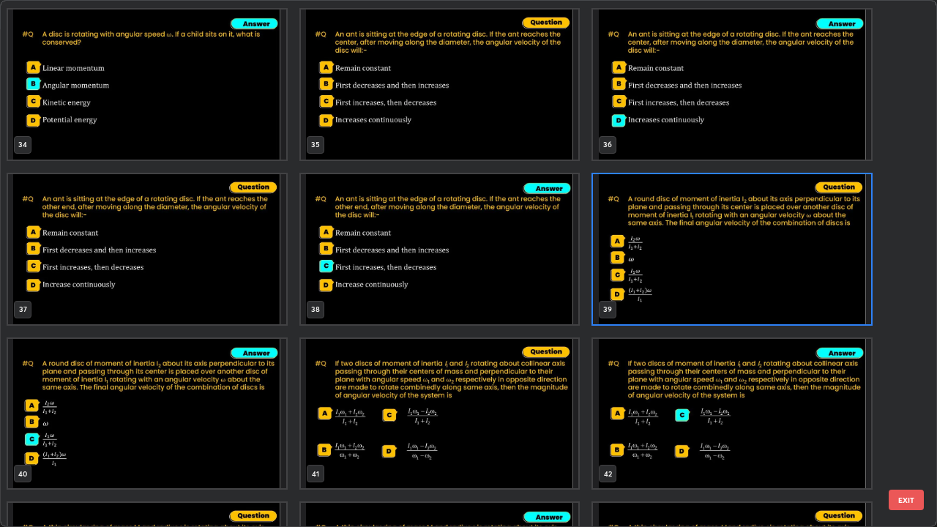
scroll to position [1817, 0]
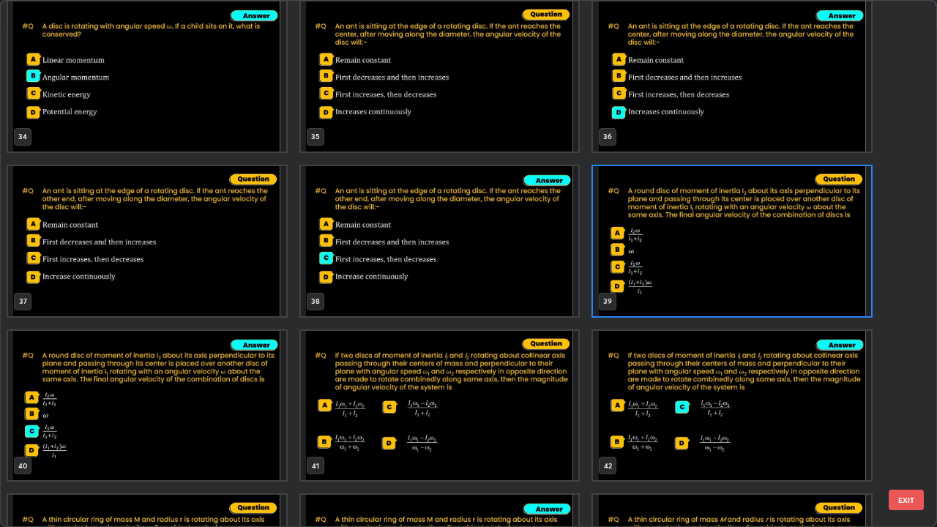
click at [913, 427] on button "EXIT" at bounding box center [906, 500] width 35 height 20
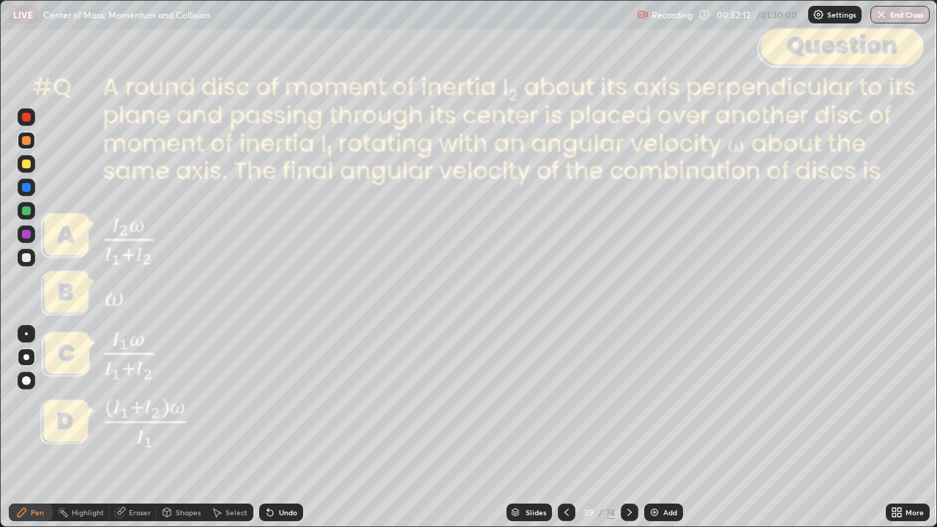
click at [179, 427] on div "Shapes" at bounding box center [182, 513] width 50 height 18
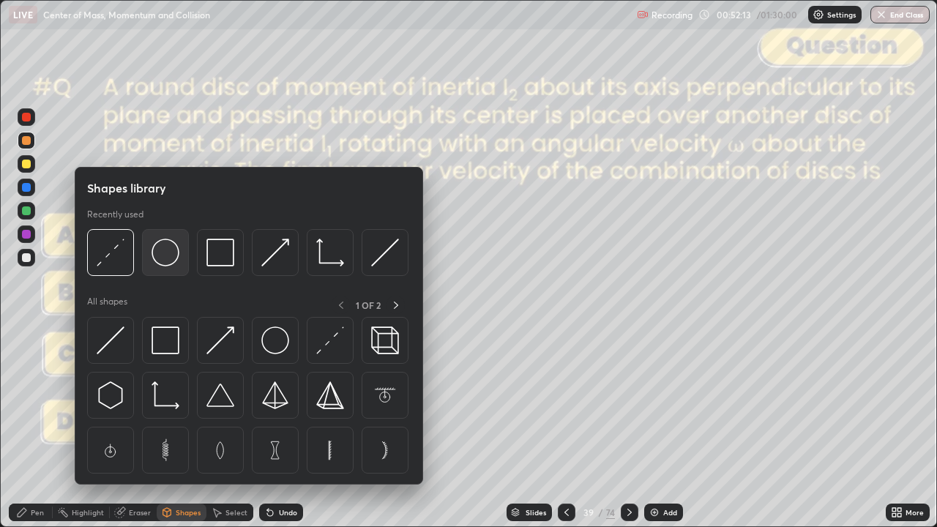
click at [171, 258] on img at bounding box center [166, 253] width 28 height 28
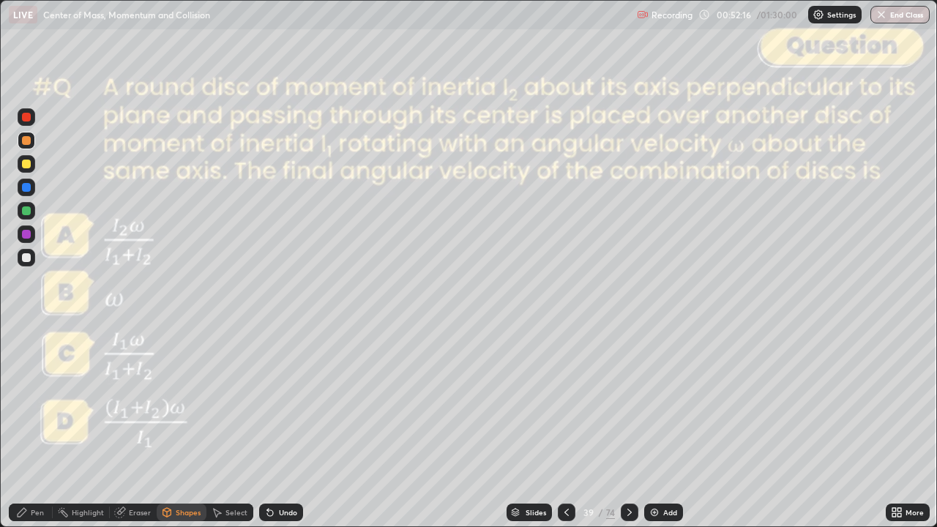
click at [29, 258] on div at bounding box center [26, 257] width 9 height 9
click at [189, 427] on div "Shapes" at bounding box center [182, 513] width 50 height 18
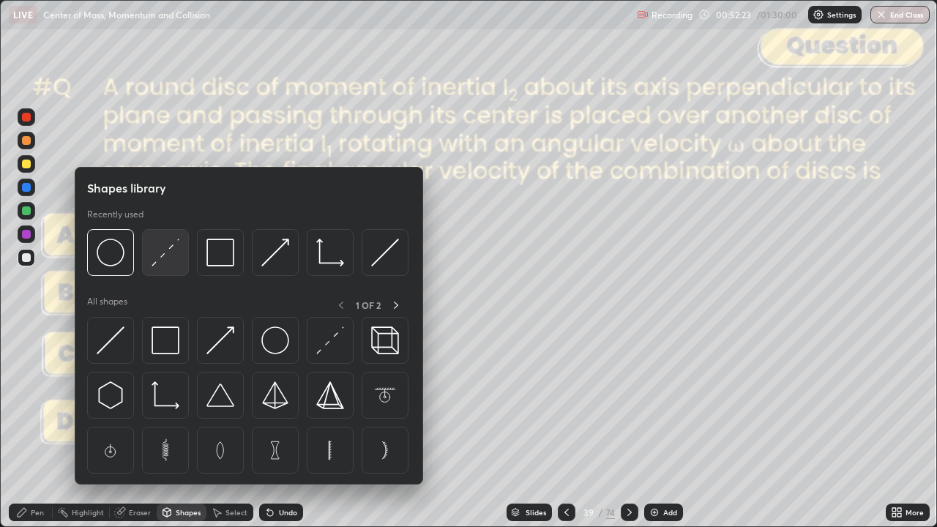
click at [171, 261] on img at bounding box center [166, 253] width 28 height 28
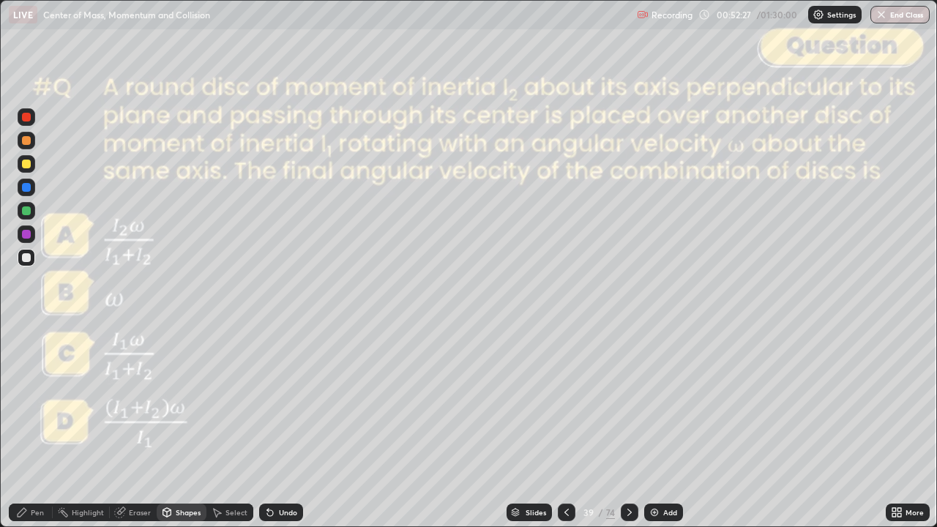
click at [40, 427] on div "Pen" at bounding box center [37, 512] width 13 height 7
click at [184, 427] on div "Shapes" at bounding box center [188, 512] width 25 height 7
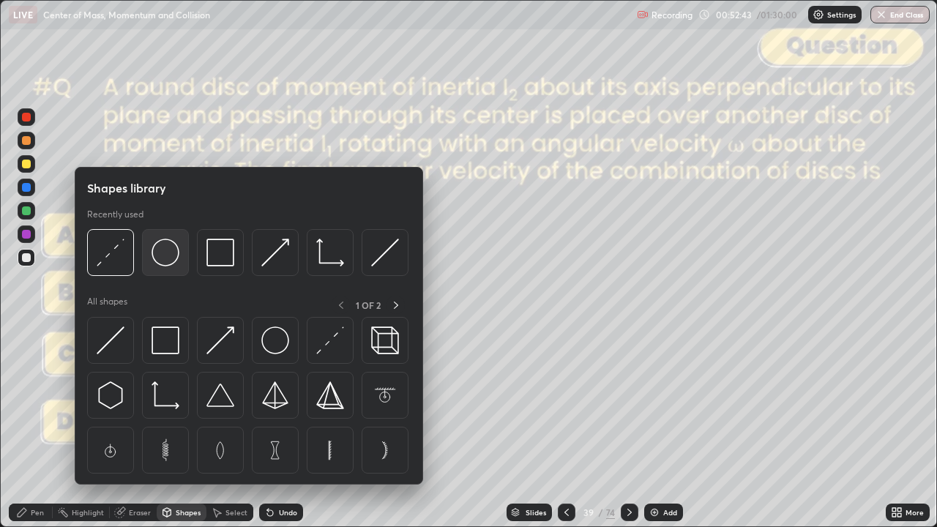
click at [167, 253] on img at bounding box center [166, 253] width 28 height 28
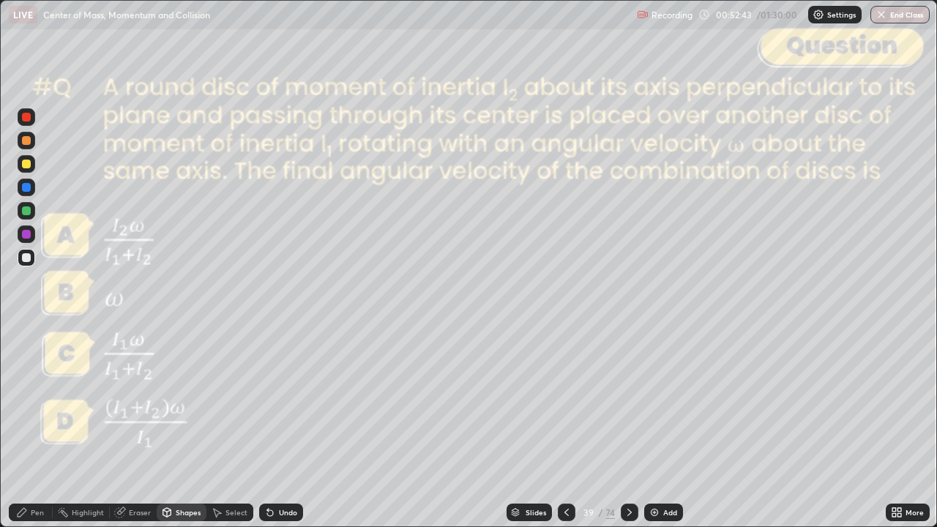
click at [26, 142] on div at bounding box center [26, 140] width 9 height 9
click at [291, 427] on div "Undo" at bounding box center [281, 513] width 44 height 18
click at [21, 427] on icon at bounding box center [22, 512] width 12 height 12
click at [26, 164] on div at bounding box center [26, 164] width 9 height 9
click at [27, 117] on div at bounding box center [26, 117] width 9 height 9
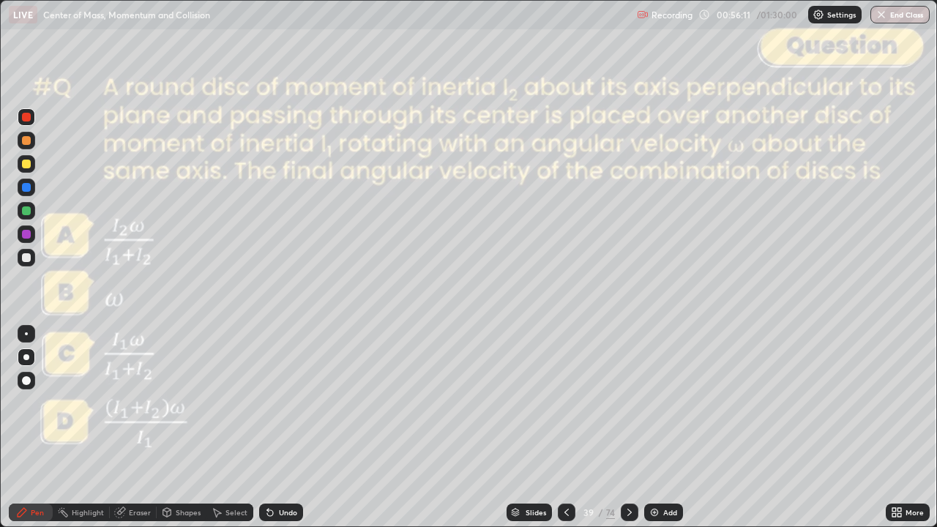
click at [625, 427] on div at bounding box center [630, 513] width 18 height 18
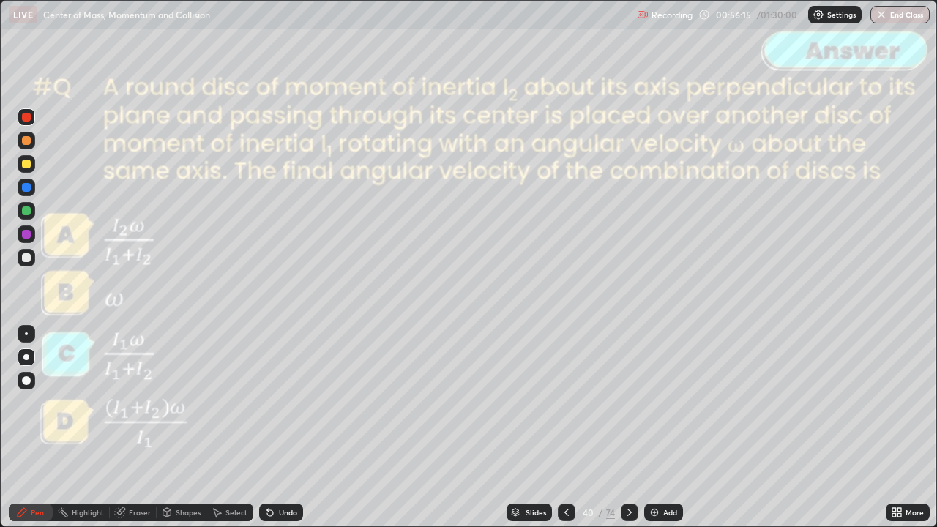
click at [629, 427] on icon at bounding box center [630, 512] width 12 height 12
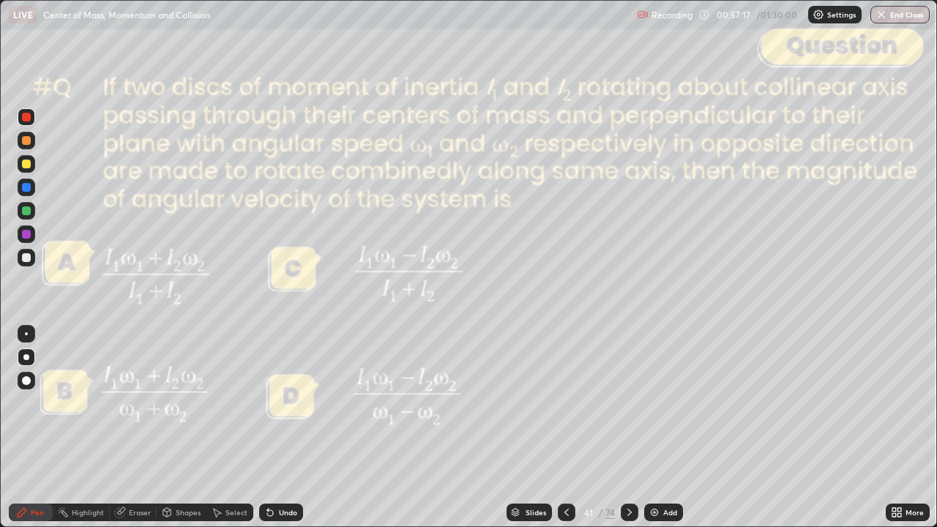
click at [26, 168] on div at bounding box center [26, 164] width 9 height 9
click at [572, 427] on div at bounding box center [567, 513] width 18 height 18
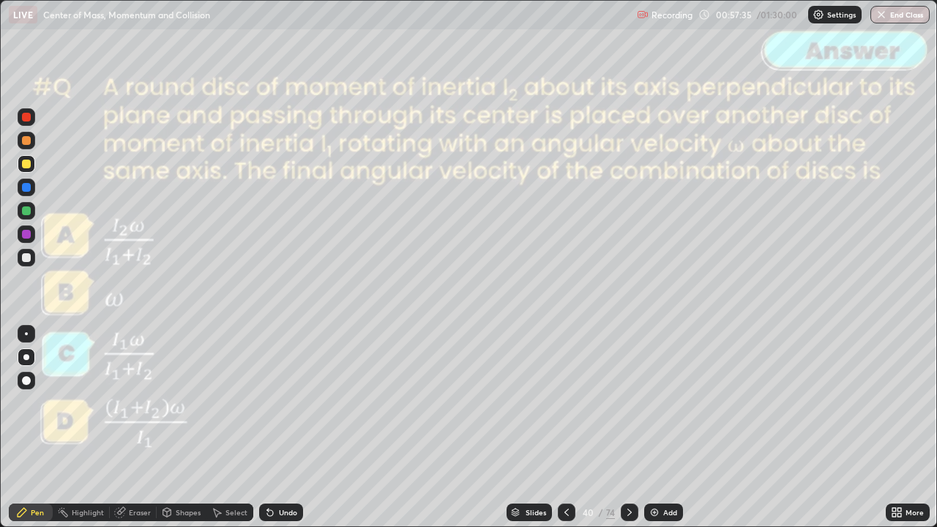
click at [572, 427] on div at bounding box center [567, 512] width 18 height 29
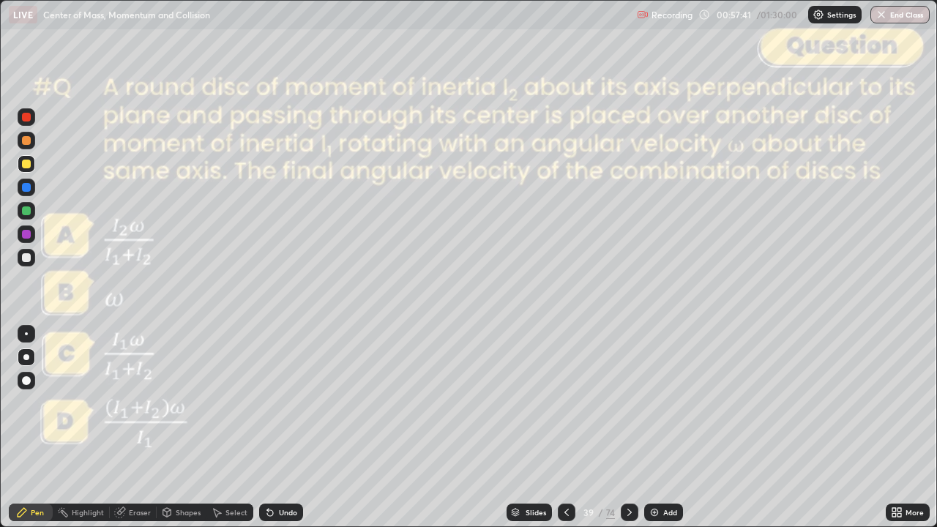
click at [636, 427] on div at bounding box center [630, 513] width 18 height 18
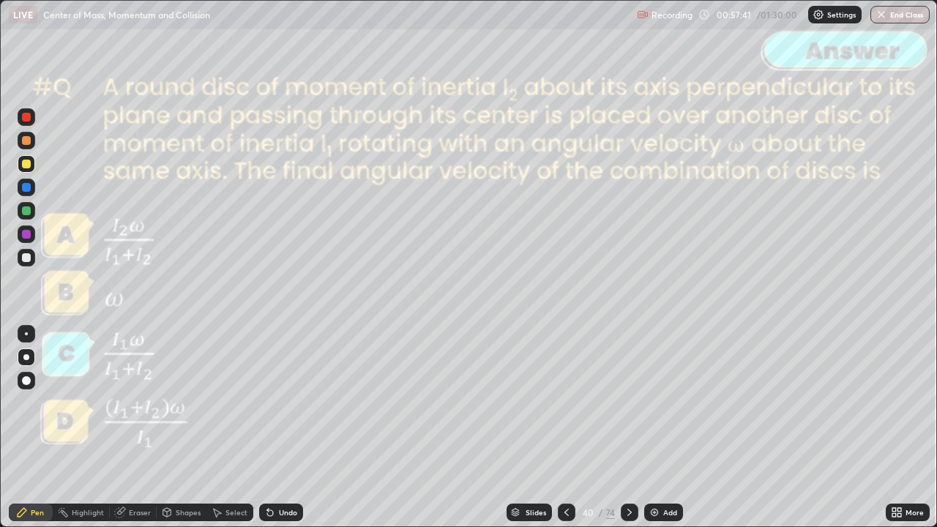
click at [633, 427] on icon at bounding box center [630, 512] width 12 height 12
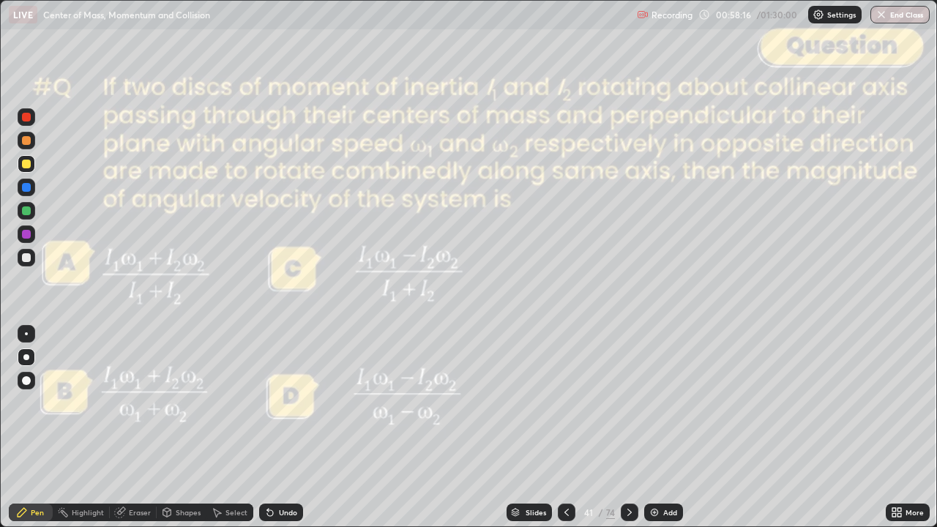
click at [31, 124] on div at bounding box center [27, 117] width 18 height 18
click at [625, 427] on icon at bounding box center [630, 512] width 12 height 12
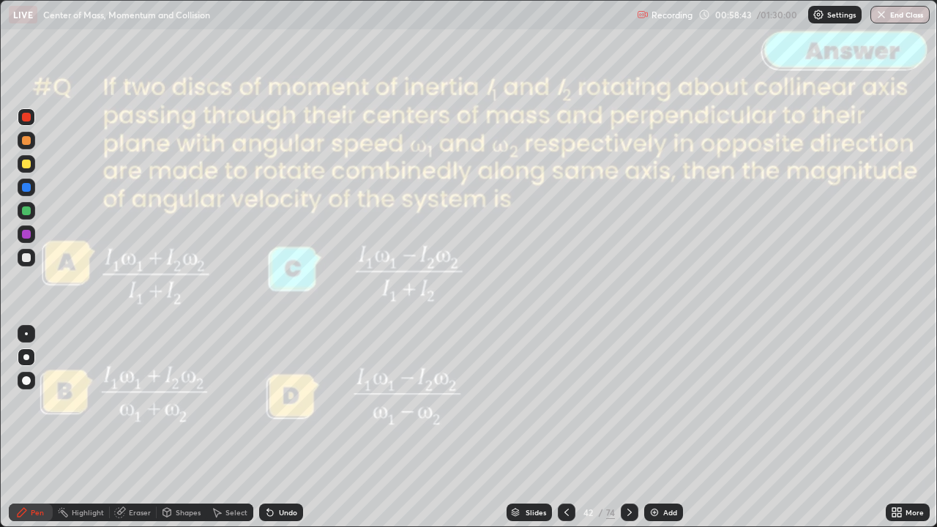
click at [626, 427] on icon at bounding box center [630, 512] width 12 height 12
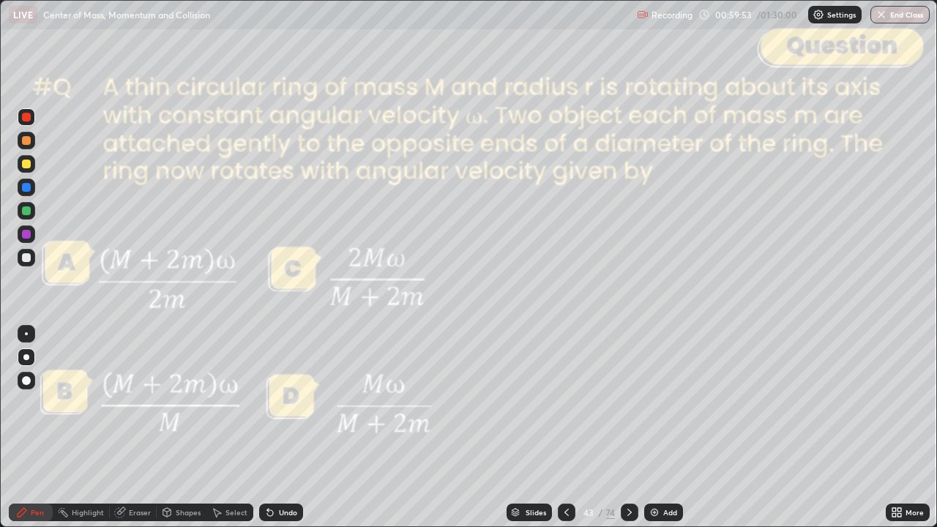
click at [540, 427] on div "Slides" at bounding box center [535, 512] width 20 height 7
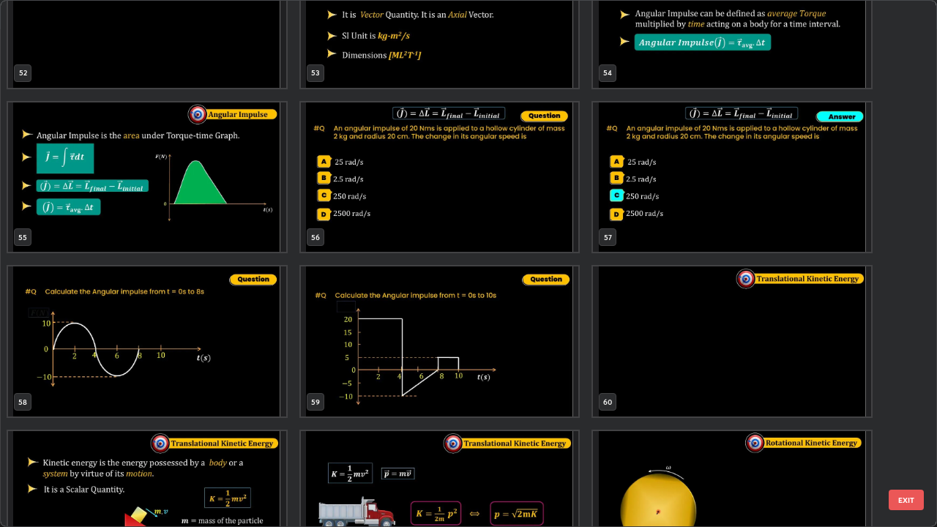
scroll to position [2883, 0]
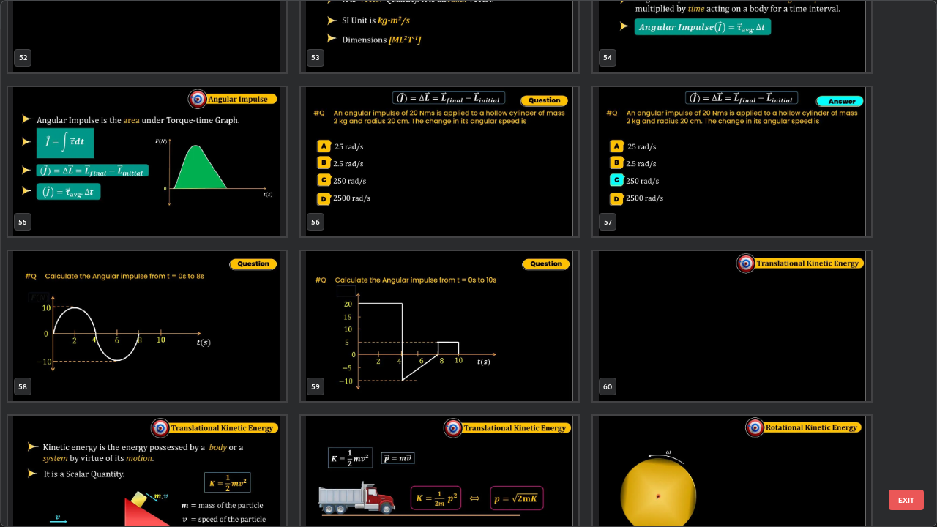
click at [906, 427] on button "EXIT" at bounding box center [906, 500] width 35 height 20
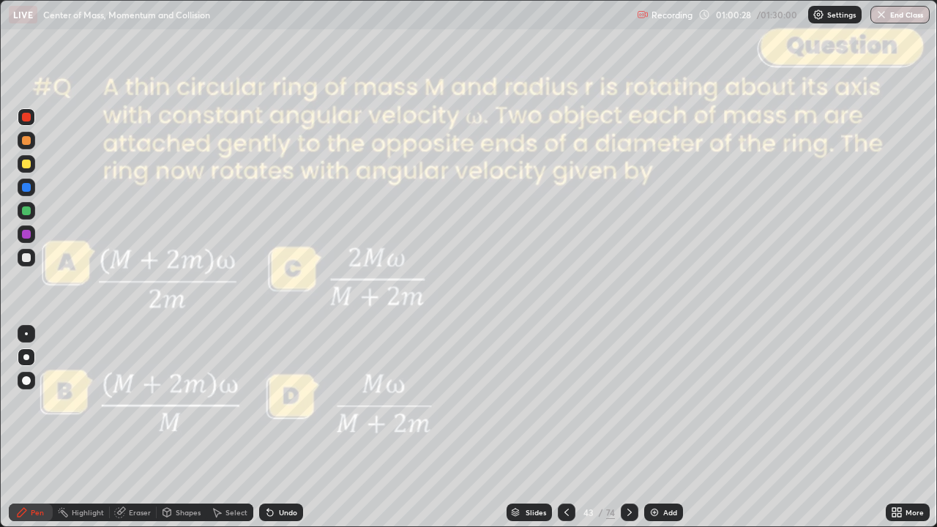
click at [29, 258] on div at bounding box center [26, 257] width 9 height 9
click at [186, 427] on div "Shapes" at bounding box center [188, 512] width 25 height 7
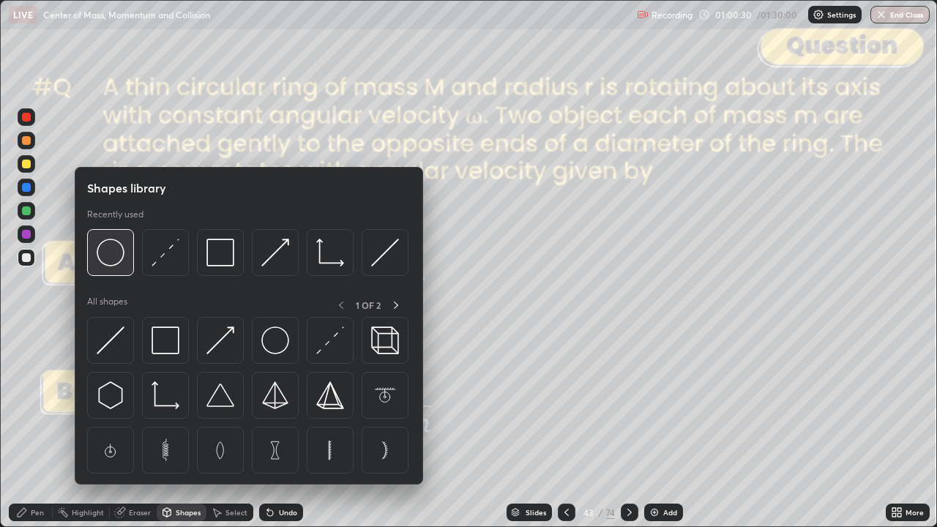
click at [113, 260] on img at bounding box center [111, 253] width 28 height 28
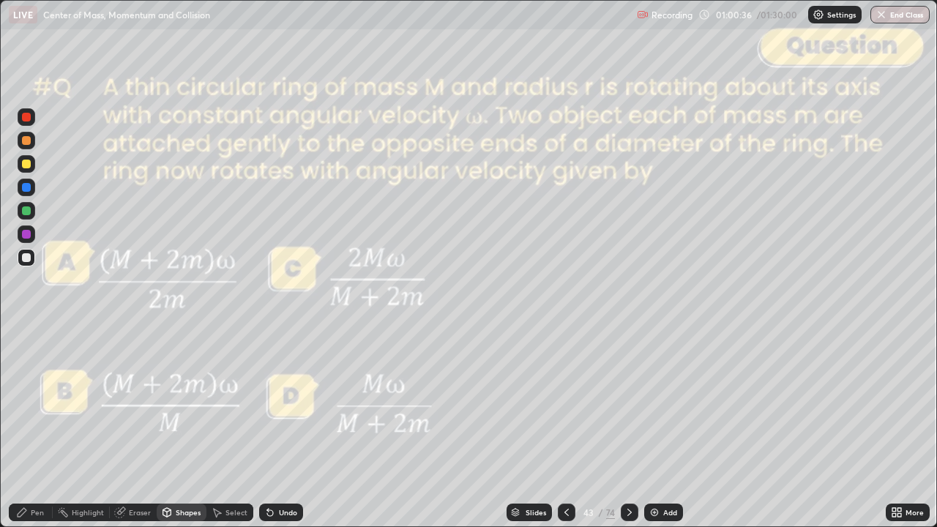
click at [187, 427] on div "Shapes" at bounding box center [188, 512] width 25 height 7
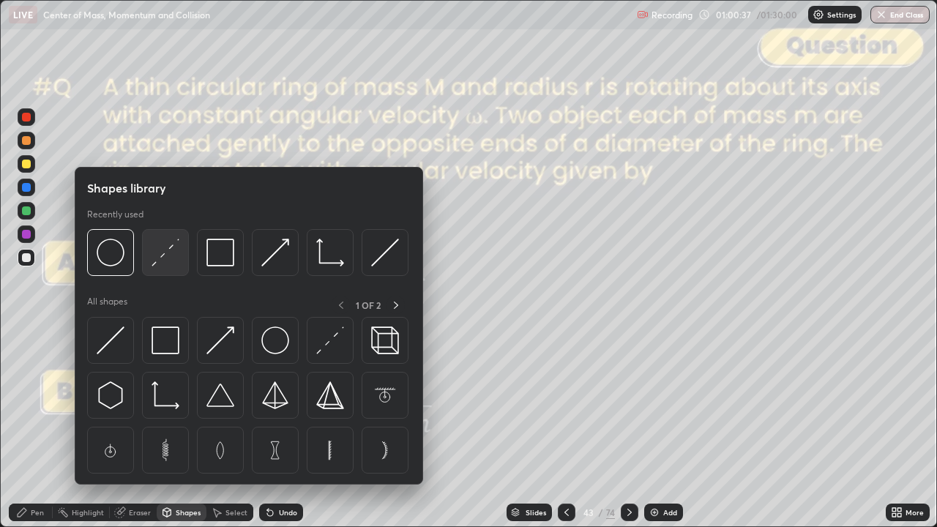
click at [176, 260] on img at bounding box center [166, 253] width 28 height 28
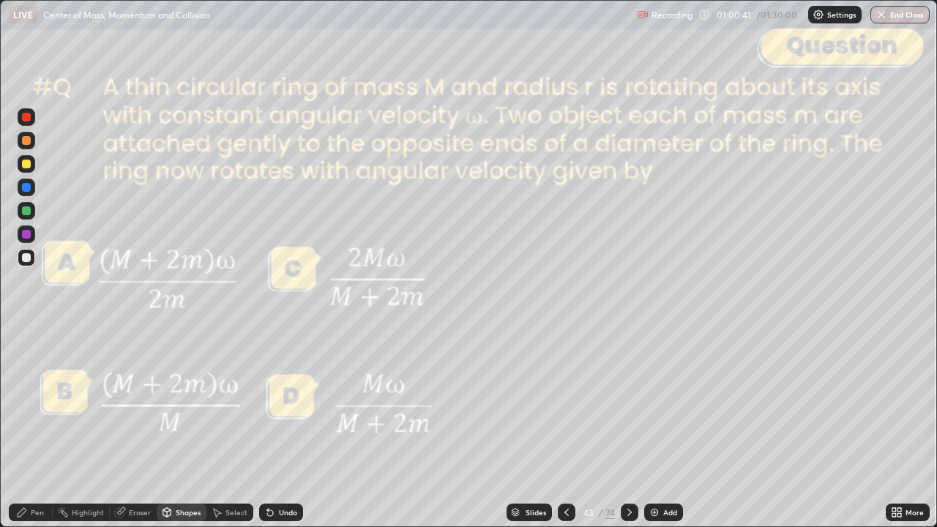
click at [34, 427] on div "Pen" at bounding box center [37, 512] width 13 height 7
click at [26, 168] on div at bounding box center [26, 164] width 9 height 9
click at [27, 143] on div at bounding box center [26, 140] width 9 height 9
click at [192, 427] on div "Shapes" at bounding box center [188, 512] width 25 height 7
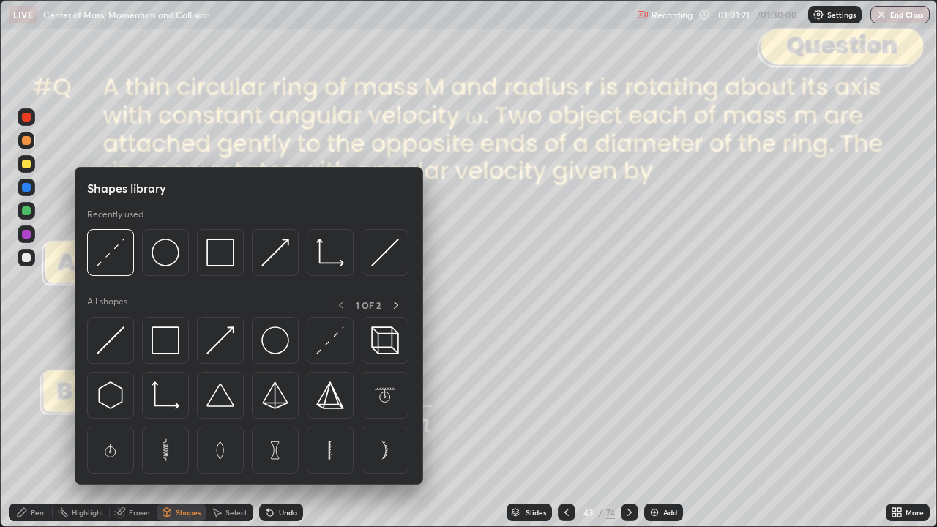
click at [113, 265] on img at bounding box center [111, 253] width 28 height 28
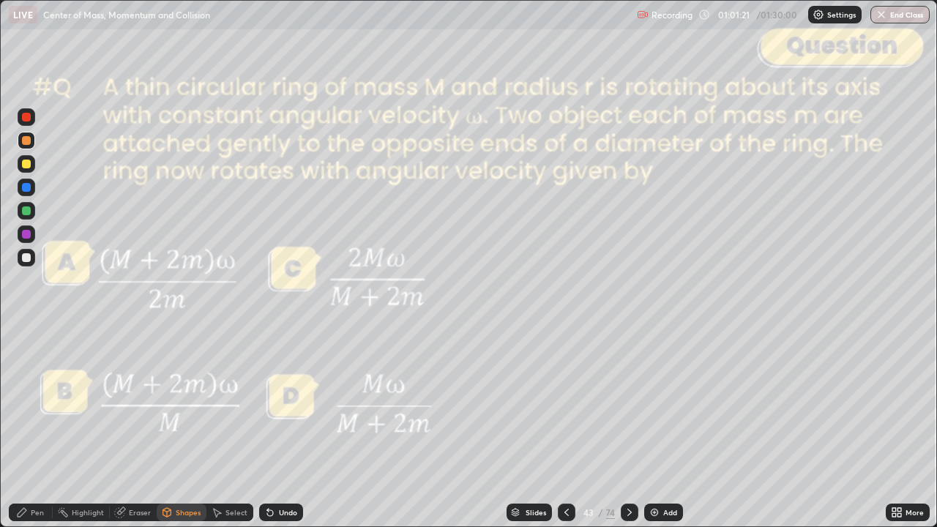
click at [26, 118] on div at bounding box center [26, 117] width 9 height 9
click at [41, 427] on div "Pen" at bounding box center [37, 512] width 13 height 7
click at [26, 146] on div at bounding box center [27, 141] width 18 height 18
click at [283, 427] on div "Undo" at bounding box center [281, 513] width 44 height 18
click at [186, 427] on div "Shapes" at bounding box center [188, 512] width 25 height 7
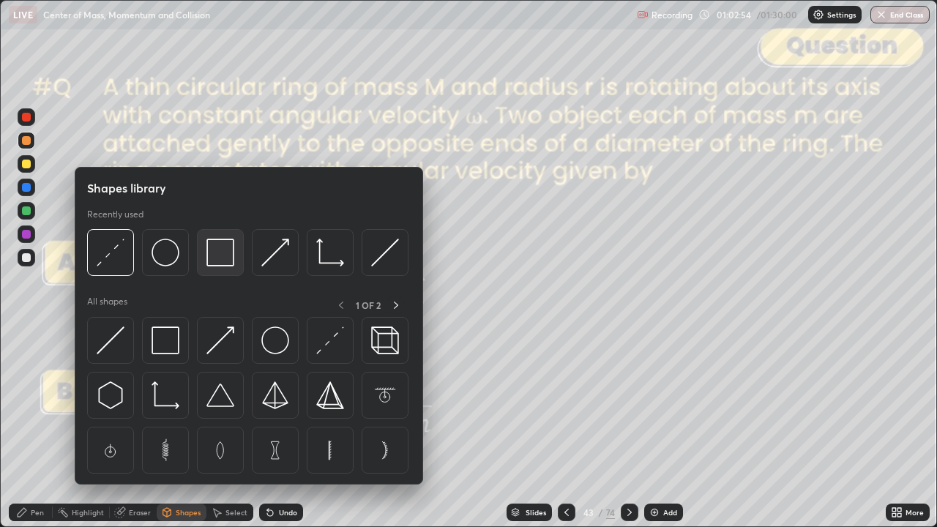
click at [218, 247] on img at bounding box center [220, 253] width 28 height 28
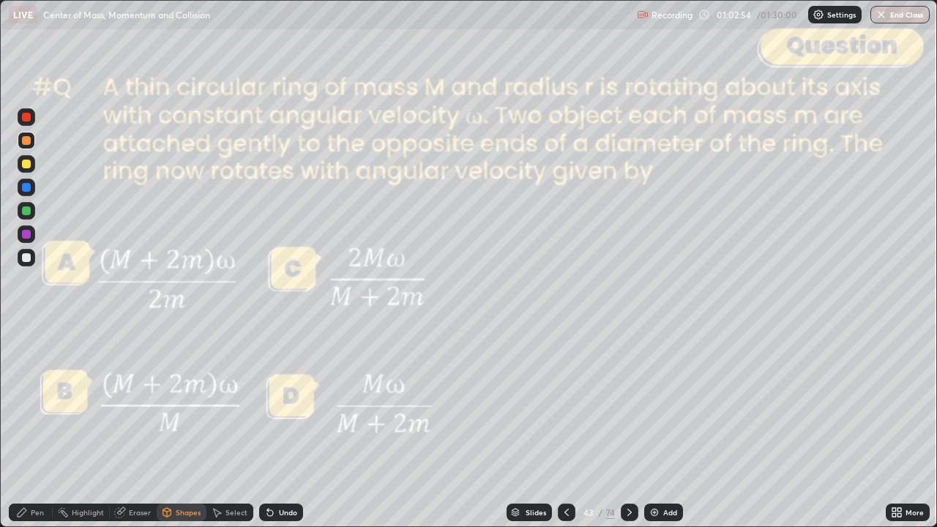
click at [27, 119] on div at bounding box center [26, 117] width 9 height 9
click at [627, 427] on icon at bounding box center [629, 512] width 4 height 7
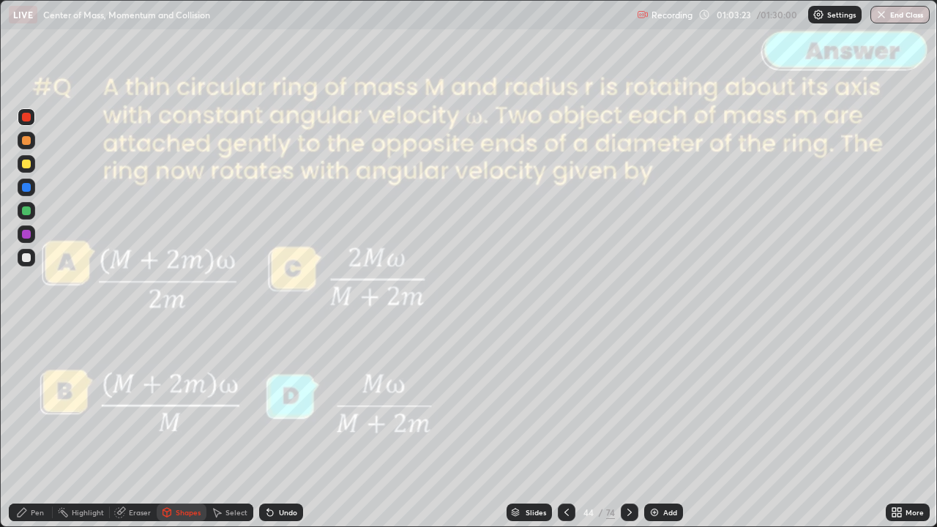
click at [628, 427] on icon at bounding box center [630, 512] width 12 height 12
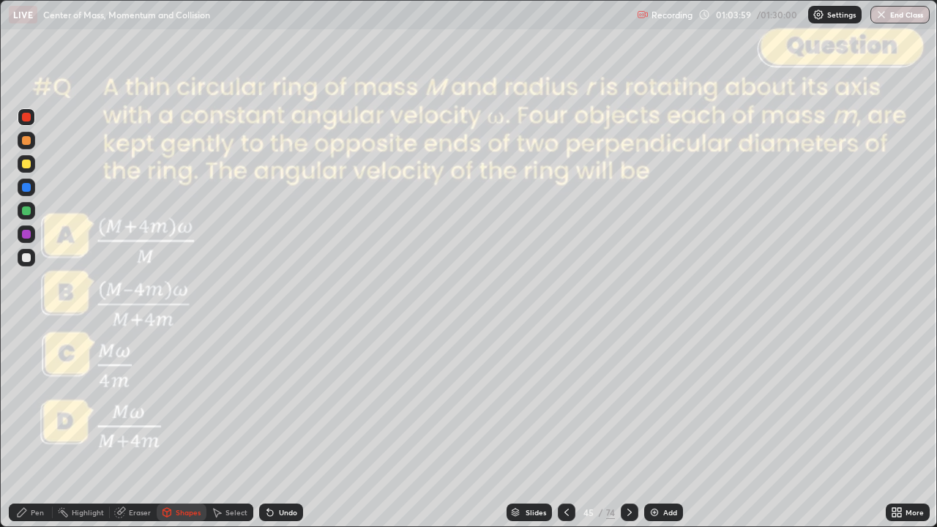
click at [41, 427] on div "Pen" at bounding box center [37, 512] width 13 height 7
click at [29, 214] on div at bounding box center [26, 210] width 9 height 9
click at [176, 427] on div "Shapes" at bounding box center [188, 512] width 25 height 7
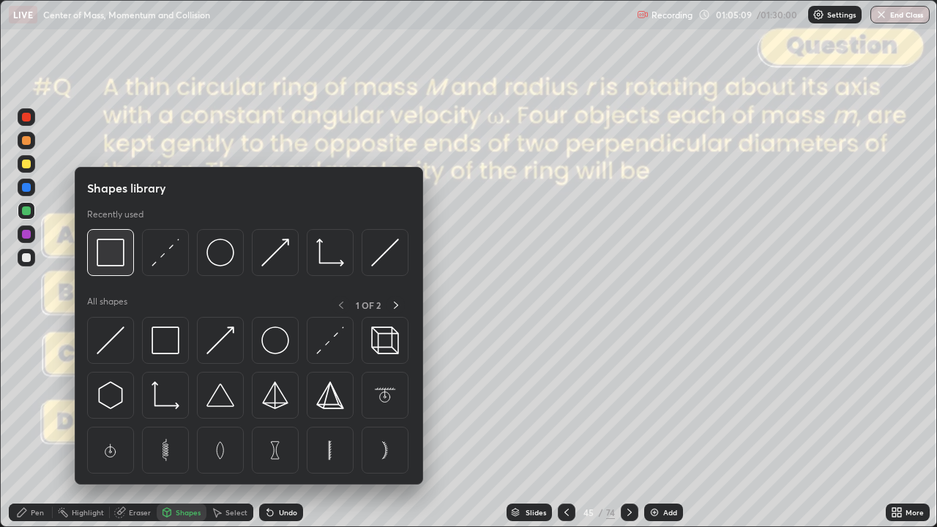
click at [113, 260] on img at bounding box center [111, 253] width 28 height 28
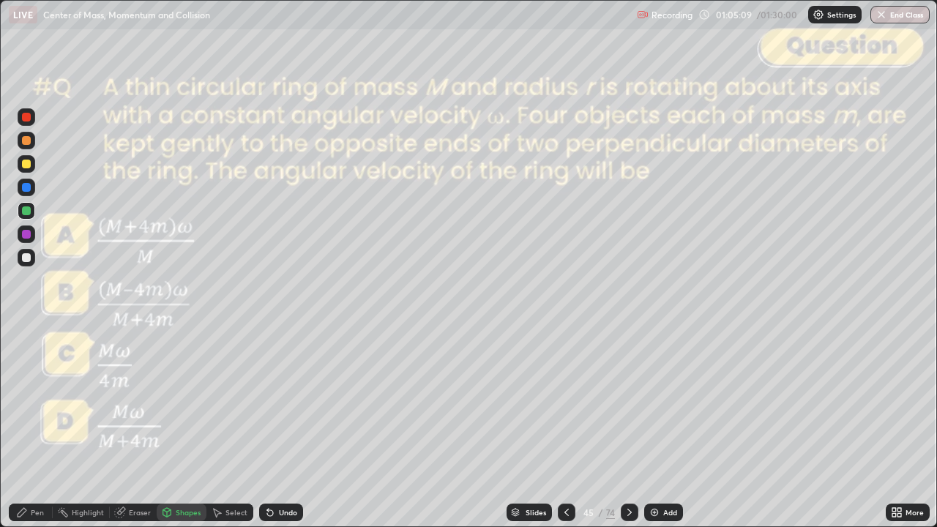
click at [25, 117] on div at bounding box center [26, 117] width 9 height 9
click at [627, 427] on div at bounding box center [630, 513] width 18 height 18
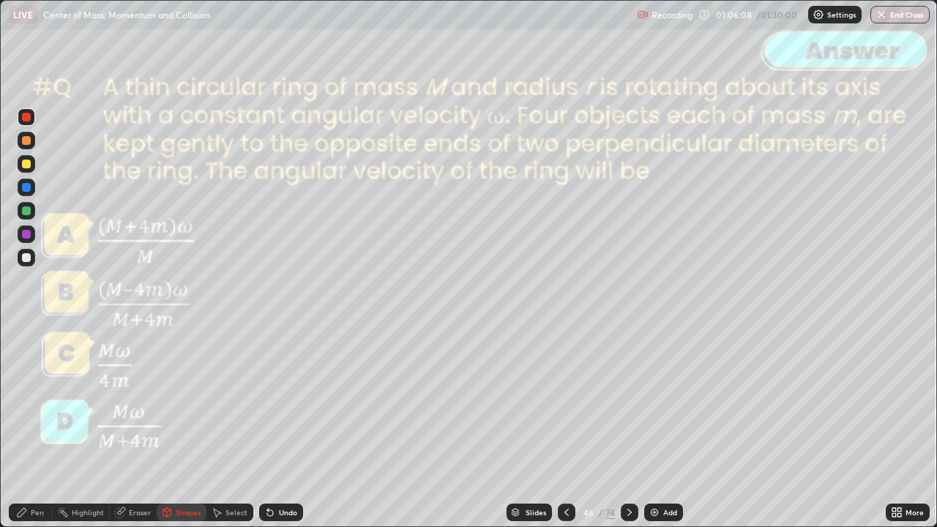
click at [628, 427] on icon at bounding box center [630, 512] width 12 height 12
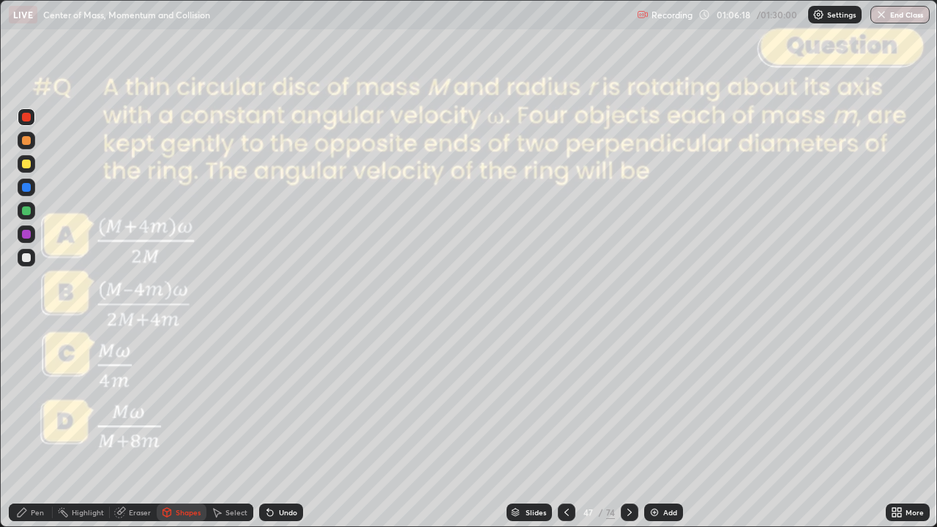
click at [40, 427] on div "Pen" at bounding box center [37, 512] width 13 height 7
click at [635, 427] on div at bounding box center [630, 513] width 18 height 18
click at [628, 427] on icon at bounding box center [630, 512] width 12 height 12
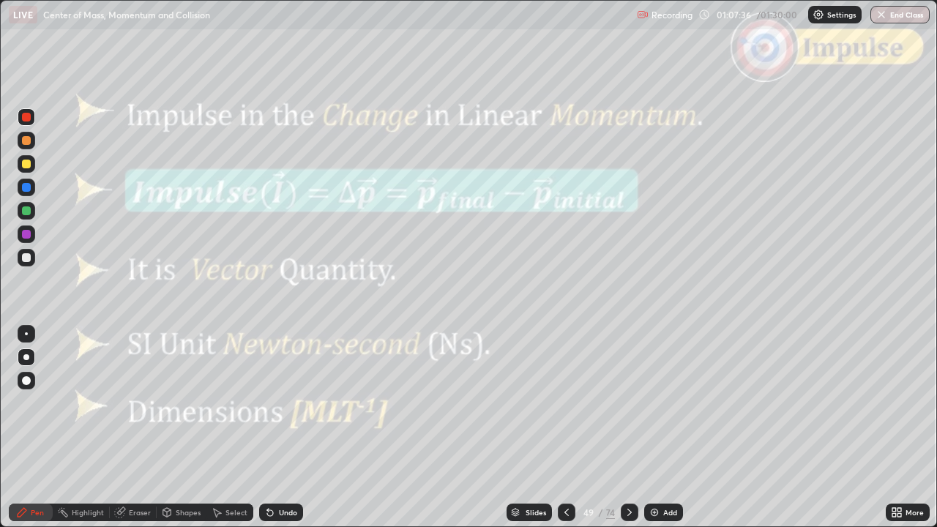
click at [626, 427] on icon at bounding box center [630, 512] width 12 height 12
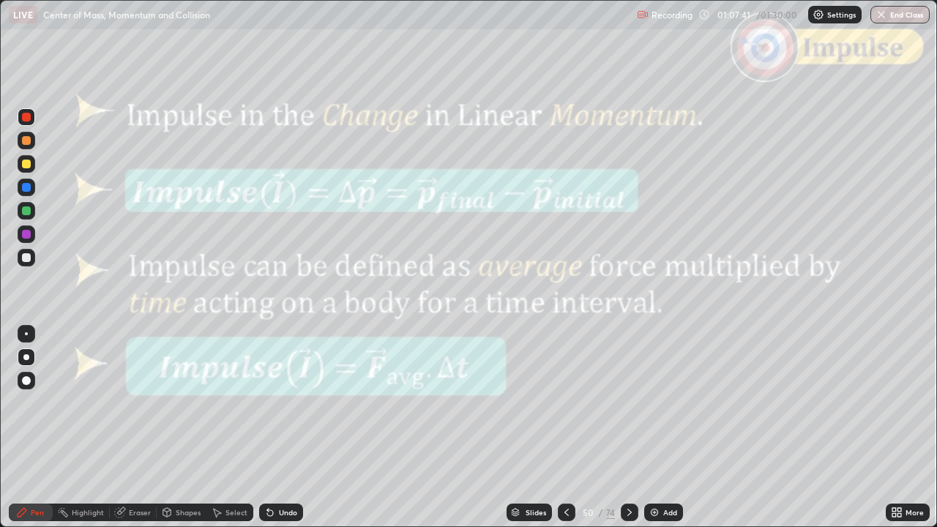
click at [184, 427] on div "Shapes" at bounding box center [188, 512] width 25 height 7
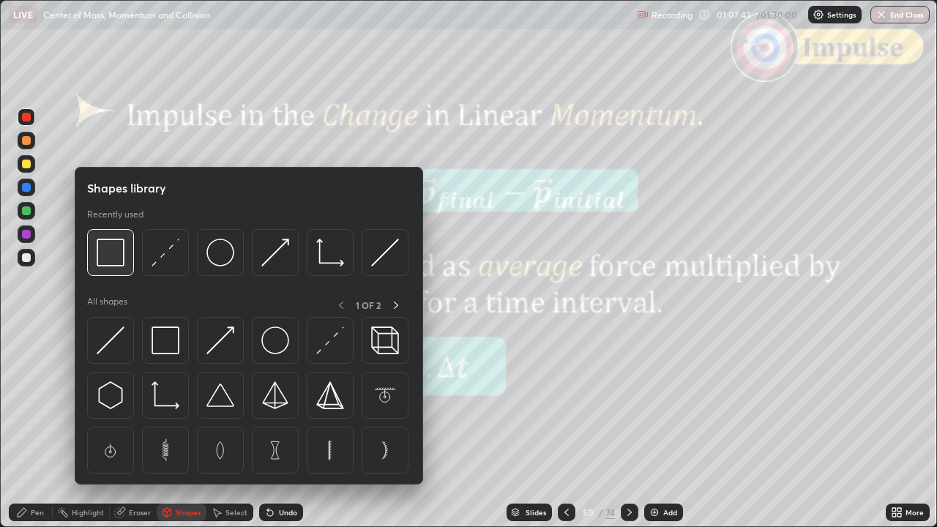
click at [121, 258] on img at bounding box center [111, 253] width 28 height 28
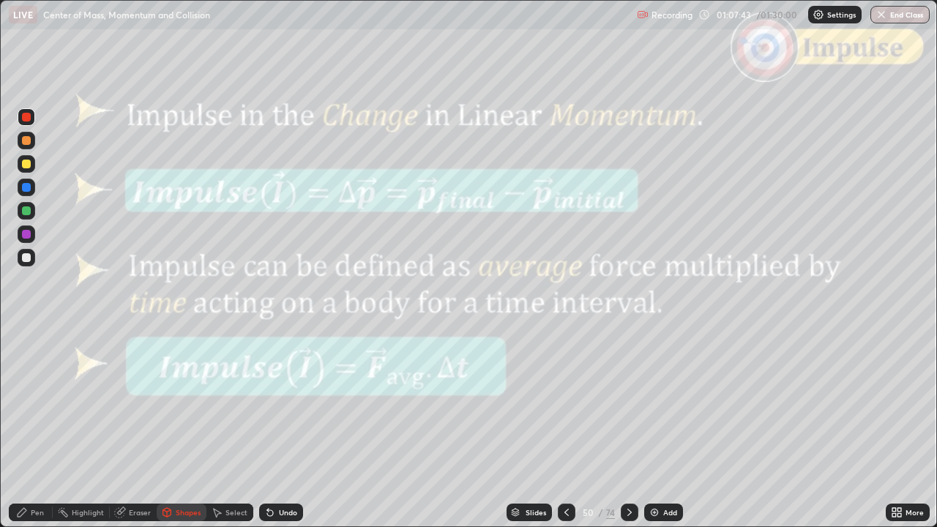
click at [26, 117] on div at bounding box center [26, 117] width 9 height 9
click at [534, 427] on div "Slides" at bounding box center [535, 512] width 20 height 7
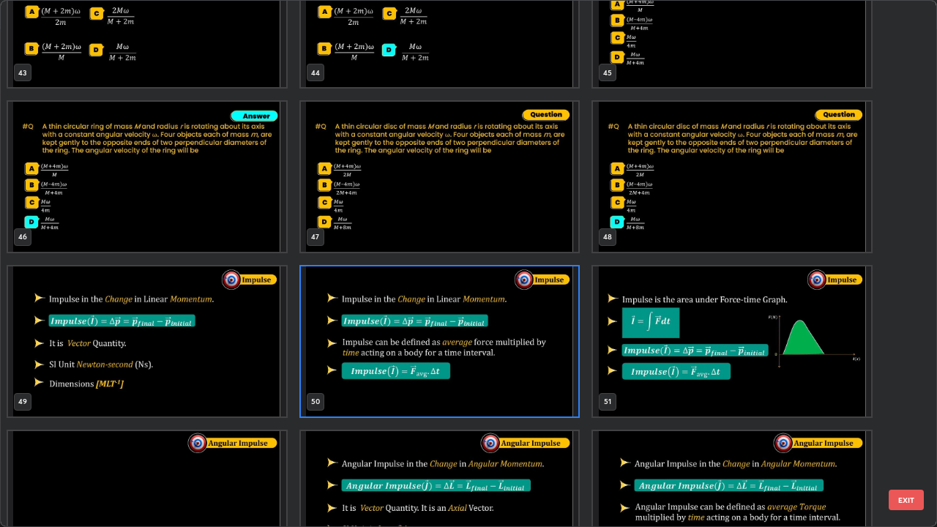
scroll to position [2382, 0]
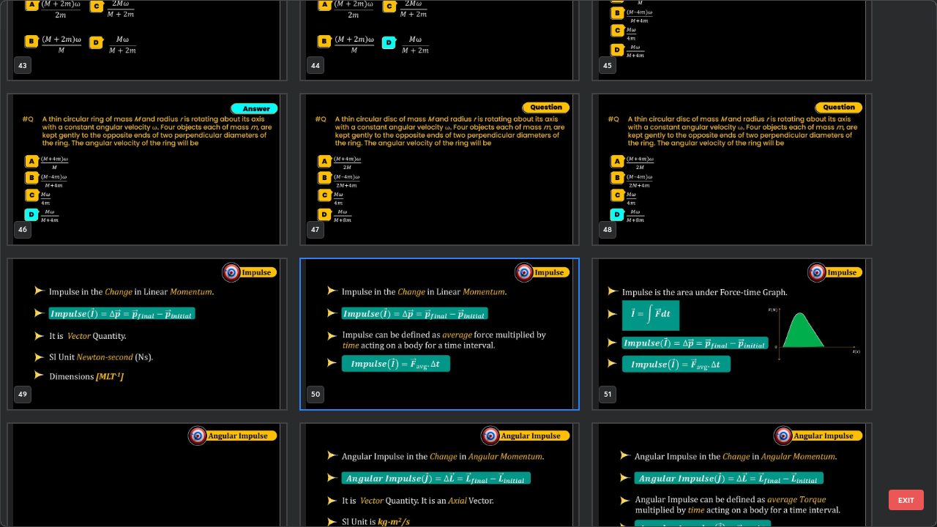
click at [912, 427] on button "EXIT" at bounding box center [906, 500] width 35 height 20
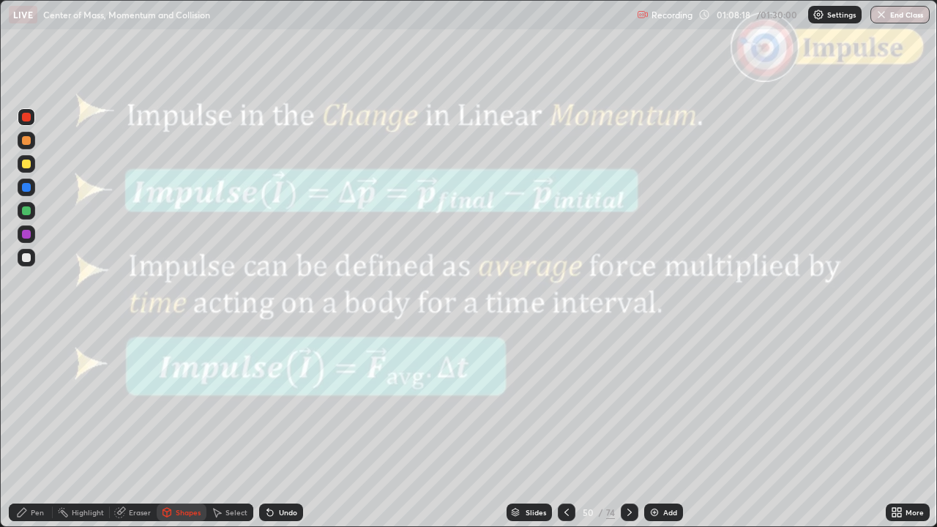
click at [625, 427] on icon at bounding box center [630, 512] width 12 height 12
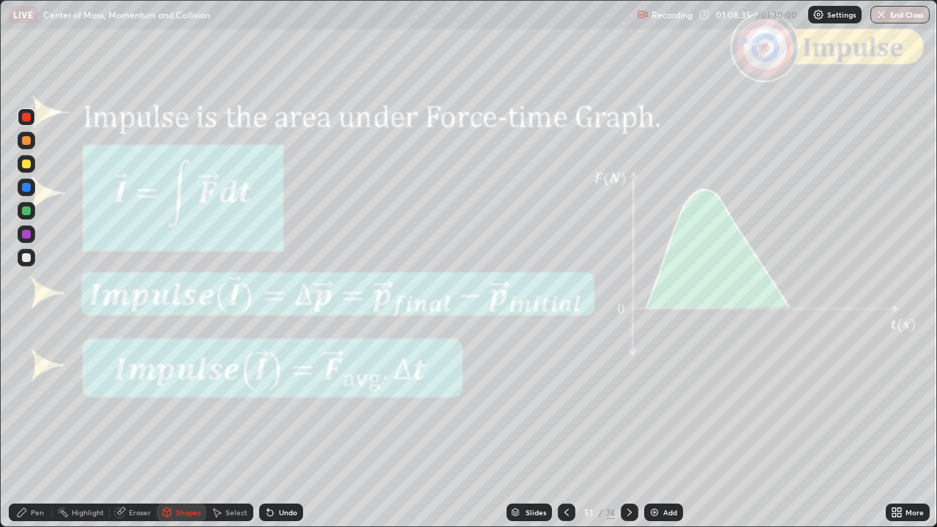
click at [287, 427] on div "Undo" at bounding box center [288, 512] width 18 height 7
click at [31, 427] on div "Pen" at bounding box center [31, 513] width 44 height 18
click at [625, 427] on div at bounding box center [630, 513] width 18 height 18
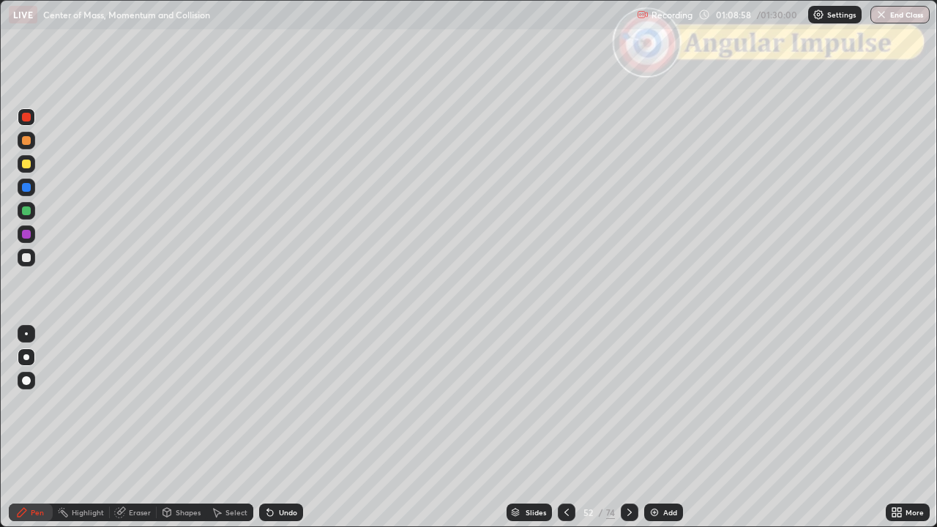
click at [27, 255] on div at bounding box center [26, 257] width 9 height 9
click at [16, 427] on div at bounding box center [26, 410] width 23 height 176
click at [30, 162] on div at bounding box center [26, 164] width 9 height 9
click at [31, 146] on div at bounding box center [27, 141] width 18 height 18
click at [27, 258] on div at bounding box center [26, 257] width 9 height 9
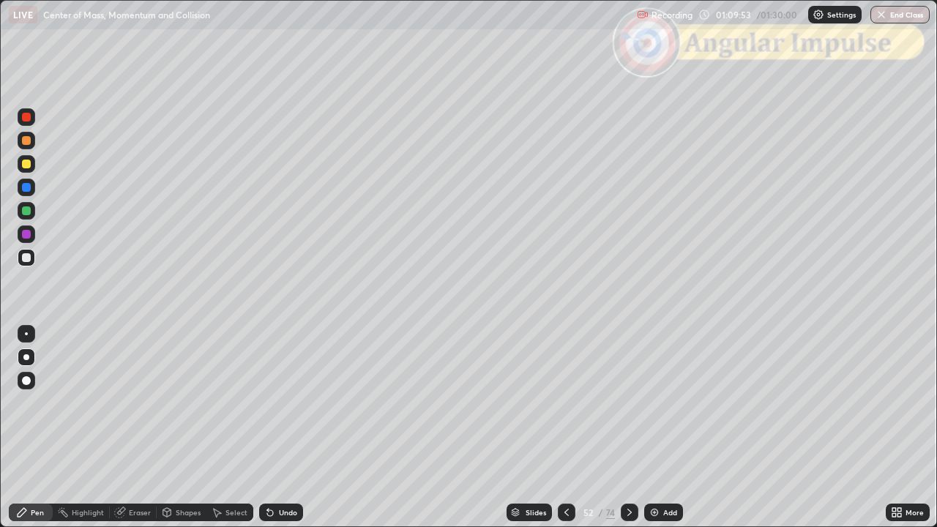
click at [26, 142] on div at bounding box center [26, 140] width 9 height 9
click at [29, 258] on div at bounding box center [26, 257] width 9 height 9
click at [22, 143] on div at bounding box center [26, 140] width 9 height 9
click at [628, 427] on icon at bounding box center [630, 512] width 12 height 12
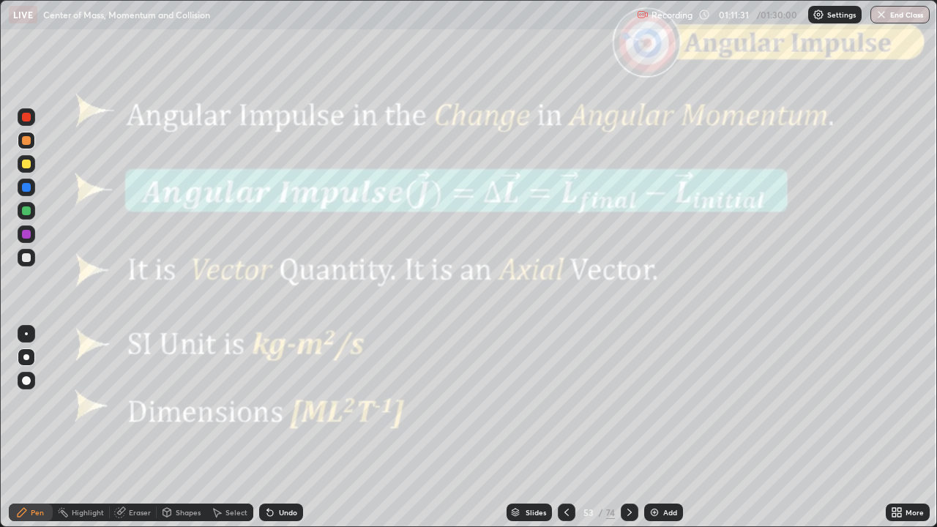
click at [634, 427] on div at bounding box center [630, 513] width 18 height 18
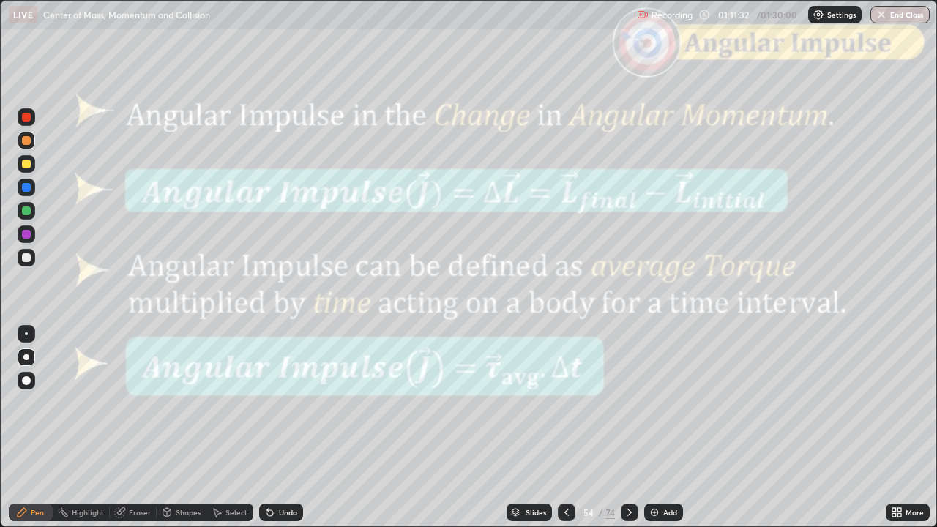
click at [628, 427] on div at bounding box center [630, 512] width 18 height 29
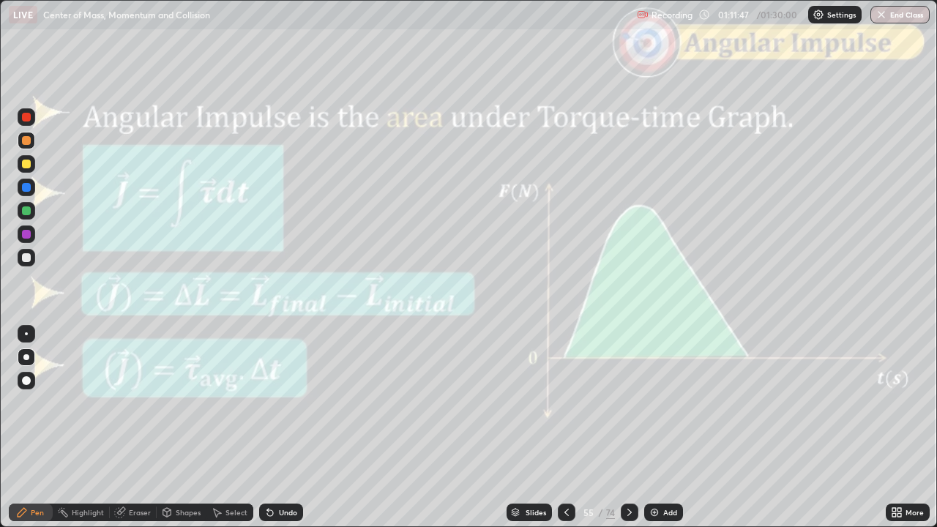
click at [627, 427] on div at bounding box center [630, 513] width 18 height 18
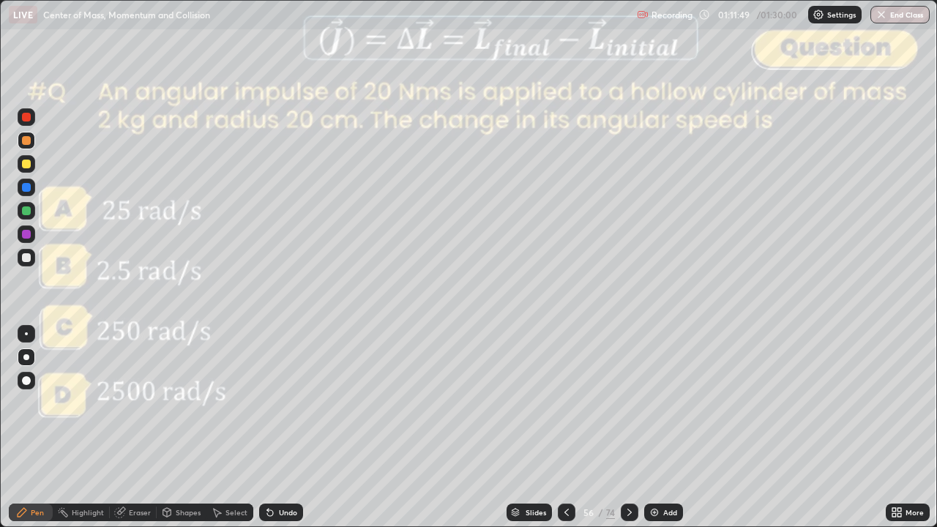
click at [565, 427] on icon at bounding box center [567, 512] width 12 height 12
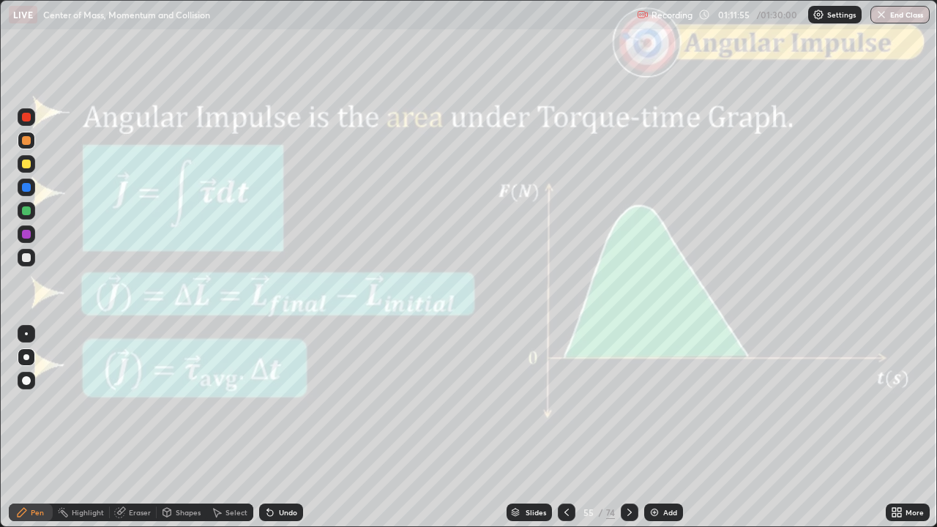
click at [628, 427] on icon at bounding box center [630, 512] width 12 height 12
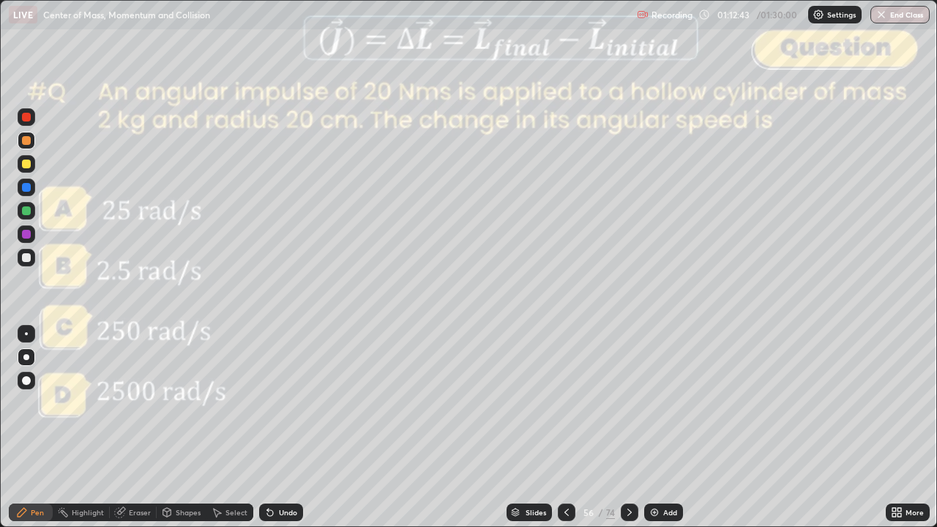
click at [530, 427] on div "Slides" at bounding box center [535, 512] width 20 height 7
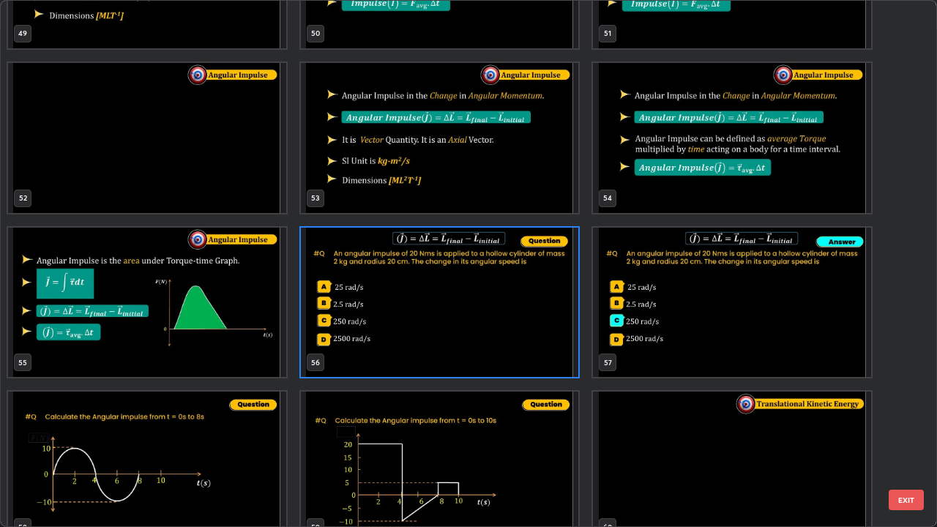
scroll to position [2745, 0]
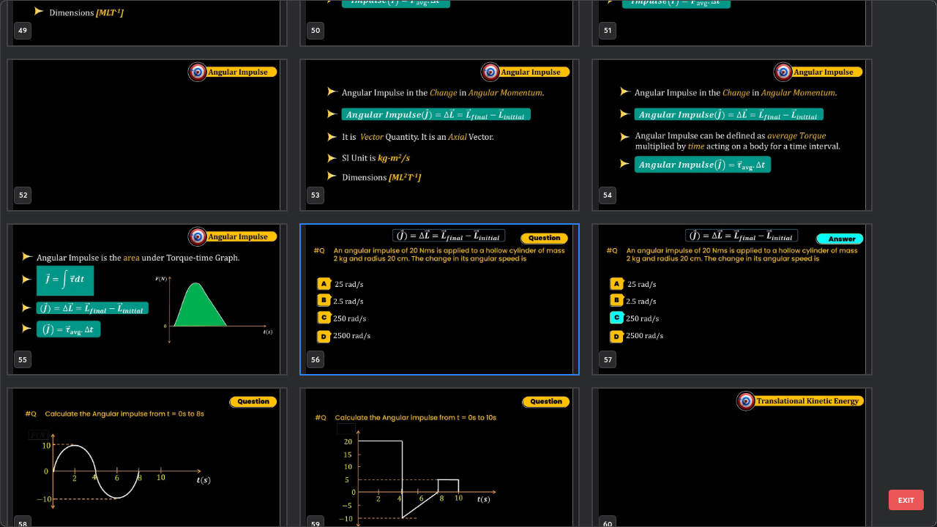
click at [908, 427] on button "EXIT" at bounding box center [906, 500] width 35 height 20
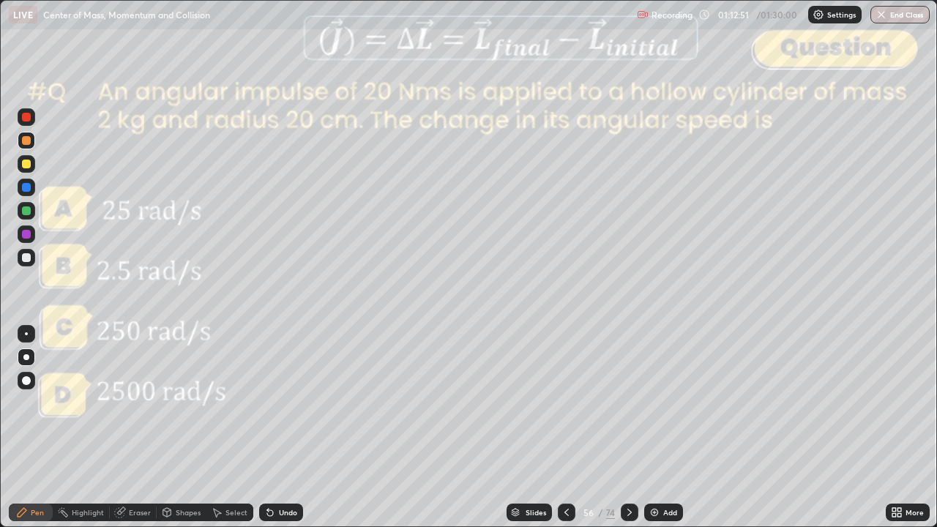
click at [30, 256] on div at bounding box center [26, 257] width 9 height 9
click at [185, 427] on div "Shapes" at bounding box center [188, 512] width 25 height 7
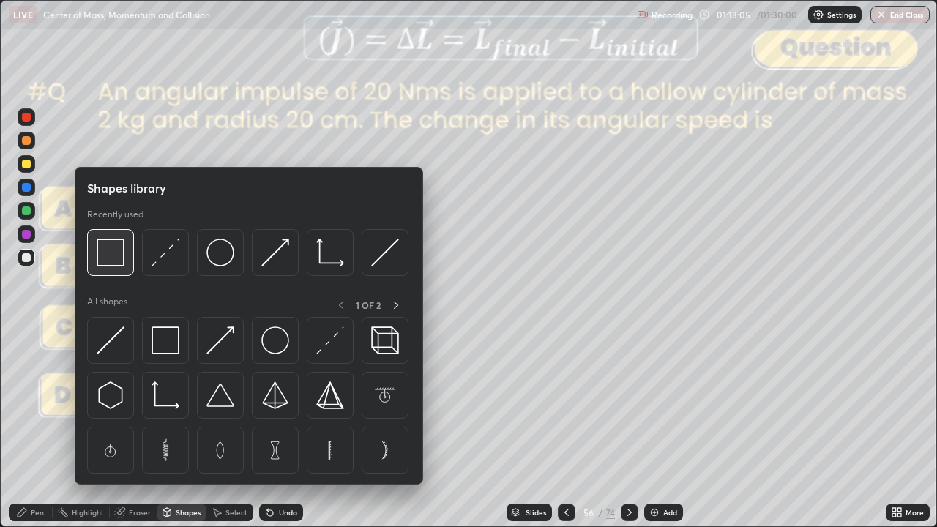
click at [116, 252] on img at bounding box center [111, 253] width 28 height 28
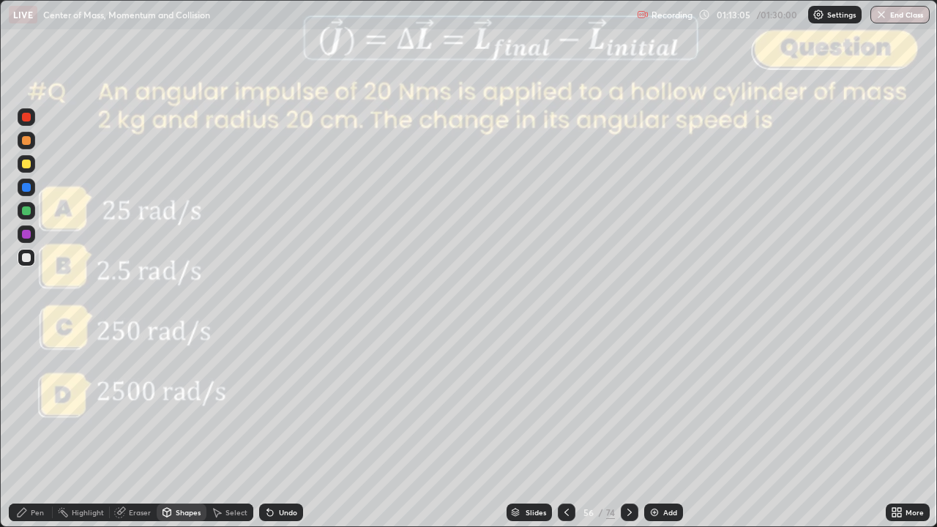
click at [24, 120] on div at bounding box center [26, 117] width 9 height 9
click at [42, 427] on div "Pen" at bounding box center [31, 513] width 44 height 18
click at [29, 258] on div at bounding box center [26, 257] width 9 height 9
click at [628, 427] on icon at bounding box center [630, 512] width 12 height 12
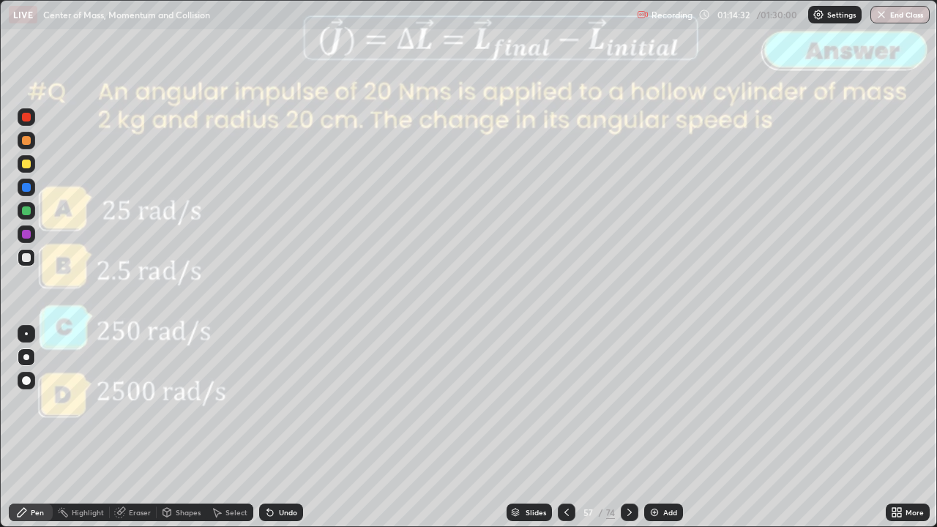
click at [629, 427] on div at bounding box center [630, 513] width 18 height 18
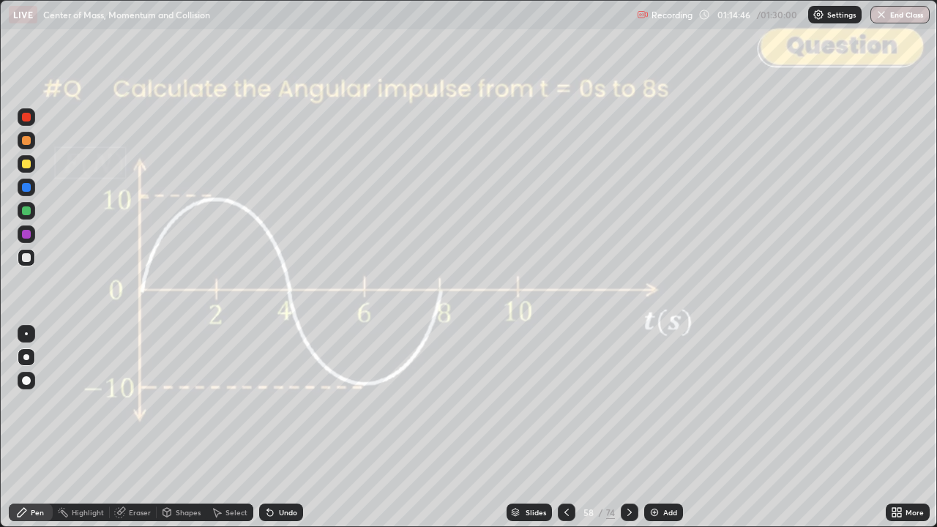
click at [629, 427] on icon at bounding box center [629, 512] width 4 height 7
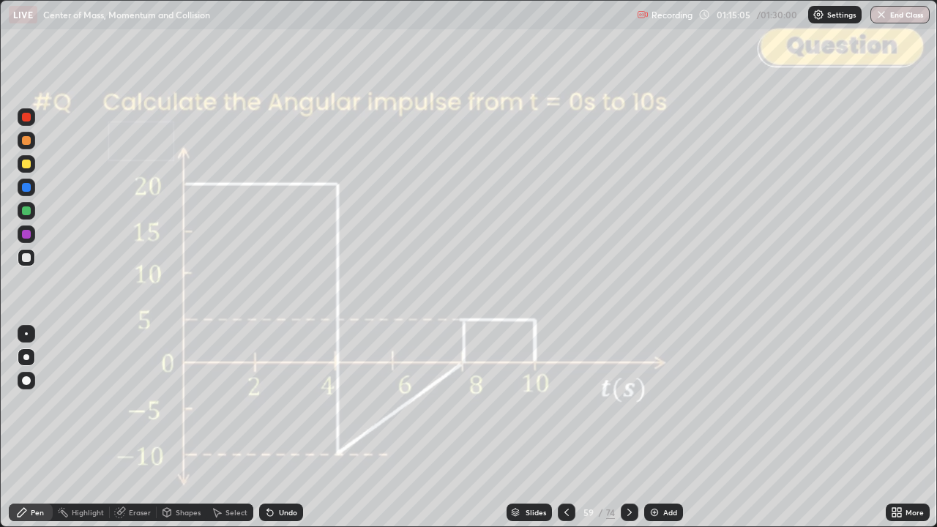
click at [629, 427] on icon at bounding box center [630, 512] width 12 height 12
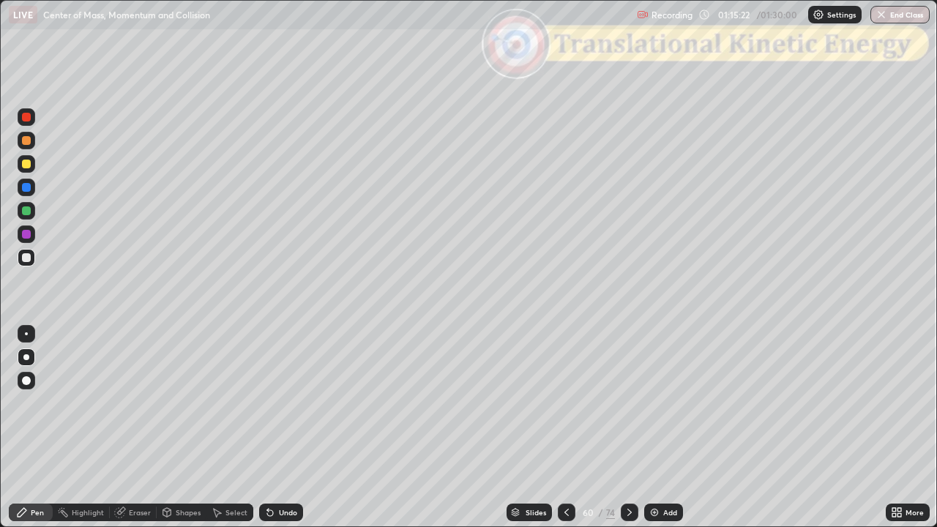
click at [629, 427] on icon at bounding box center [629, 512] width 4 height 7
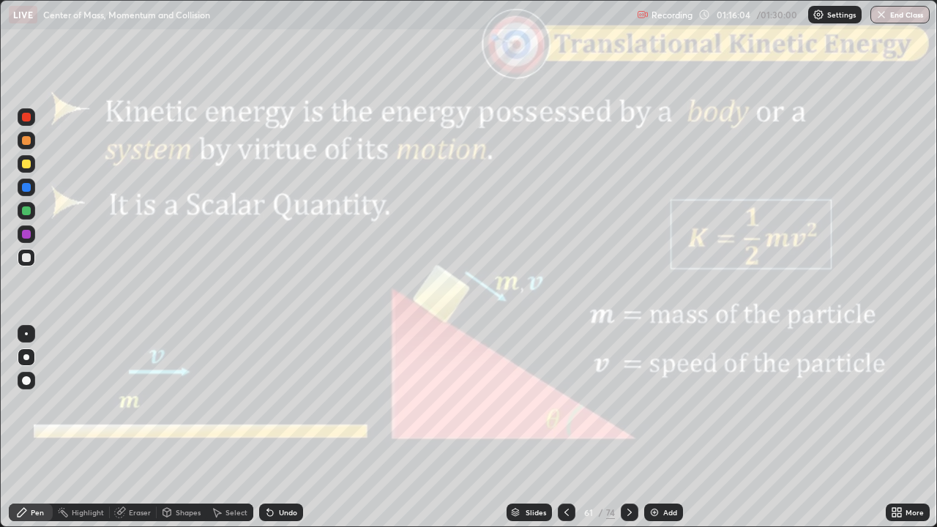
click at [634, 427] on icon at bounding box center [630, 512] width 12 height 12
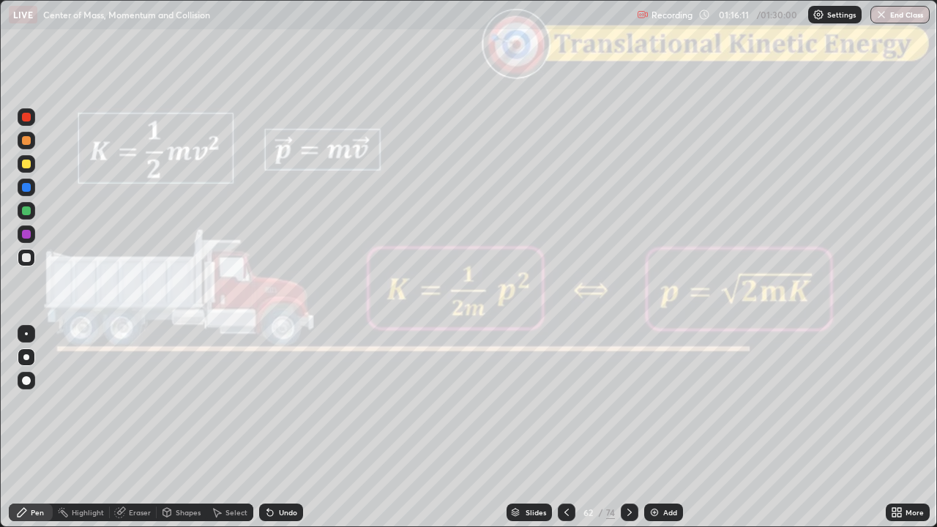
click at [630, 427] on icon at bounding box center [630, 512] width 12 height 12
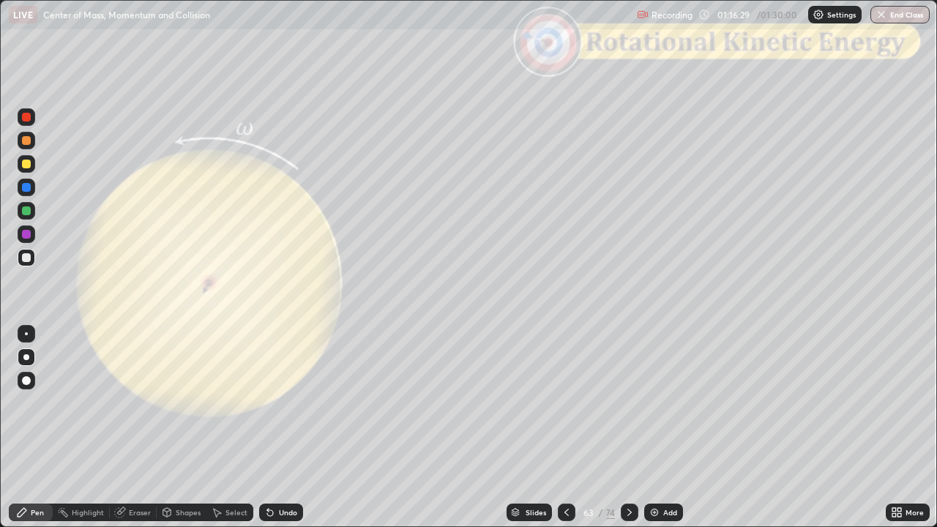
click at [29, 118] on div at bounding box center [26, 117] width 9 height 9
click at [29, 143] on div at bounding box center [26, 140] width 9 height 9
click at [189, 427] on div "Shapes" at bounding box center [188, 512] width 25 height 7
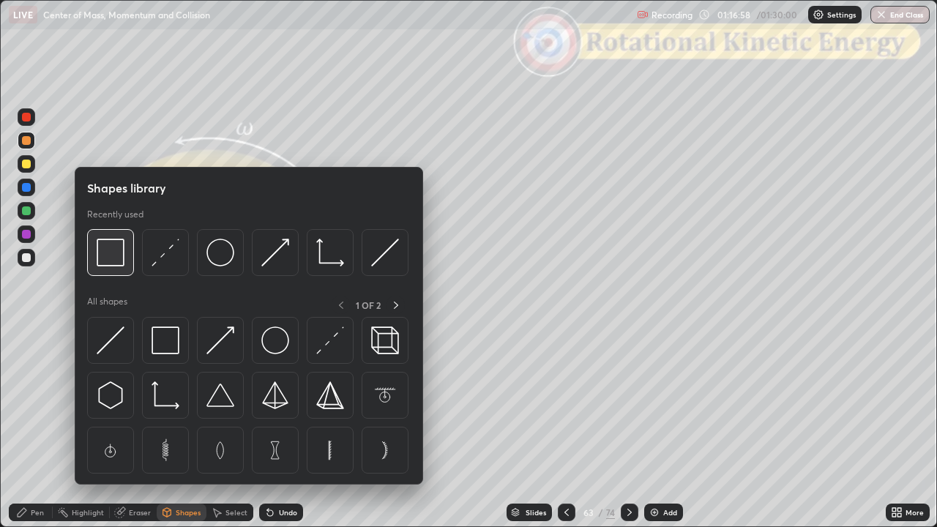
click at [117, 261] on img at bounding box center [111, 253] width 28 height 28
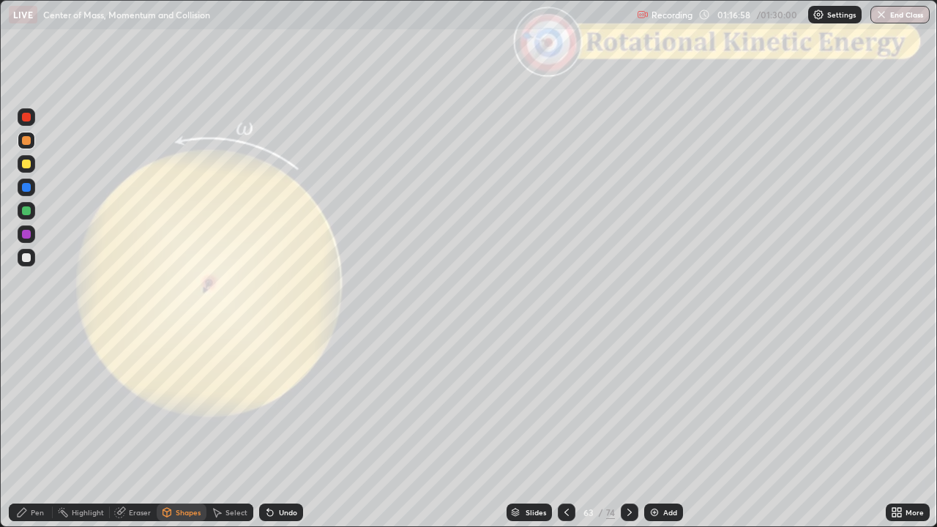
click at [29, 117] on div at bounding box center [26, 117] width 9 height 9
click at [44, 427] on div "Pen" at bounding box center [31, 513] width 44 height 18
click at [25, 165] on div at bounding box center [26, 164] width 9 height 9
click at [193, 427] on div "Shapes" at bounding box center [188, 512] width 25 height 7
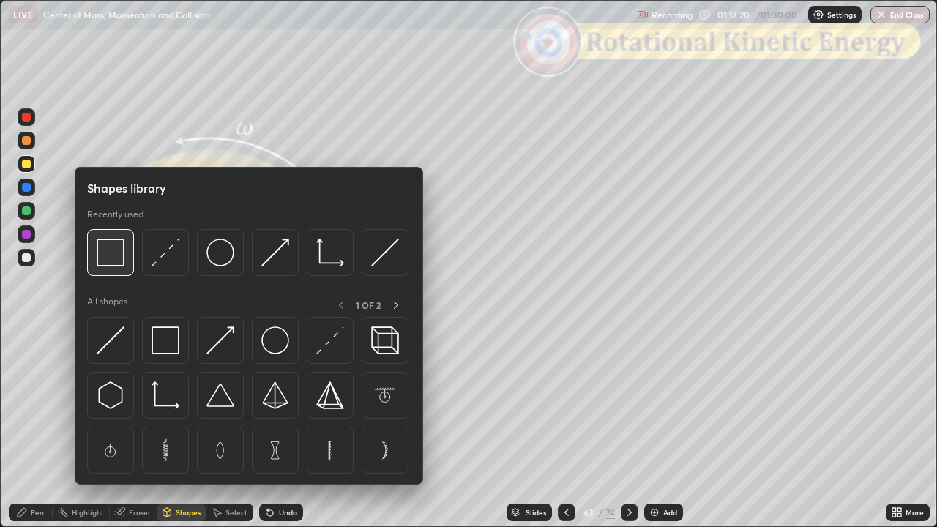
click at [118, 254] on img at bounding box center [111, 253] width 28 height 28
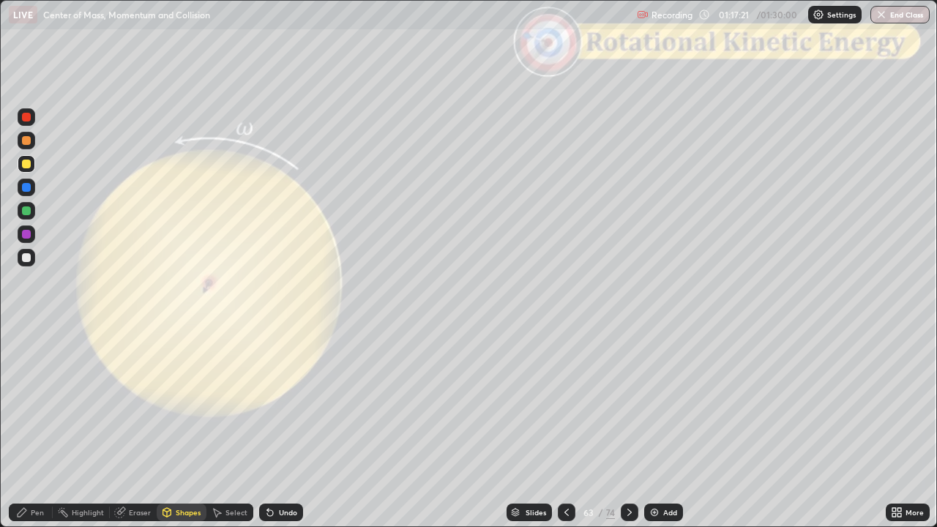
click at [28, 117] on div at bounding box center [26, 117] width 9 height 9
click at [630, 427] on div at bounding box center [630, 513] width 18 height 18
click at [628, 427] on icon at bounding box center [630, 512] width 12 height 12
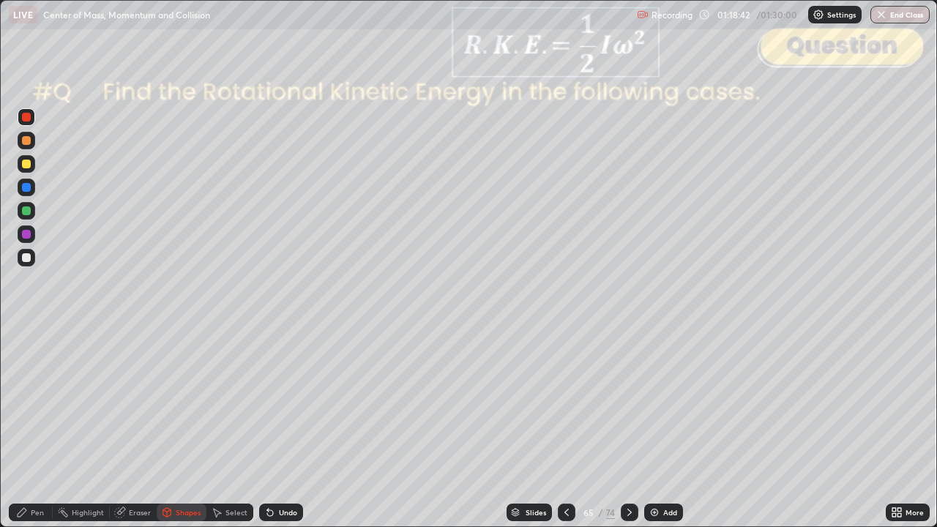
click at [184, 427] on div "Shapes" at bounding box center [188, 512] width 25 height 7
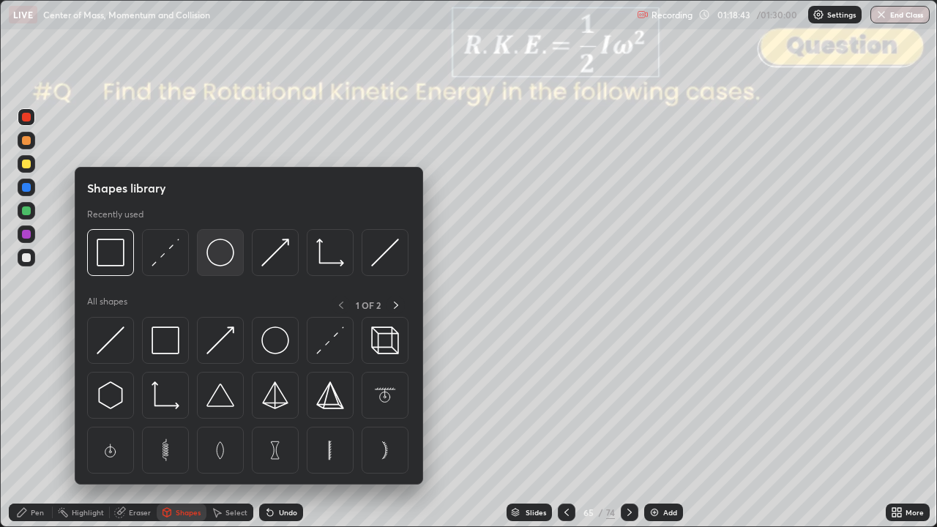
click at [225, 248] on img at bounding box center [220, 253] width 28 height 28
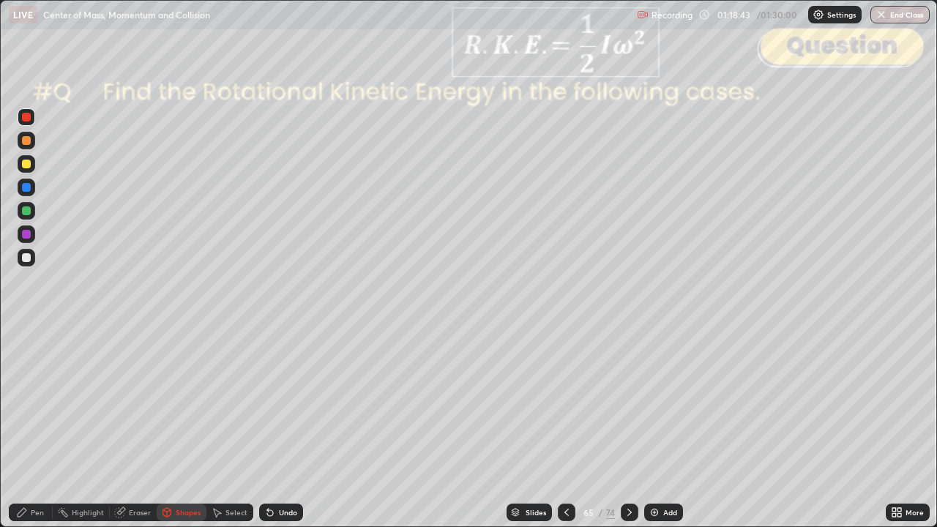
click at [26, 256] on div at bounding box center [26, 257] width 9 height 9
click at [183, 427] on div "Shapes" at bounding box center [188, 512] width 25 height 7
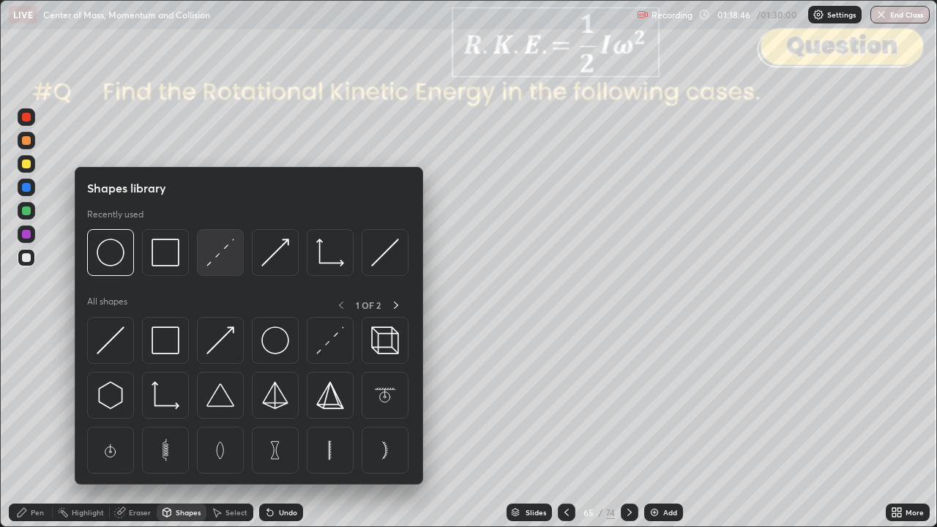
click at [223, 262] on img at bounding box center [220, 253] width 28 height 28
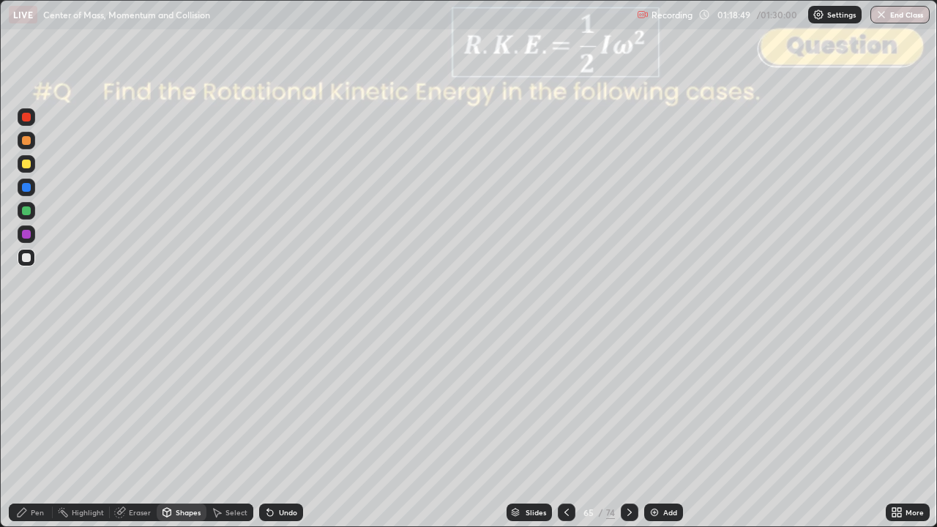
click at [22, 427] on div "Pen" at bounding box center [31, 513] width 44 height 18
click at [294, 427] on div "Undo" at bounding box center [288, 512] width 18 height 7
click at [28, 146] on div at bounding box center [27, 141] width 18 height 18
click at [32, 213] on div at bounding box center [27, 211] width 18 height 18
click at [626, 427] on icon at bounding box center [630, 512] width 12 height 12
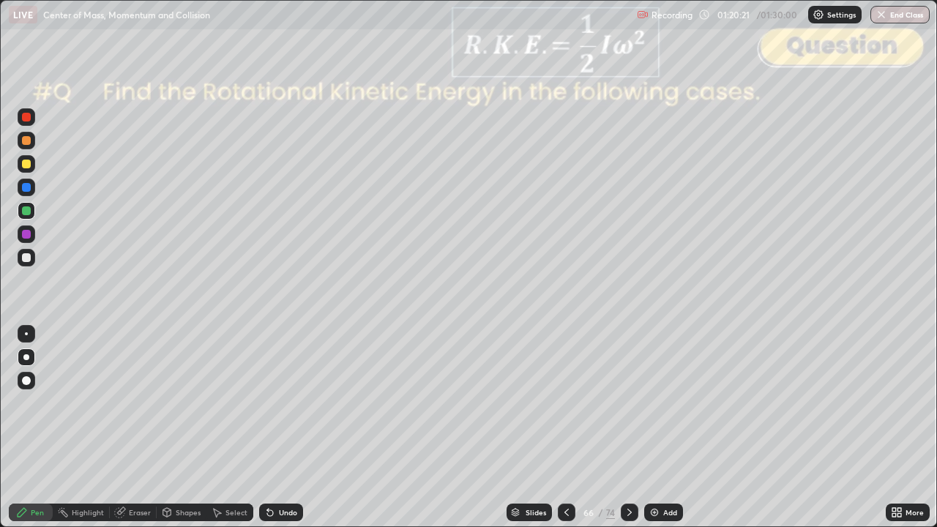
click at [628, 427] on icon at bounding box center [630, 512] width 12 height 12
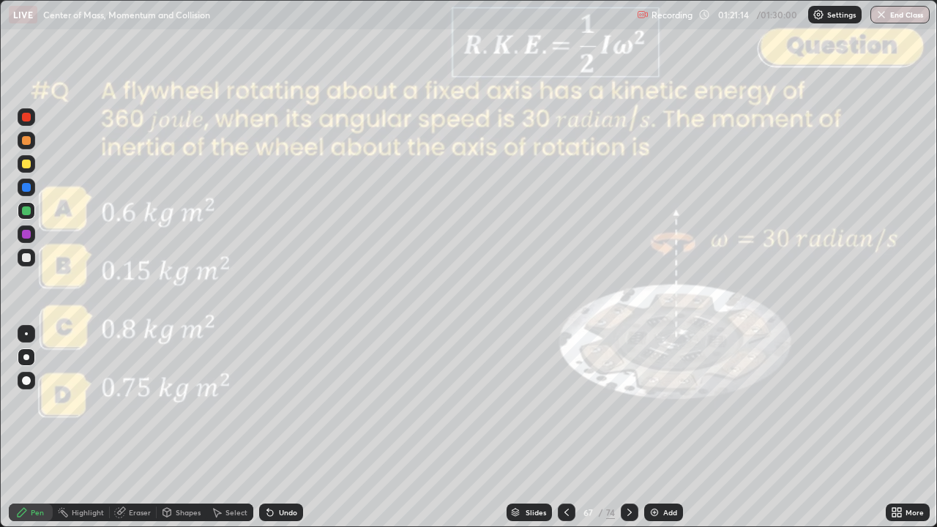
click at [624, 427] on div at bounding box center [630, 513] width 18 height 18
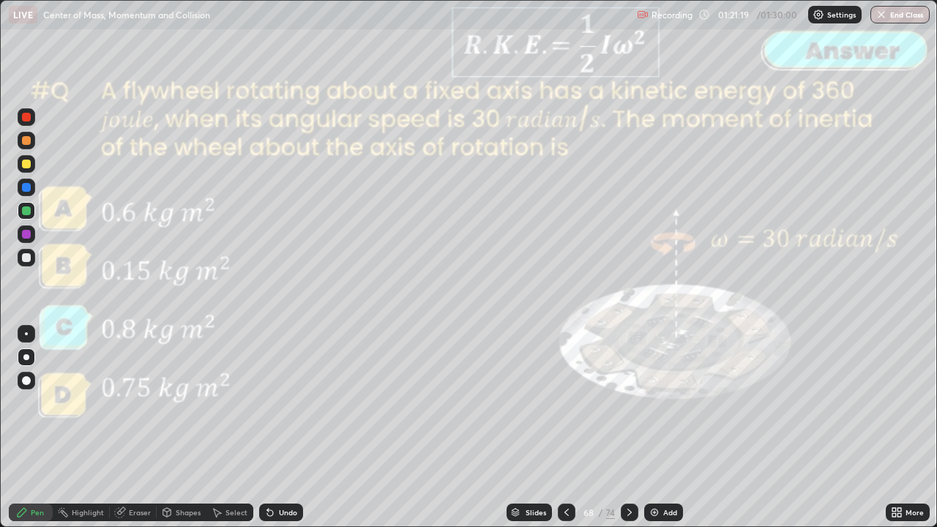
click at [628, 427] on icon at bounding box center [630, 512] width 12 height 12
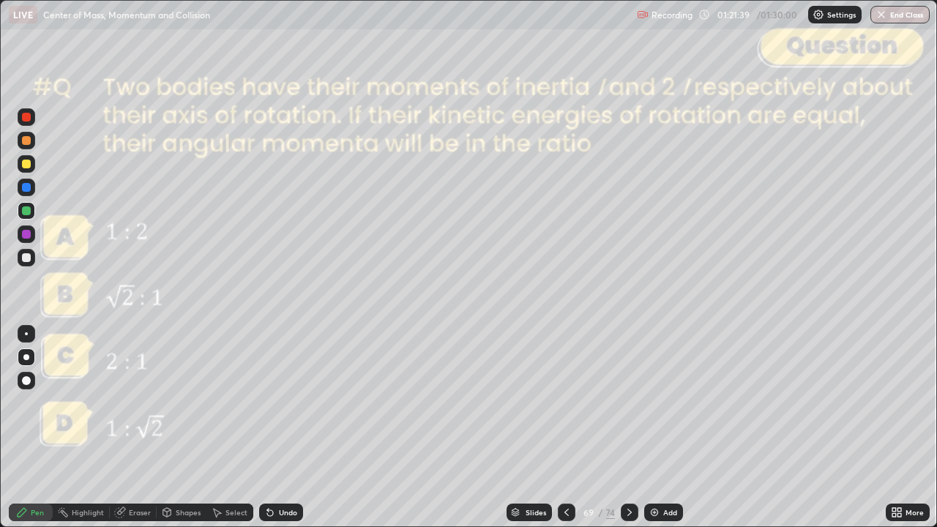
click at [528, 427] on div "Slides" at bounding box center [535, 512] width 20 height 7
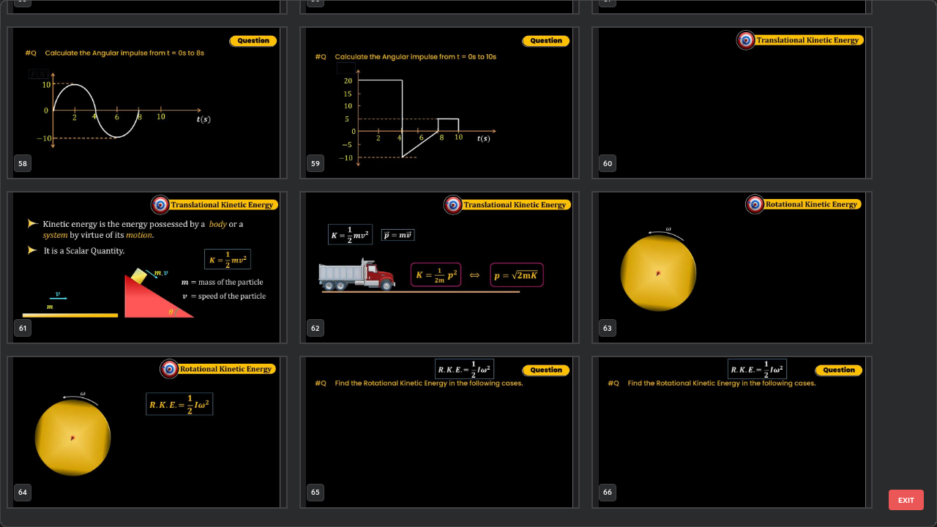
scroll to position [3089, 0]
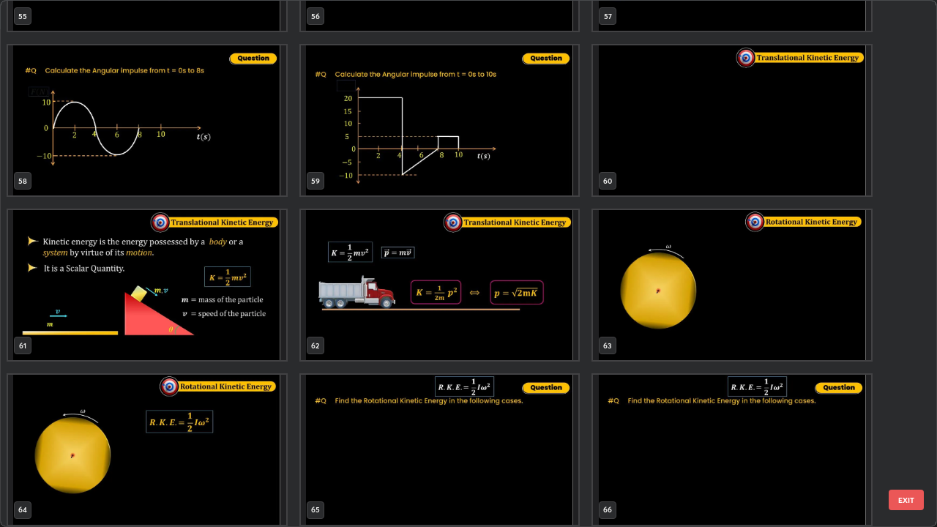
click at [704, 310] on img "grid" at bounding box center [732, 285] width 278 height 150
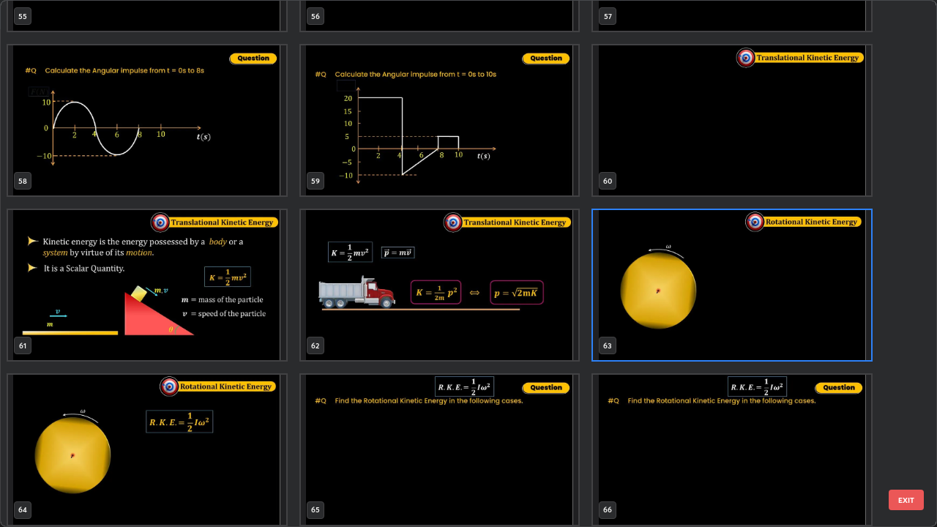
click at [903, 427] on button "EXIT" at bounding box center [906, 500] width 35 height 20
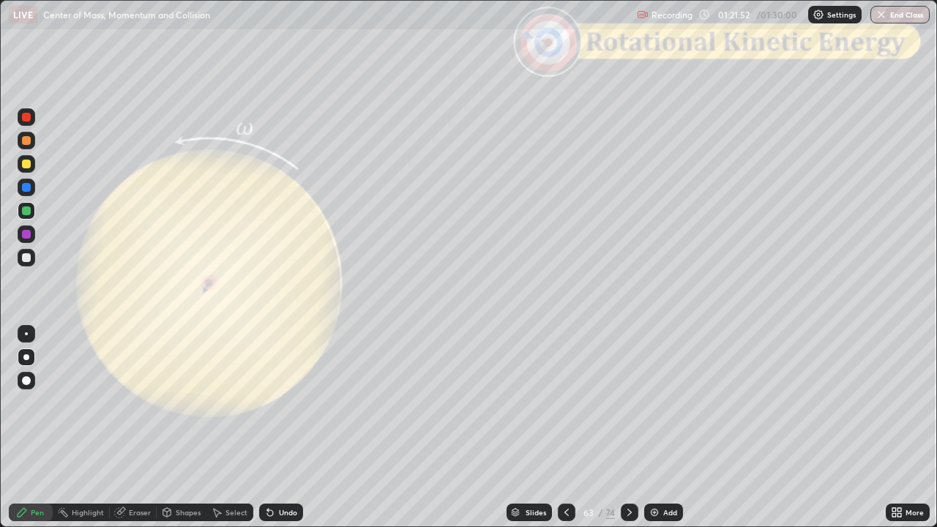
click at [29, 258] on div at bounding box center [26, 257] width 9 height 9
click at [26, 146] on div at bounding box center [27, 141] width 18 height 18
click at [184, 427] on div "Shapes" at bounding box center [188, 512] width 25 height 7
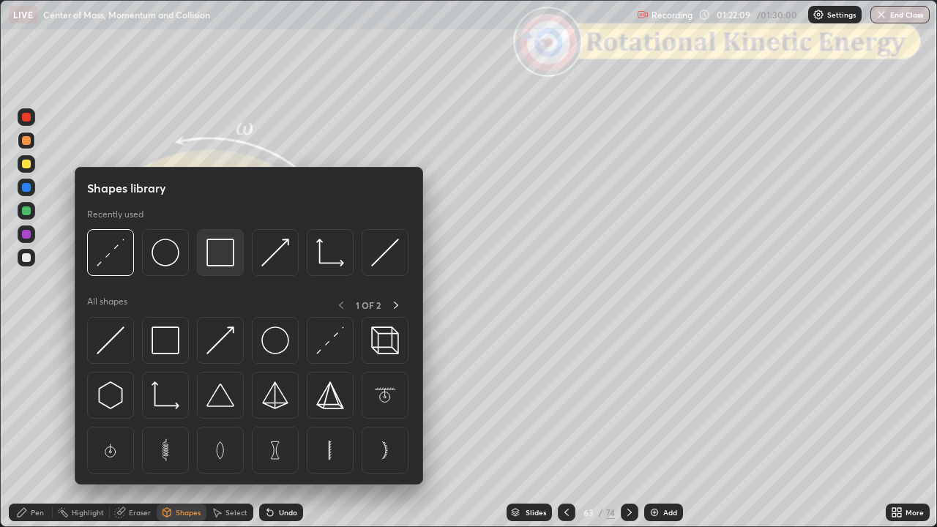
click at [228, 254] on img at bounding box center [220, 253] width 28 height 28
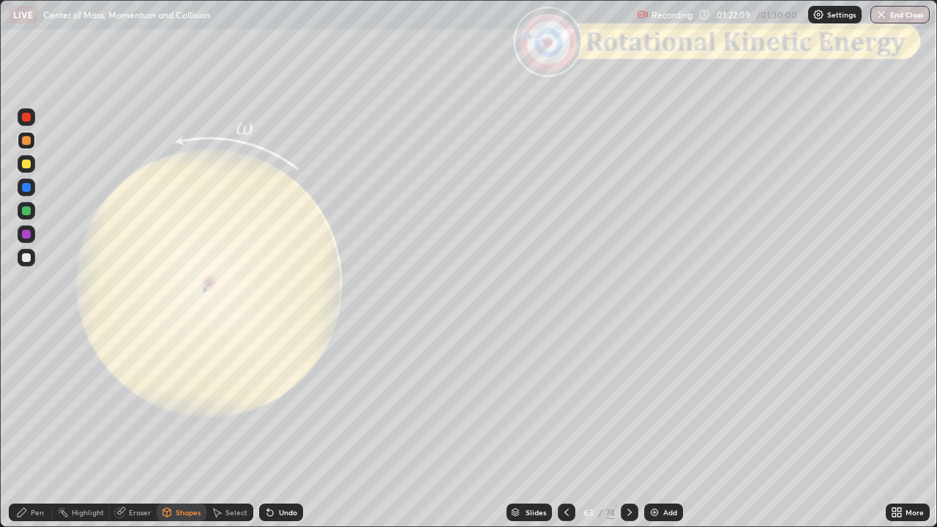
click at [28, 118] on div at bounding box center [26, 117] width 9 height 9
click at [299, 427] on div "Undo" at bounding box center [281, 513] width 44 height 18
click at [297, 427] on div "Undo" at bounding box center [281, 513] width 44 height 18
click at [40, 427] on div "Pen" at bounding box center [31, 513] width 44 height 18
click at [27, 164] on div at bounding box center [26, 164] width 9 height 9
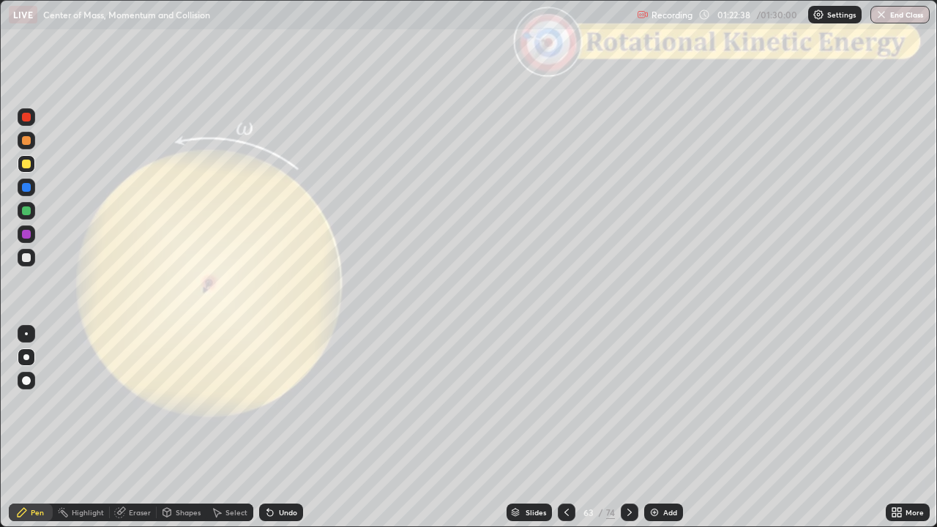
click at [189, 427] on div "Shapes" at bounding box center [182, 513] width 50 height 18
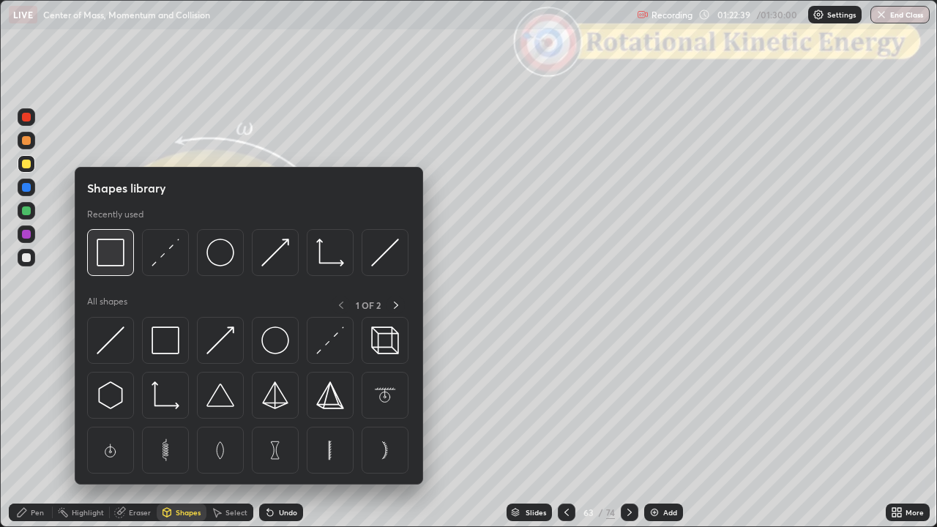
click at [116, 259] on img at bounding box center [111, 253] width 28 height 28
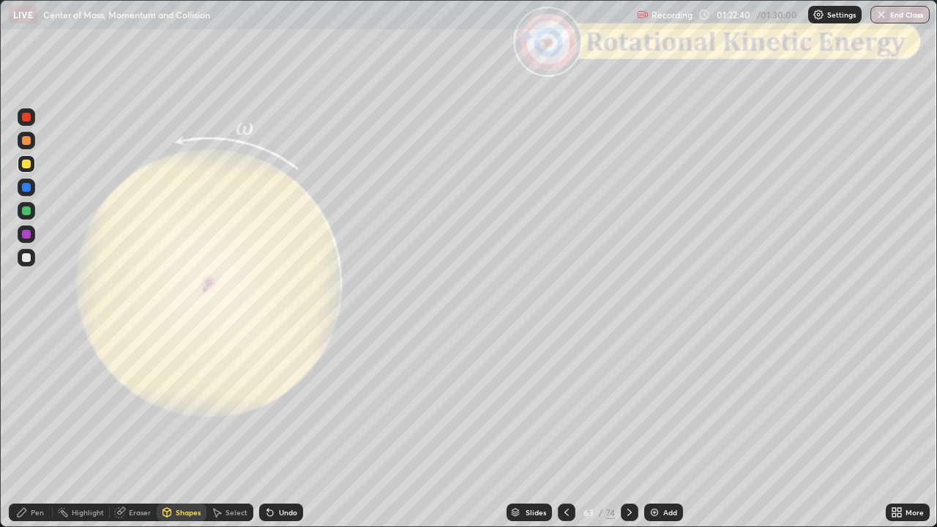
click at [26, 117] on div at bounding box center [26, 117] width 9 height 9
click at [536, 427] on div "Slides" at bounding box center [528, 513] width 45 height 18
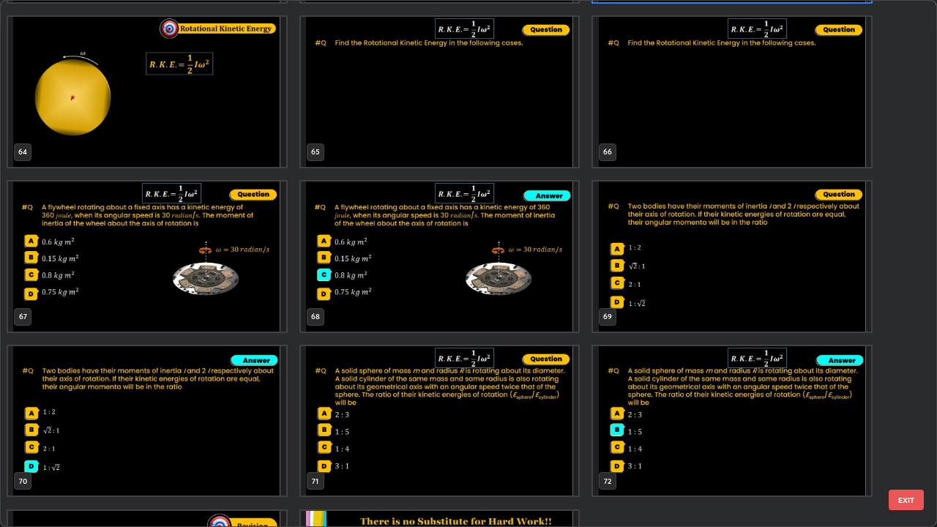
scroll to position [3449, 0]
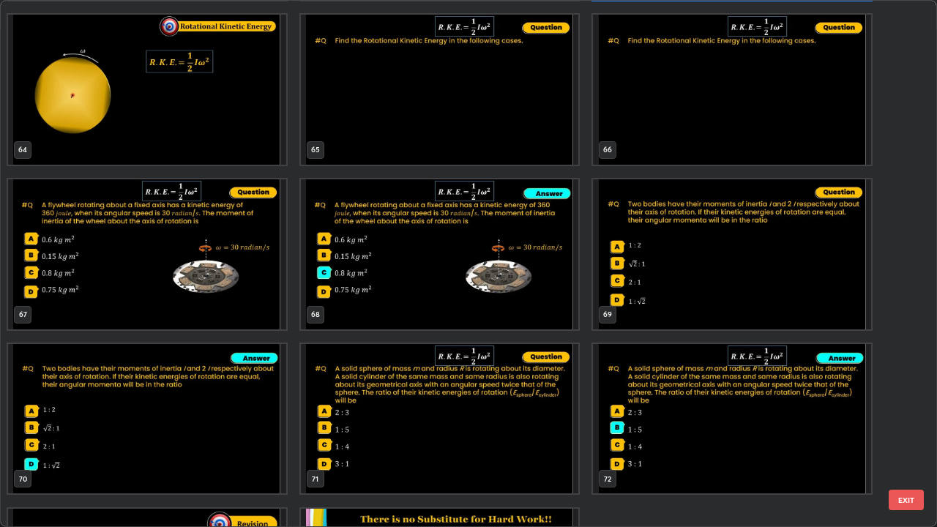
click at [711, 271] on img "grid" at bounding box center [732, 254] width 278 height 150
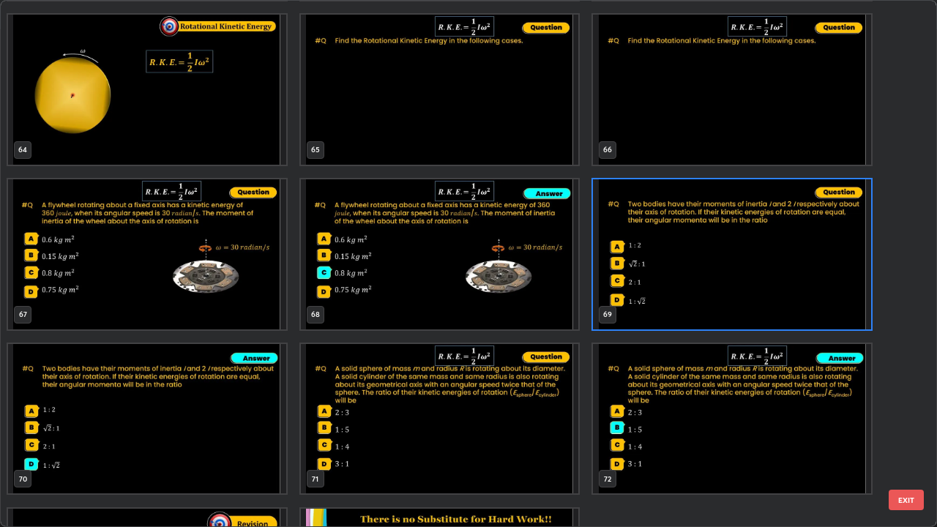
click at [905, 427] on button "EXIT" at bounding box center [906, 500] width 35 height 20
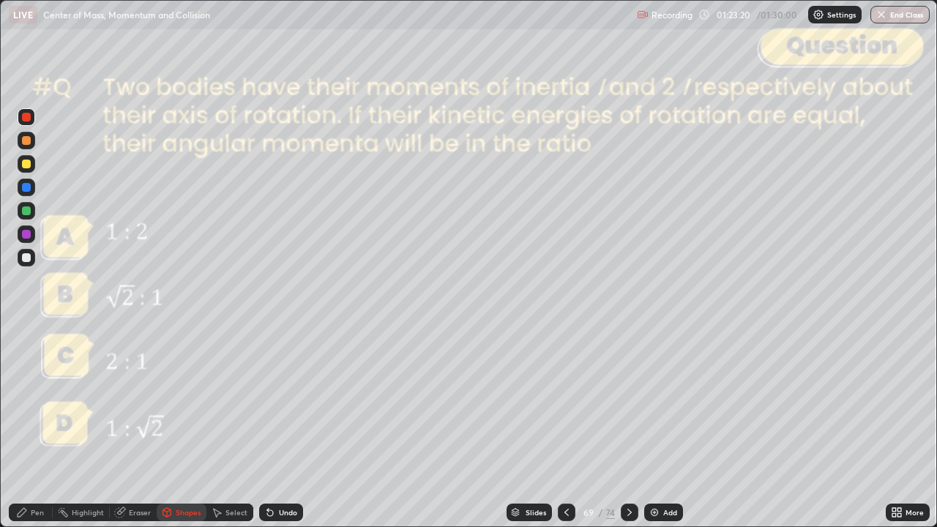
click at [37, 427] on div "Pen" at bounding box center [37, 512] width 13 height 7
click at [29, 259] on div at bounding box center [26, 257] width 9 height 9
click at [26, 117] on div at bounding box center [26, 117] width 9 height 9
click at [29, 259] on div at bounding box center [26, 257] width 9 height 9
click at [28, 142] on div at bounding box center [26, 140] width 9 height 9
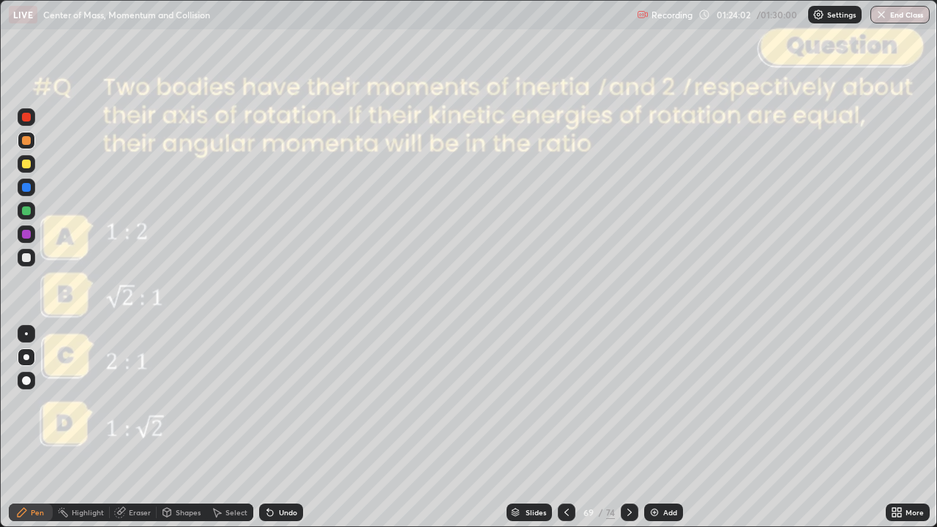
click at [628, 427] on icon at bounding box center [629, 512] width 4 height 7
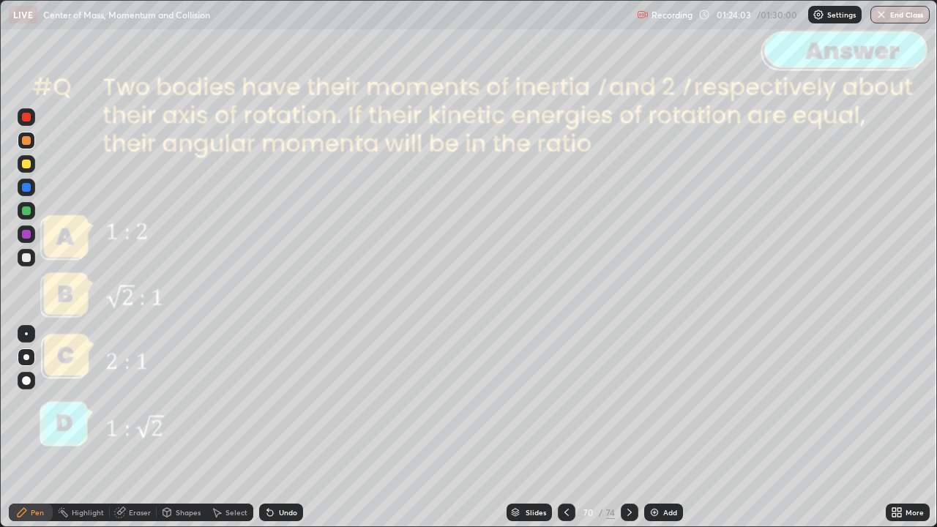
click at [621, 427] on div at bounding box center [630, 513] width 18 height 18
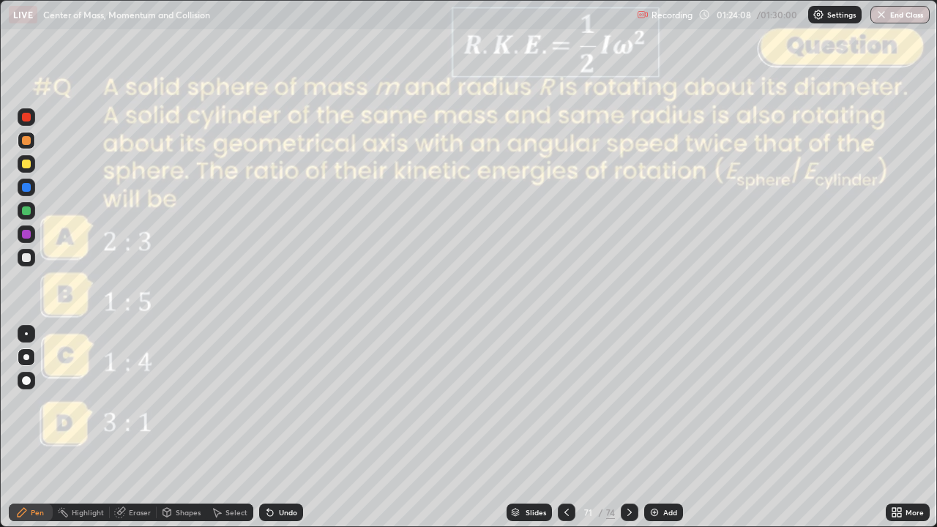
click at [628, 427] on icon at bounding box center [630, 512] width 12 height 12
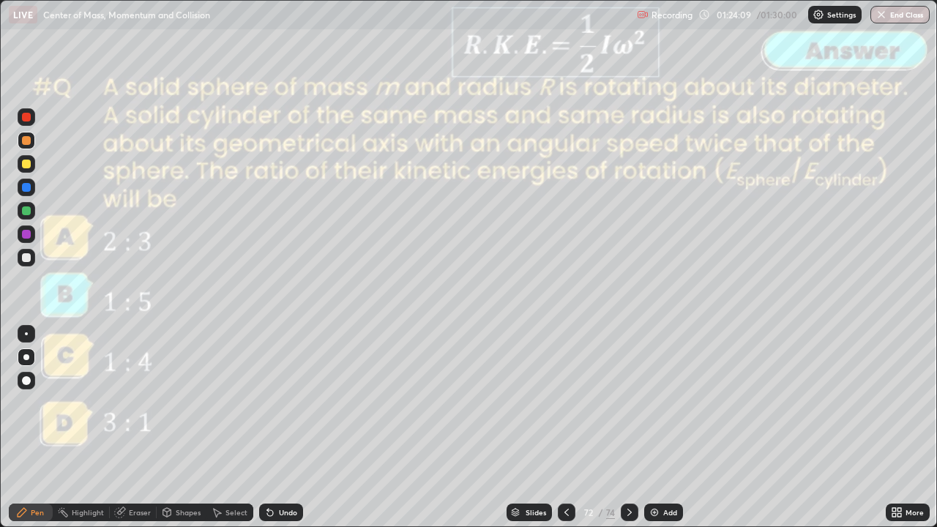
click at [628, 427] on icon at bounding box center [630, 512] width 12 height 12
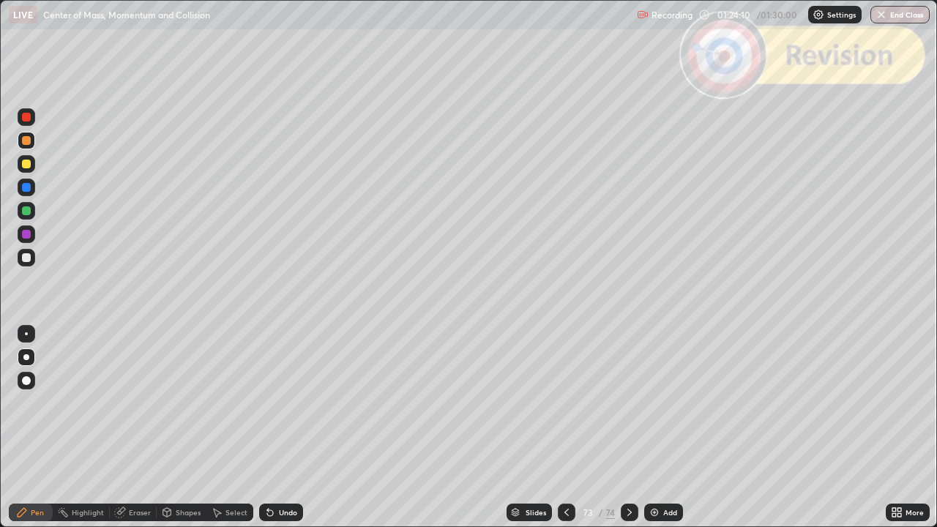
click at [625, 427] on div at bounding box center [630, 512] width 18 height 29
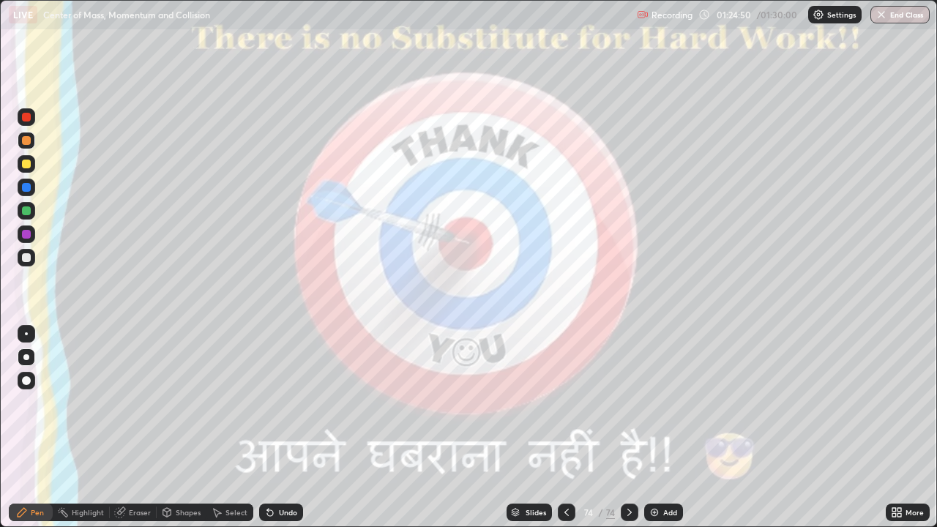
click at [888, 17] on button "End Class" at bounding box center [899, 15] width 59 height 18
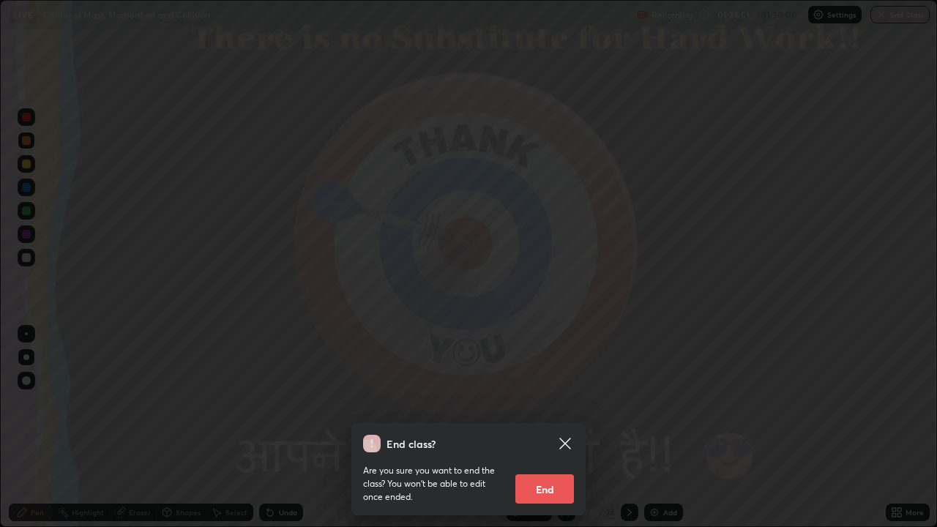
click at [543, 427] on button "End" at bounding box center [544, 488] width 59 height 29
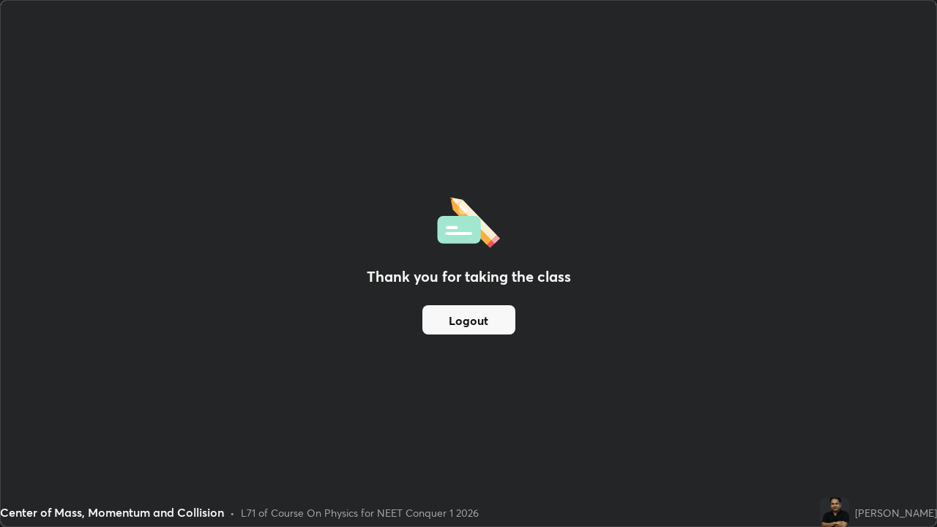
click at [479, 325] on button "Logout" at bounding box center [468, 319] width 93 height 29
